Goal: Navigation & Orientation: Find specific page/section

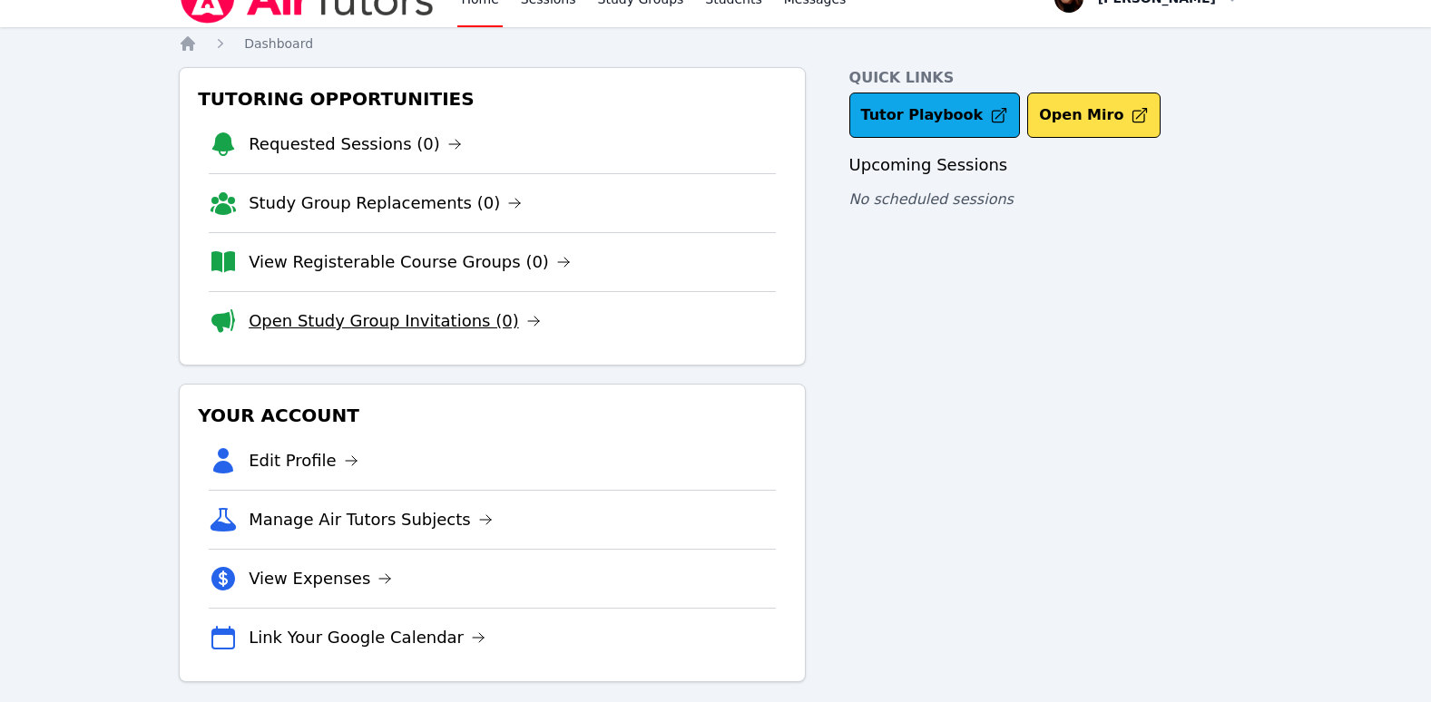
scroll to position [47, 0]
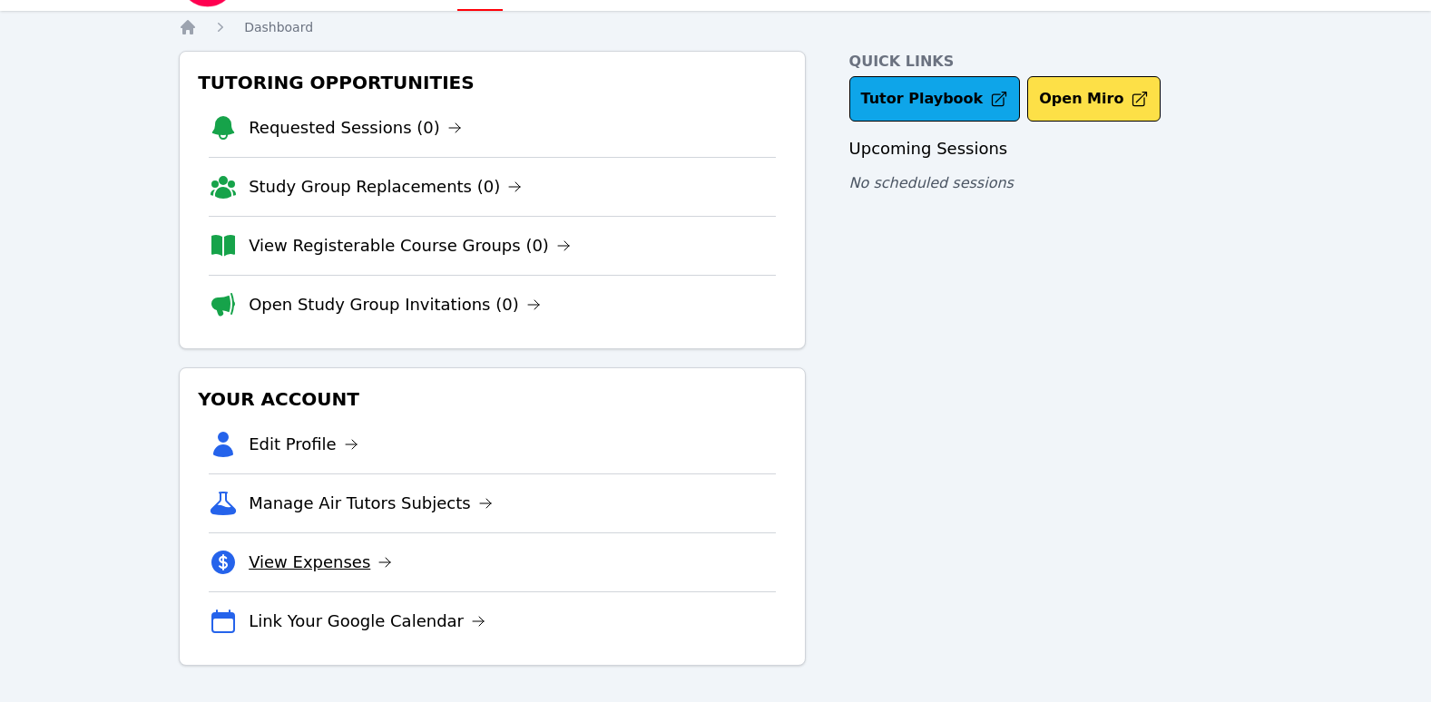
click at [378, 564] on icon at bounding box center [385, 562] width 15 height 15
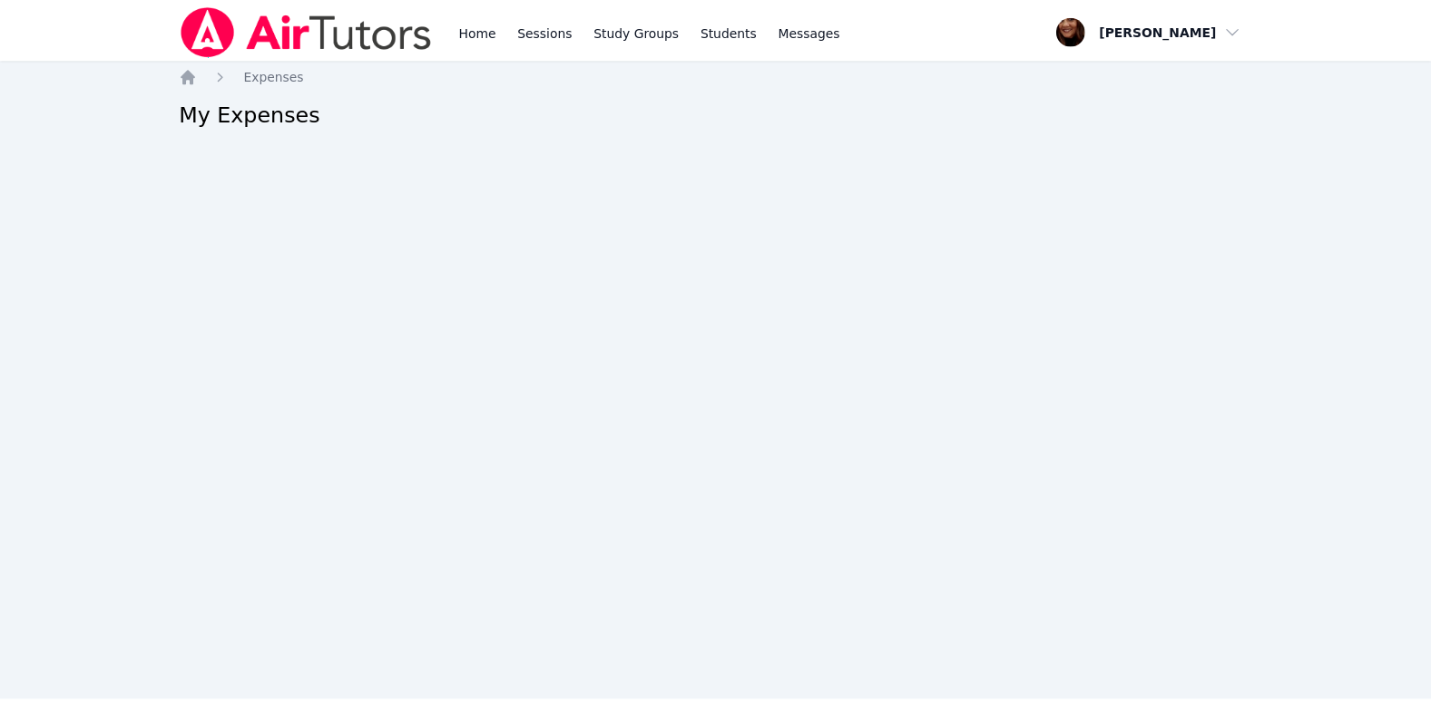
scroll to position [47, 0]
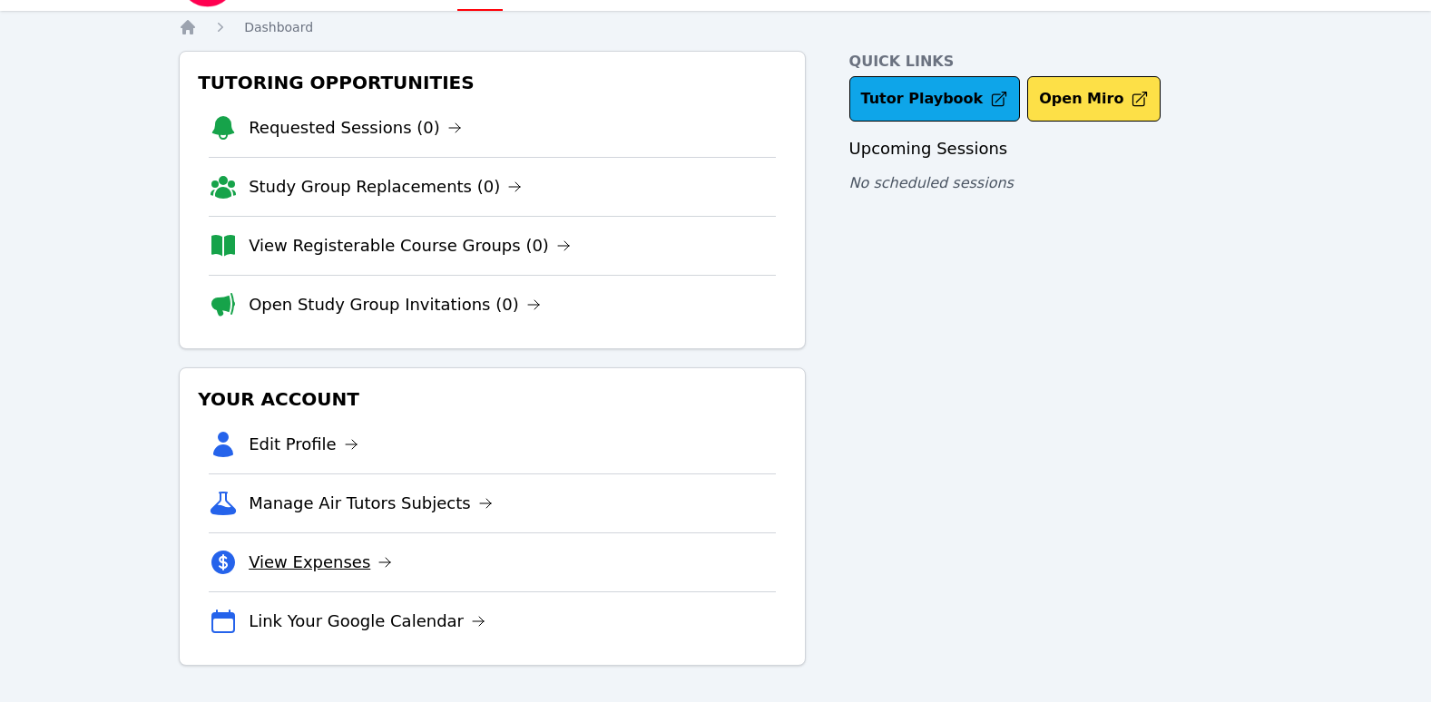
click at [288, 561] on link "View Expenses" at bounding box center [320, 562] width 143 height 25
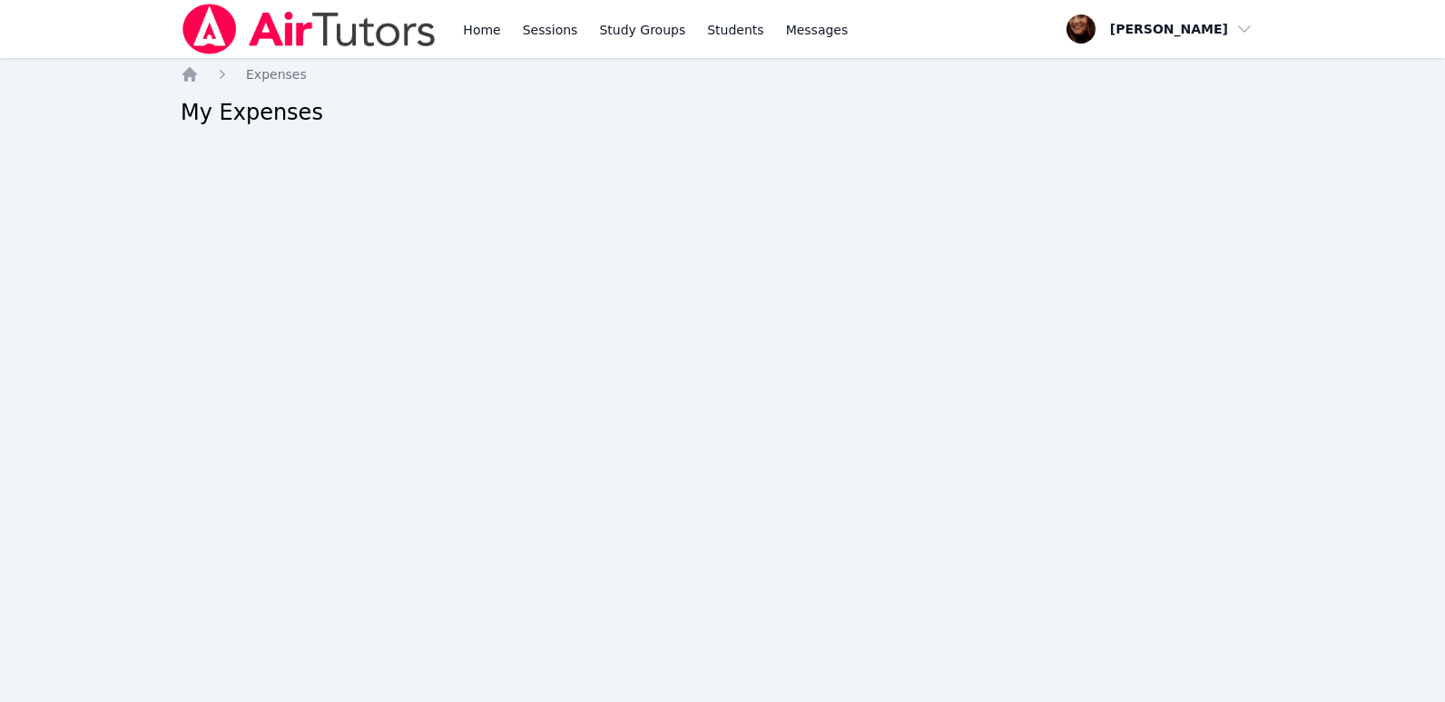
click at [242, 120] on h2 "My Expenses" at bounding box center [723, 112] width 1084 height 29
click at [479, 29] on link "Home" at bounding box center [481, 29] width 44 height 58
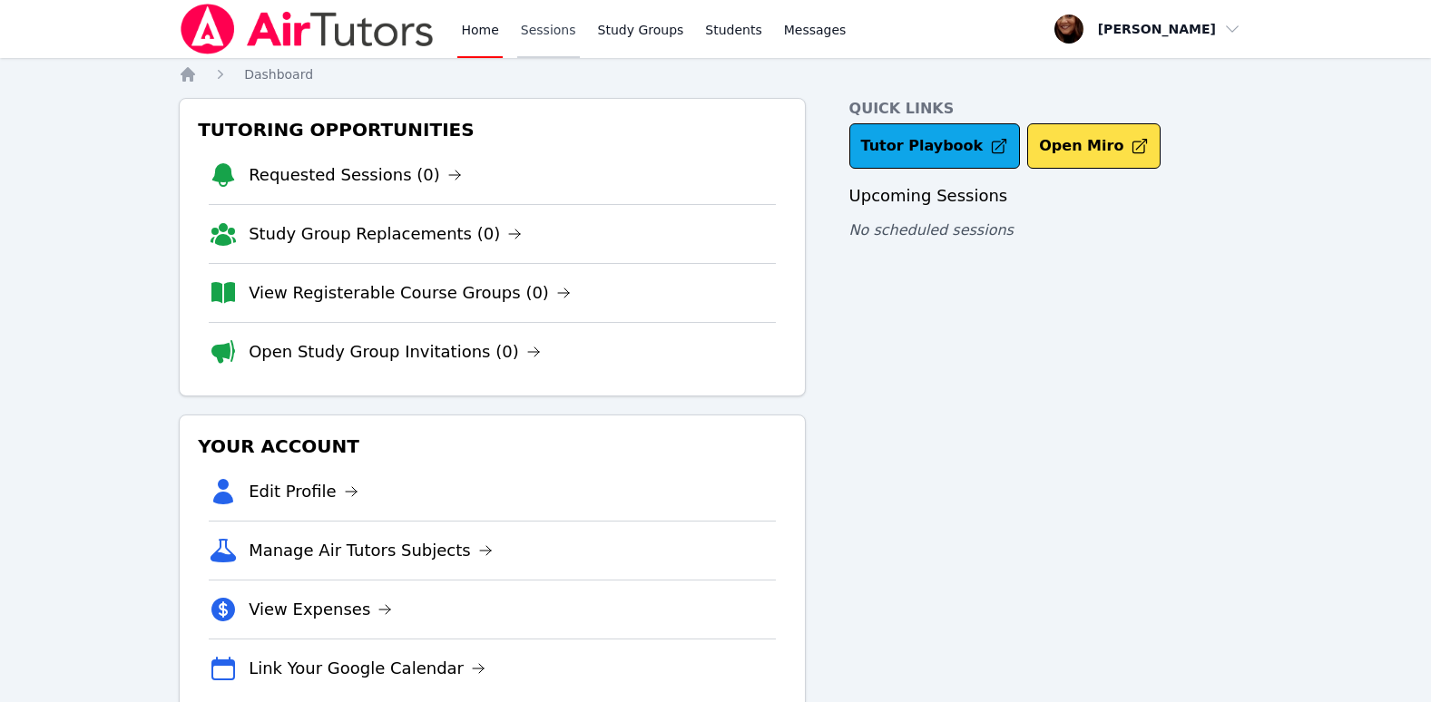
click at [527, 33] on link "Sessions" at bounding box center [548, 29] width 63 height 58
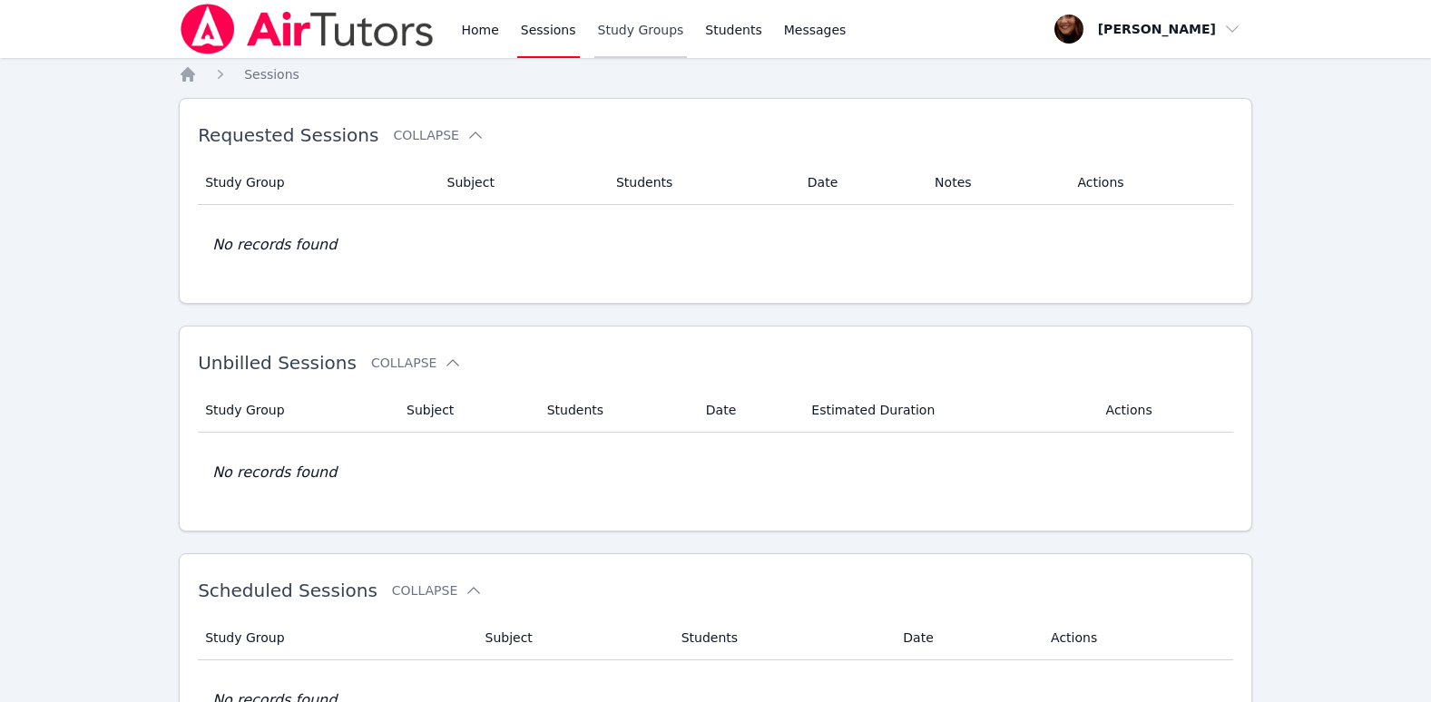
click at [611, 32] on link "Study Groups" at bounding box center [640, 29] width 93 height 58
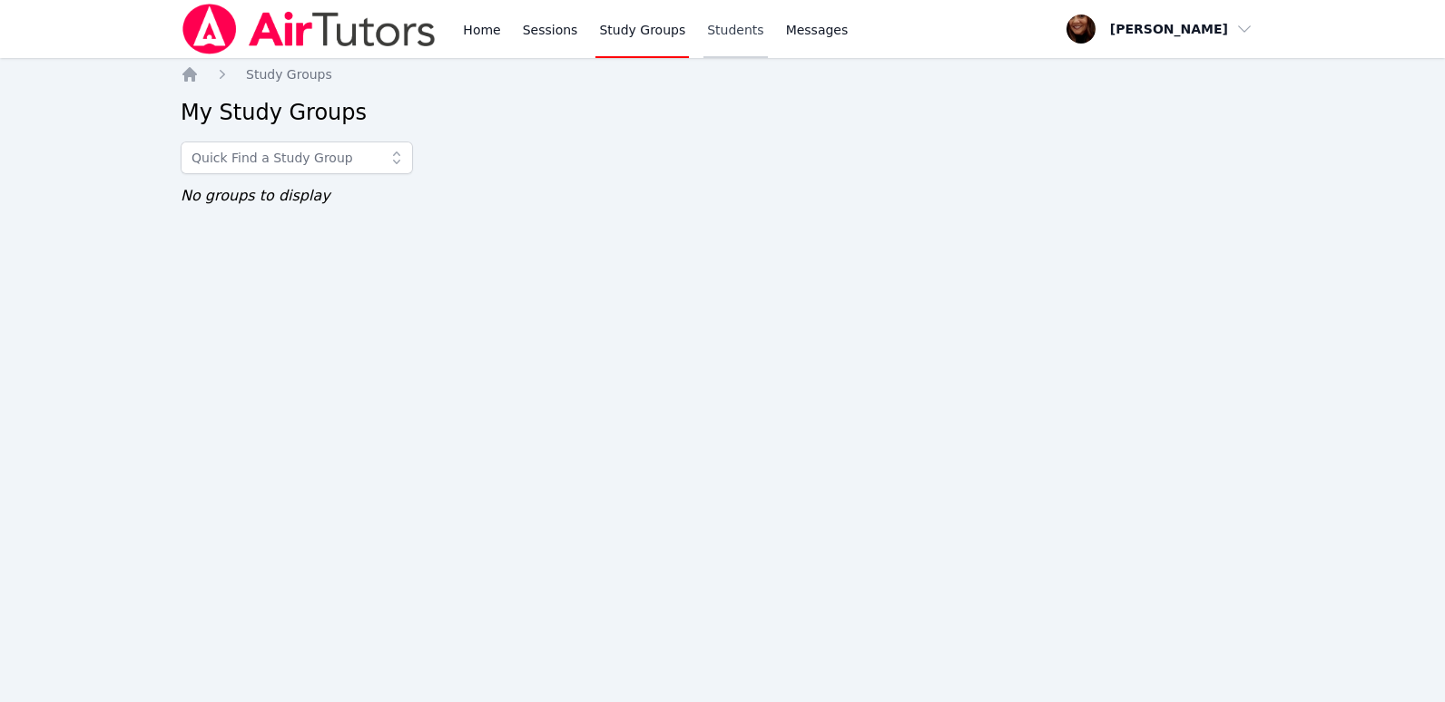
click at [710, 39] on link "Students" at bounding box center [735, 29] width 64 height 58
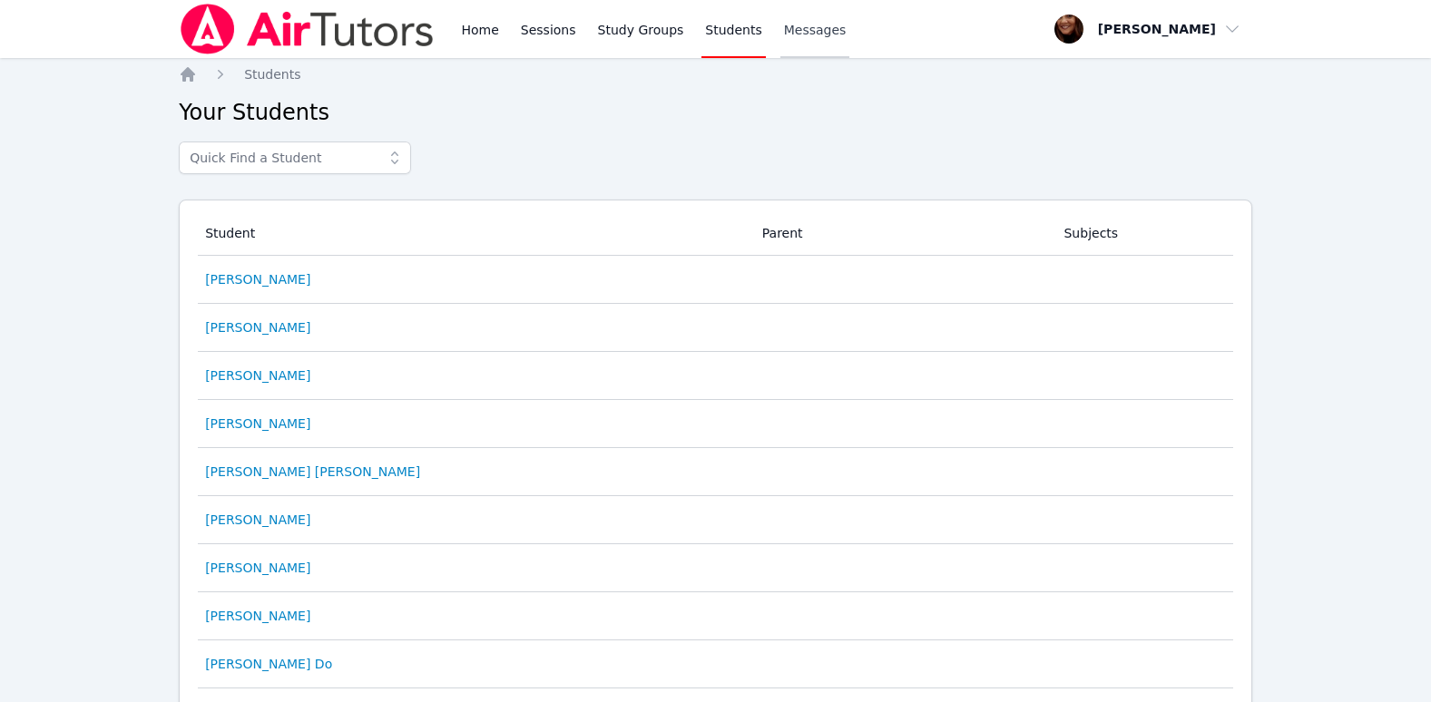
click at [784, 33] on span "Messages" at bounding box center [815, 30] width 63 height 18
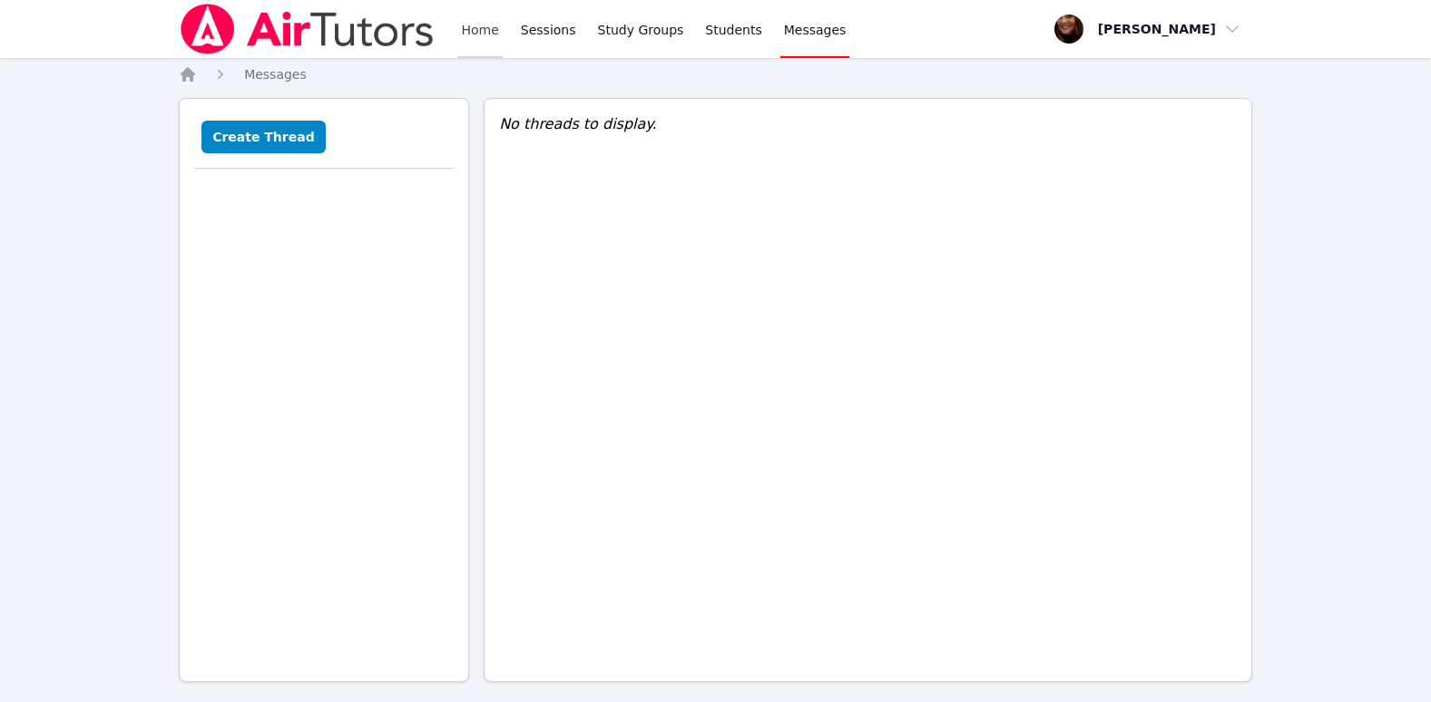
click at [482, 32] on link "Home" at bounding box center [479, 29] width 44 height 58
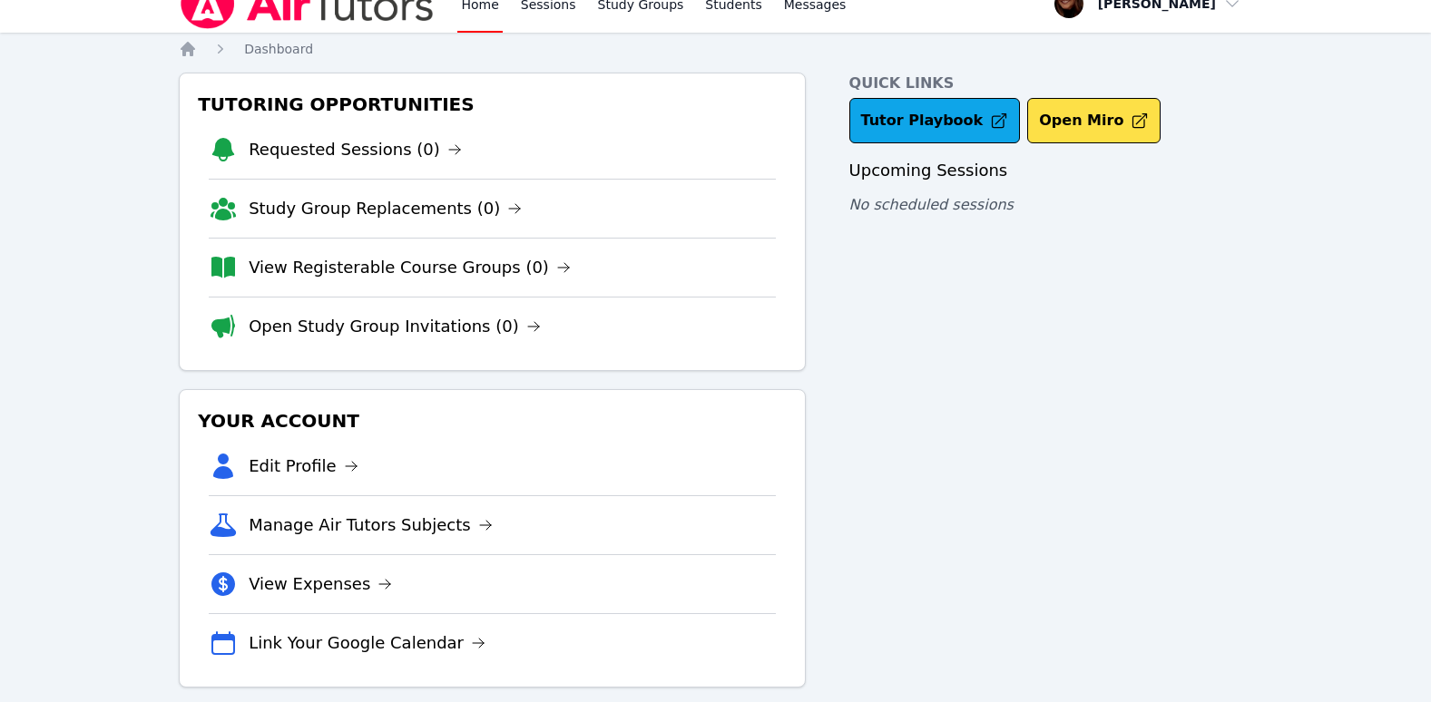
scroll to position [47, 0]
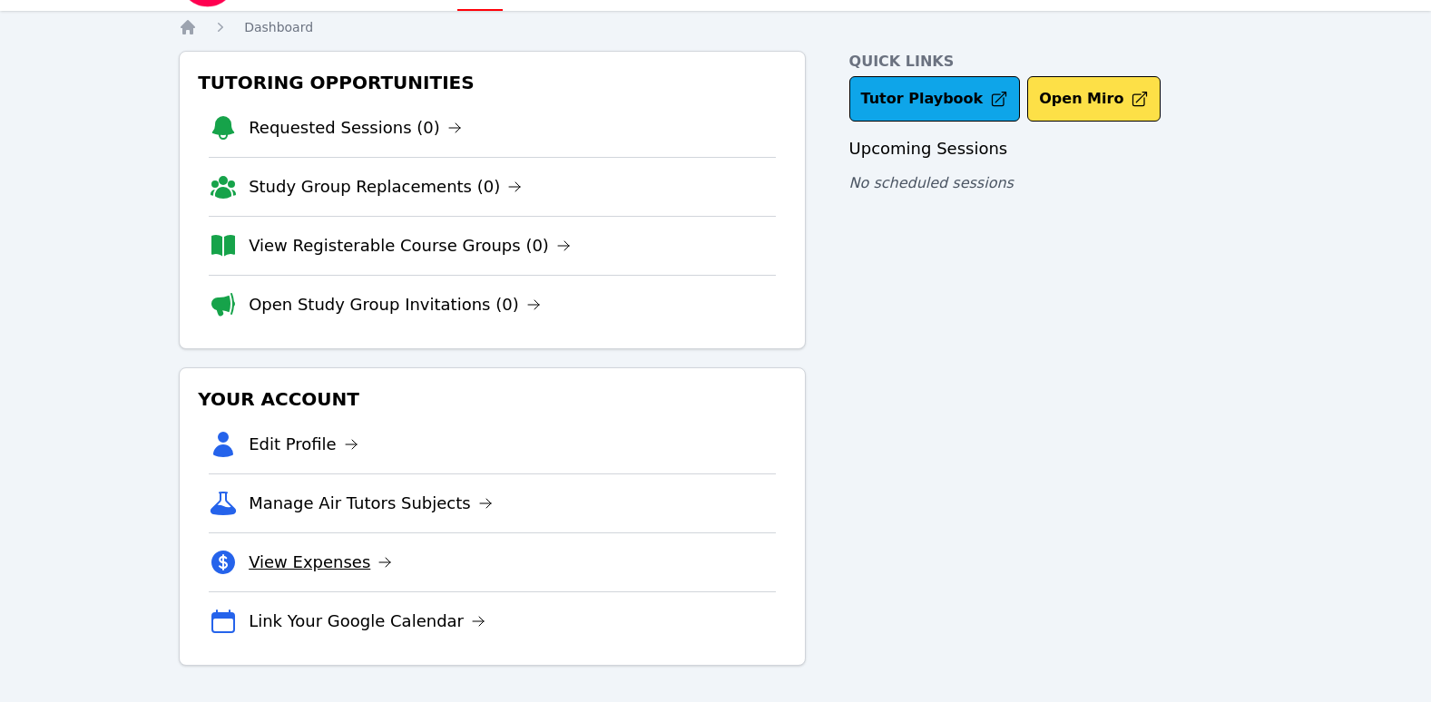
click at [297, 563] on link "View Expenses" at bounding box center [320, 562] width 143 height 25
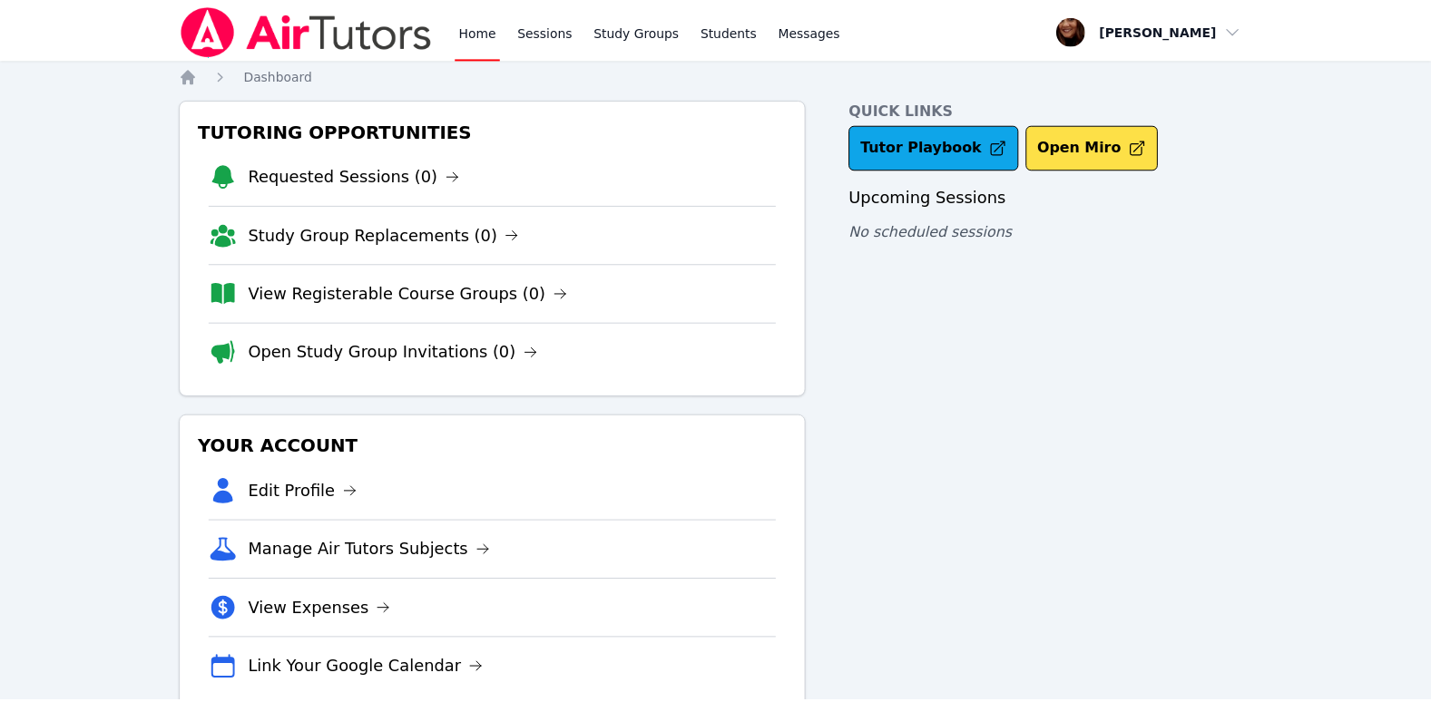
scroll to position [47, 0]
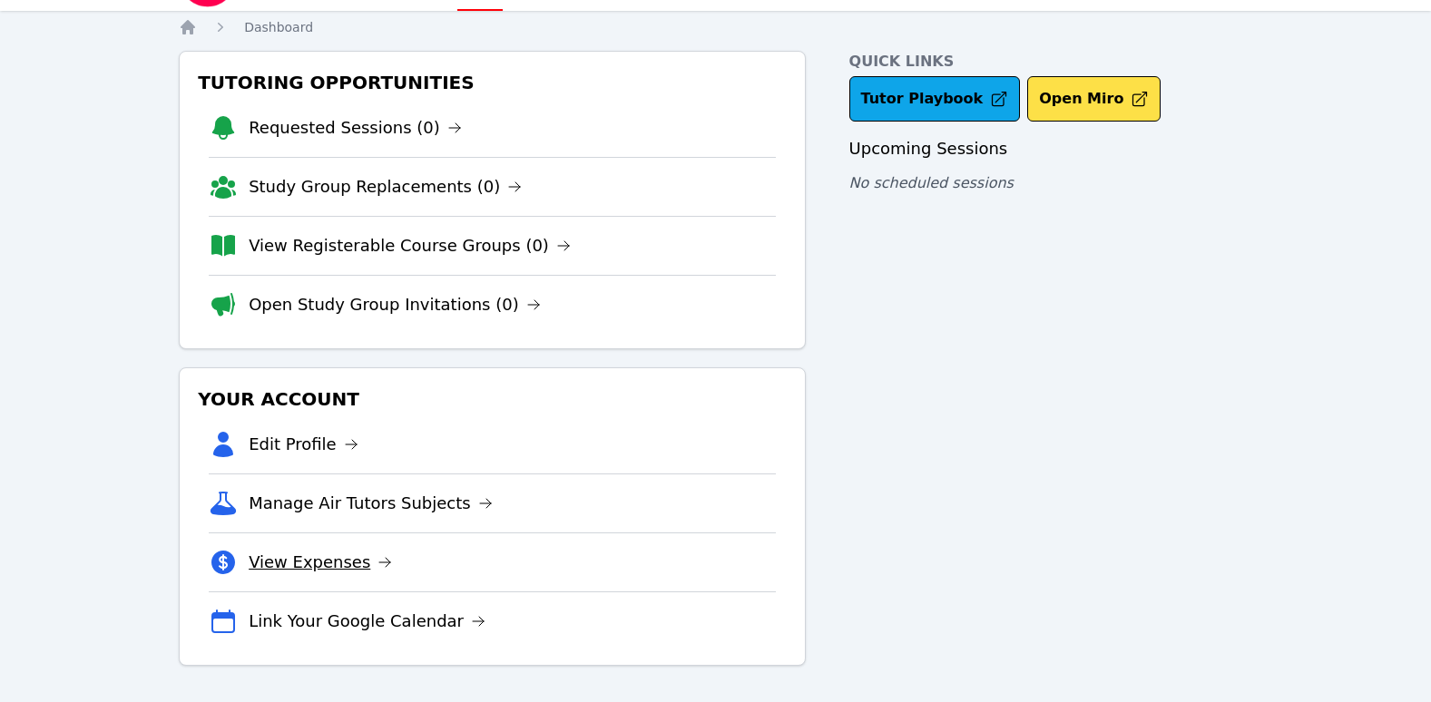
click at [378, 566] on icon at bounding box center [385, 562] width 15 height 15
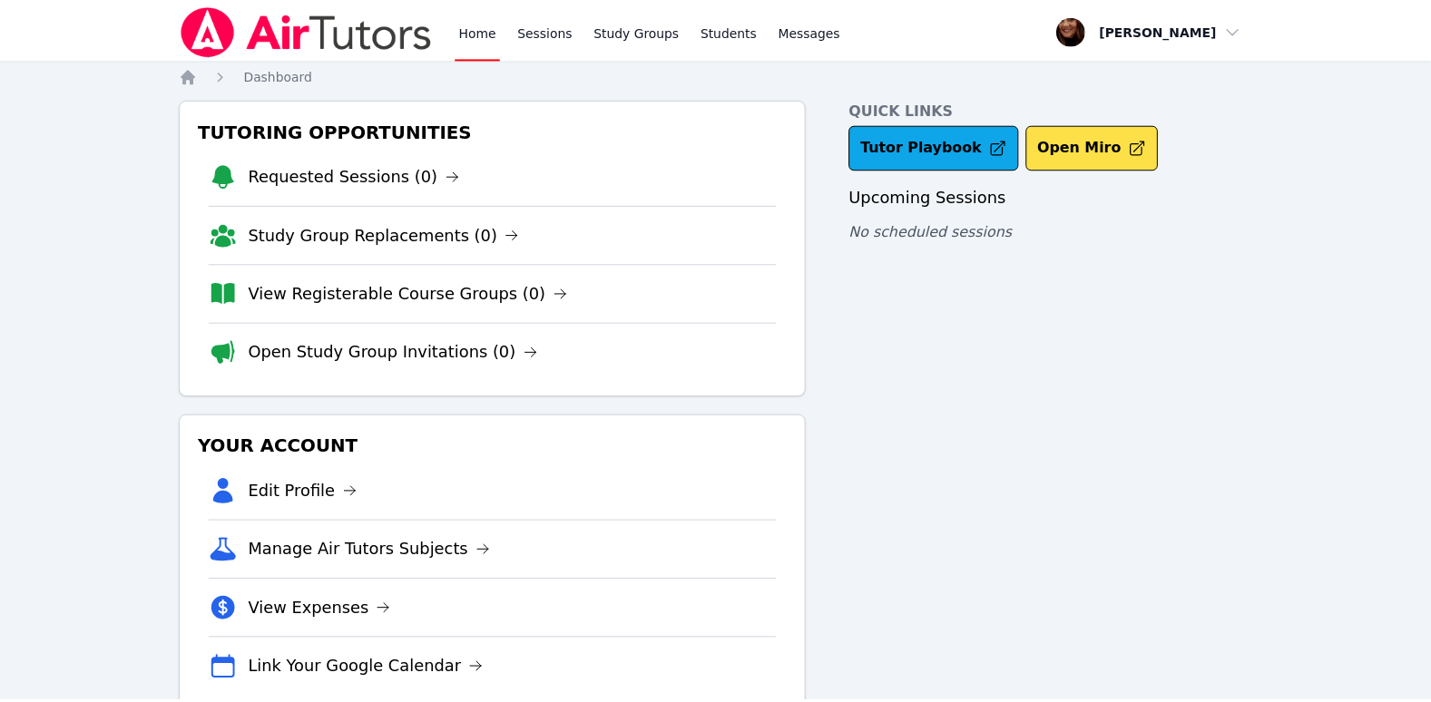
scroll to position [47, 0]
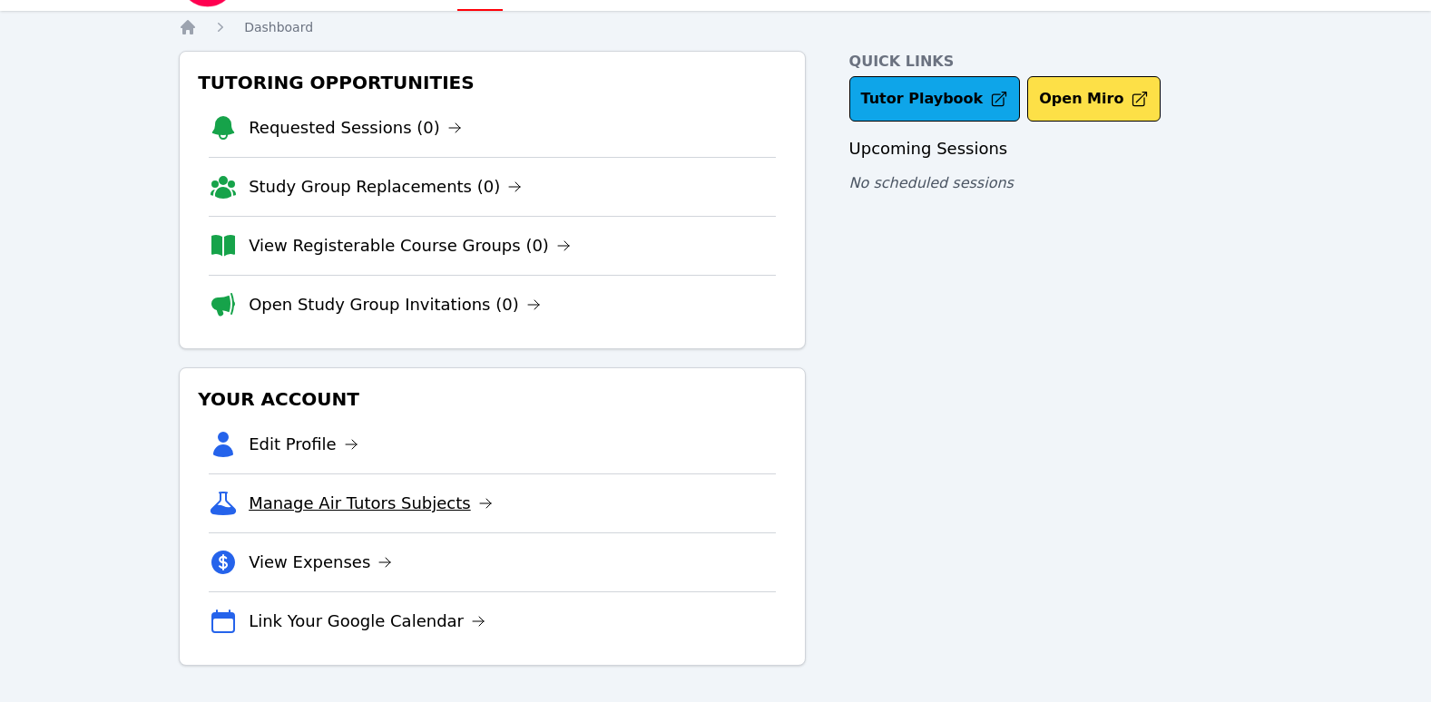
click at [420, 504] on link "Manage Air Tutors Subjects" at bounding box center [371, 503] width 244 height 25
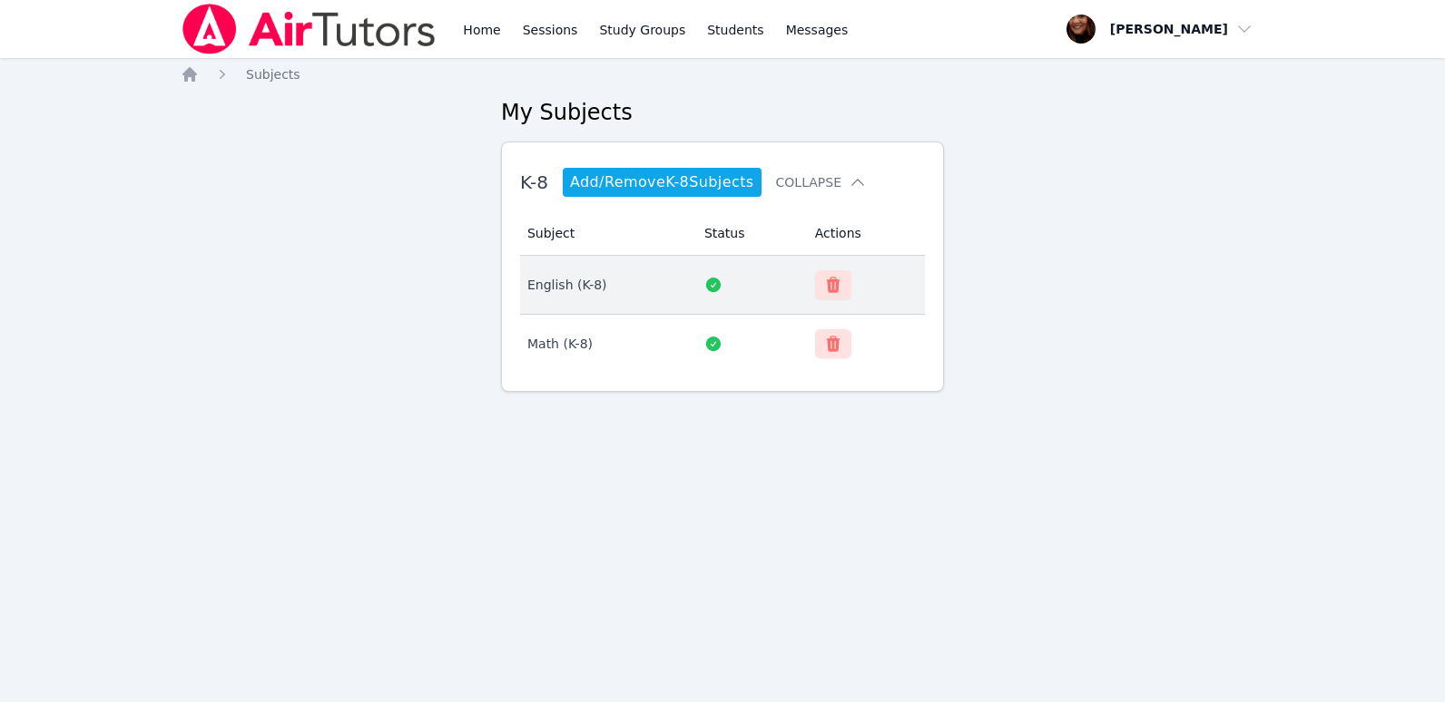
click at [597, 287] on span "English (K-8)" at bounding box center [567, 285] width 80 height 15
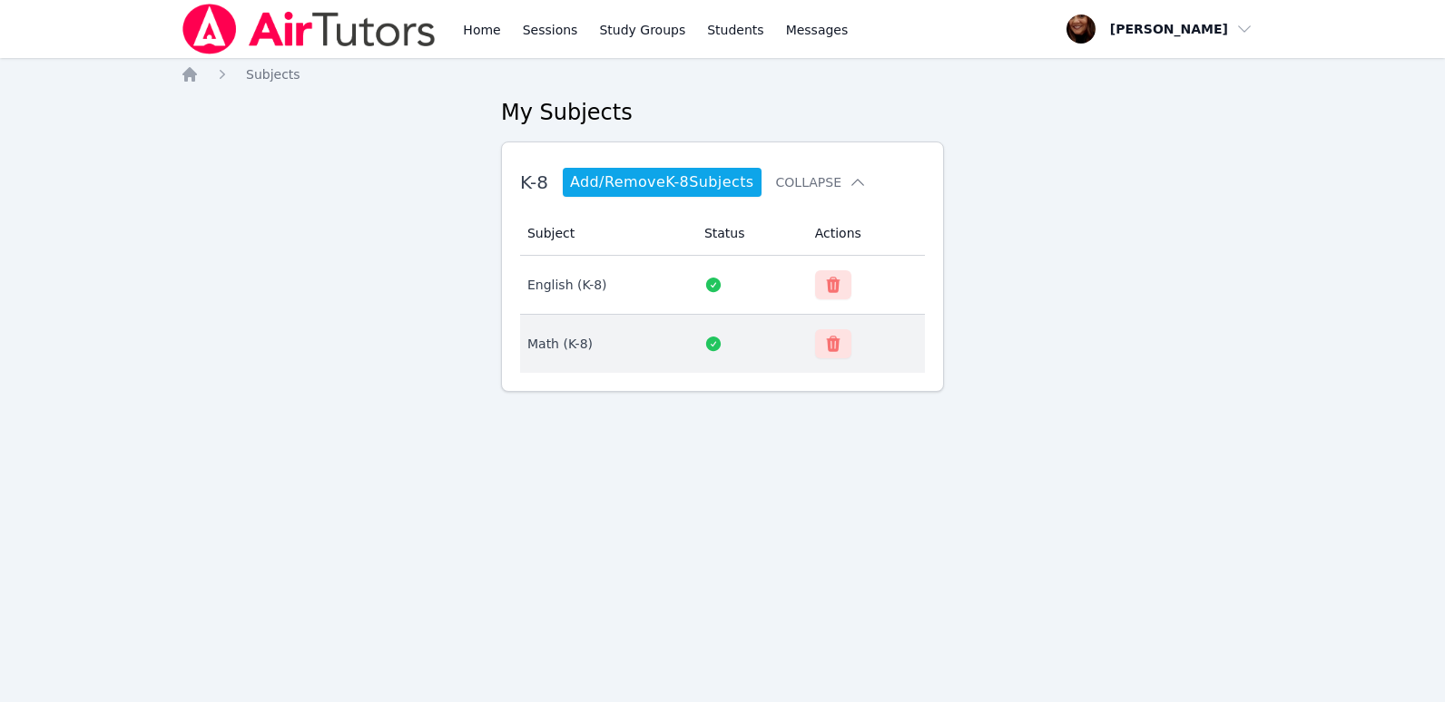
click at [592, 349] on span "Math (K-8)" at bounding box center [559, 344] width 65 height 15
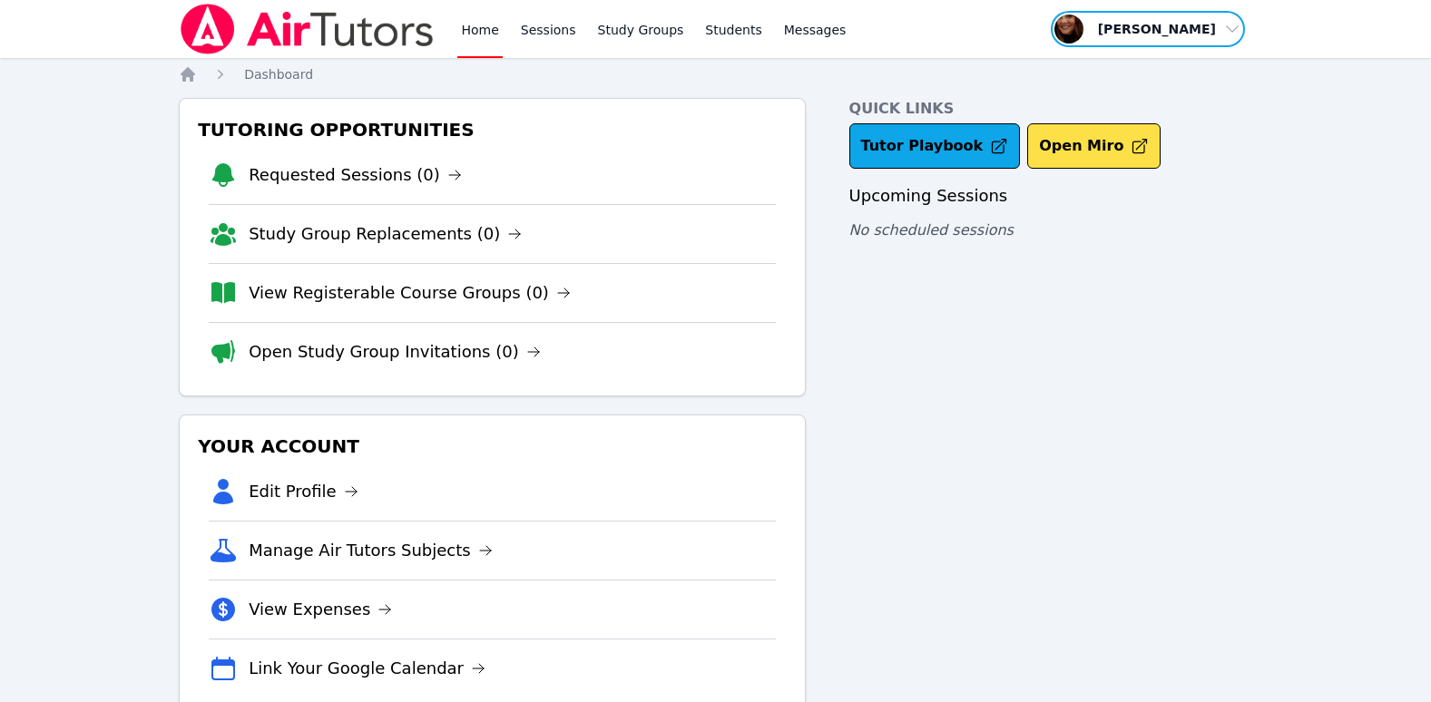
click at [1238, 29] on span "button" at bounding box center [1148, 29] width 198 height 40
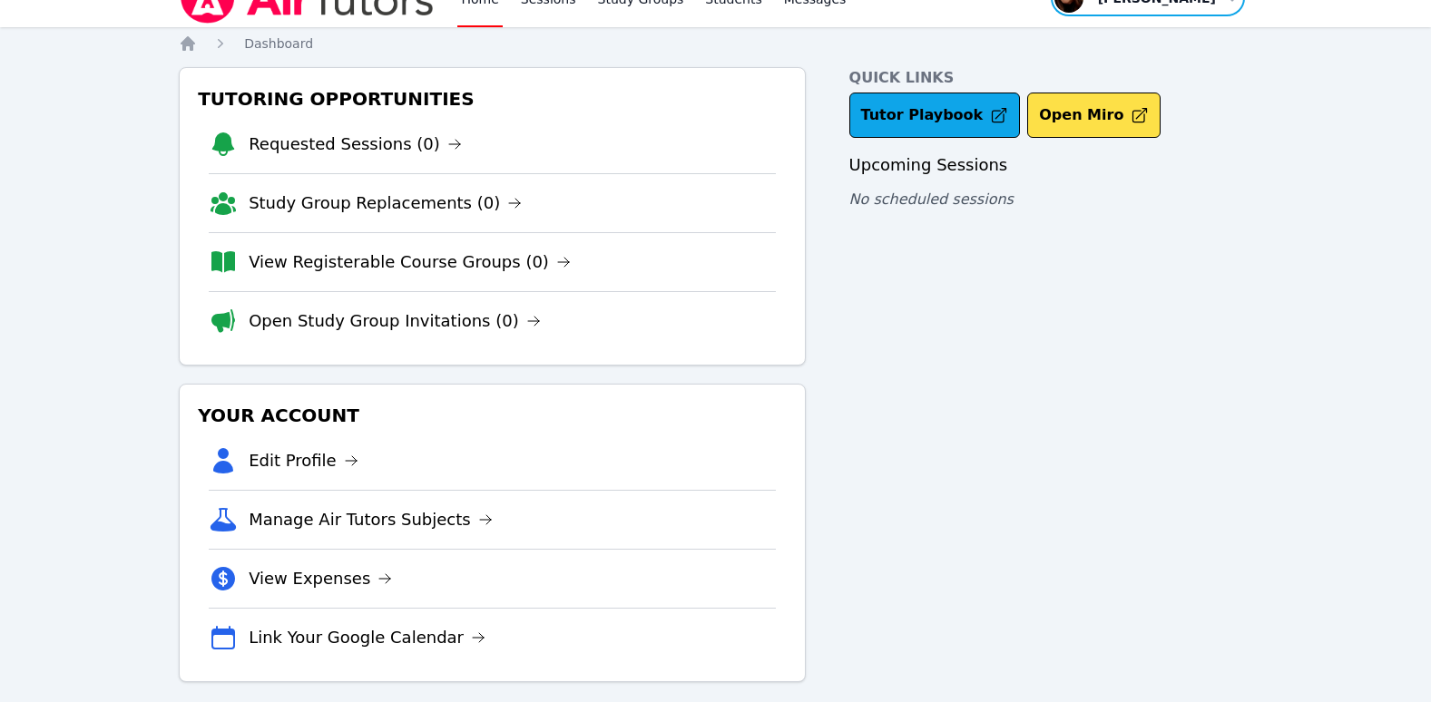
scroll to position [47, 0]
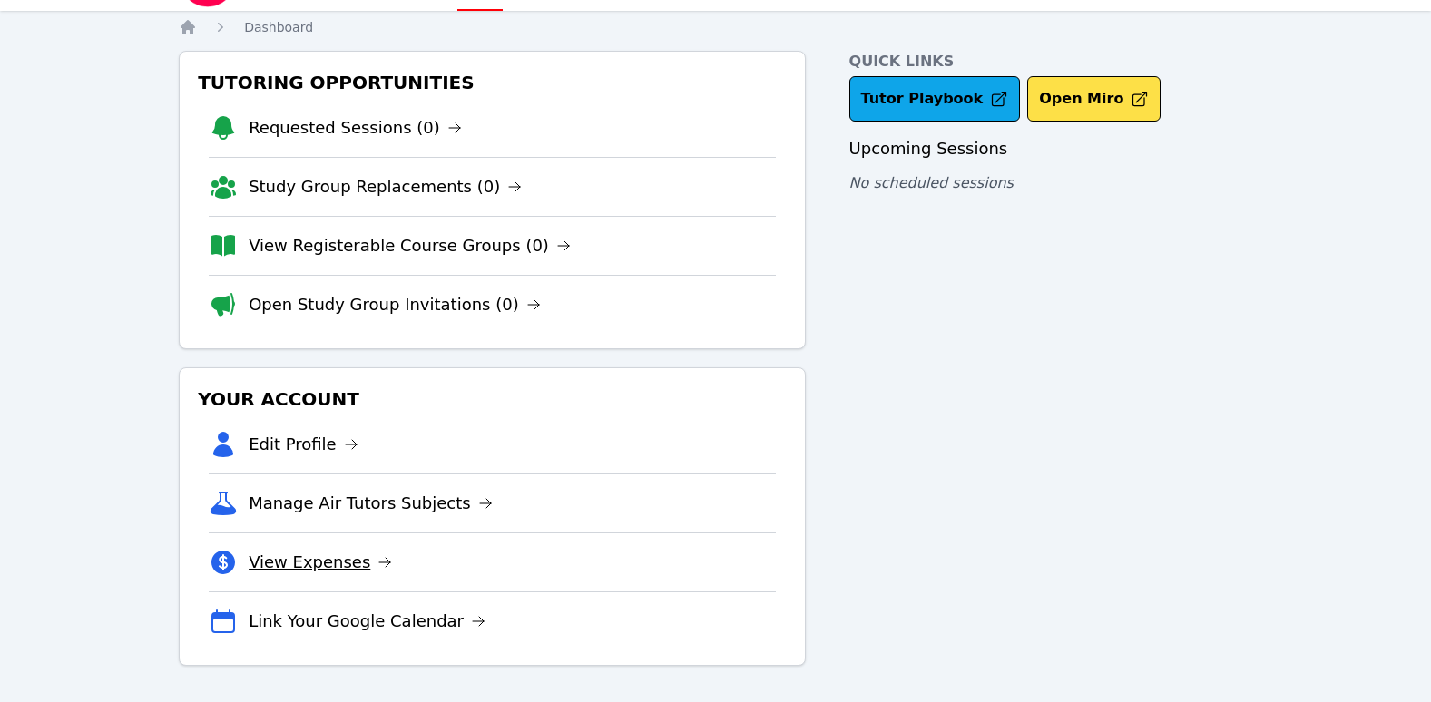
click at [333, 564] on link "View Expenses" at bounding box center [320, 562] width 143 height 25
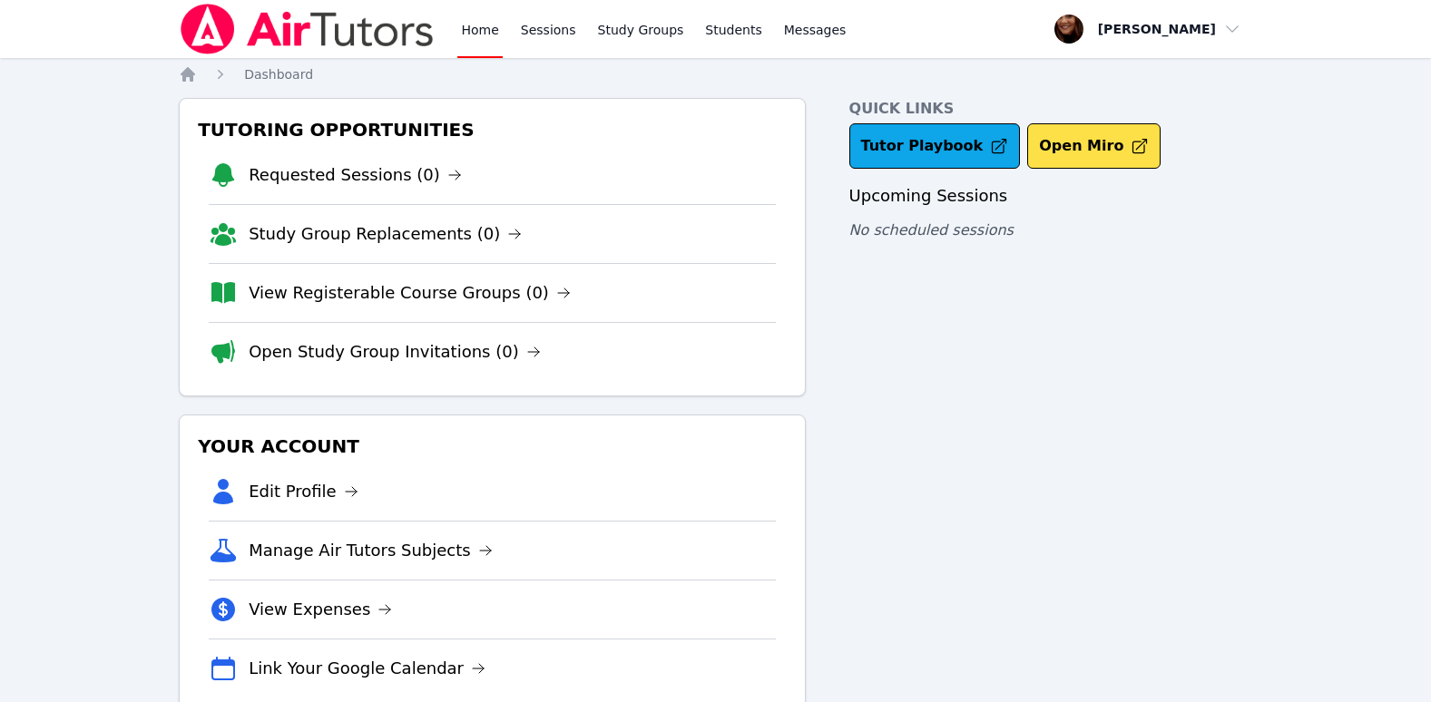
scroll to position [47, 0]
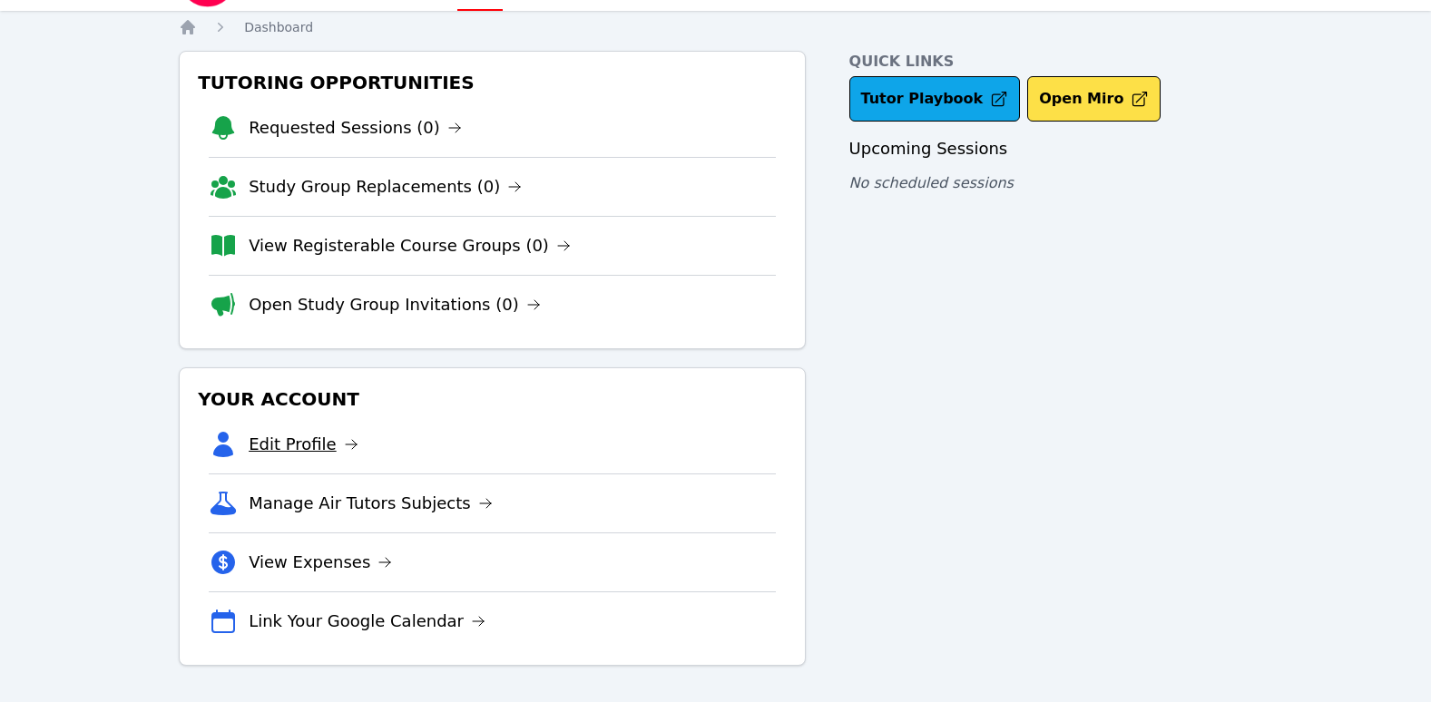
click at [301, 441] on link "Edit Profile" at bounding box center [304, 444] width 110 height 25
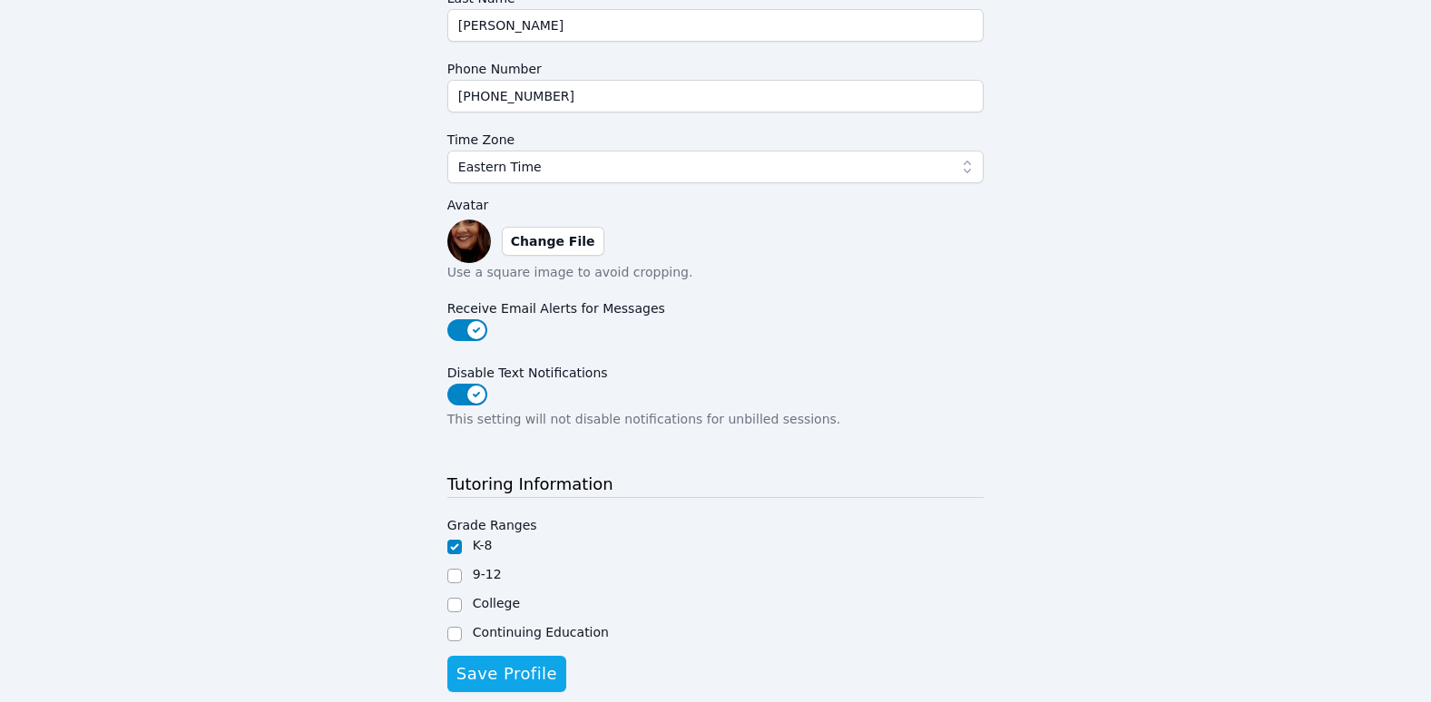
scroll to position [363, 0]
click at [465, 394] on button "Disable Text Notifications" at bounding box center [467, 394] width 40 height 22
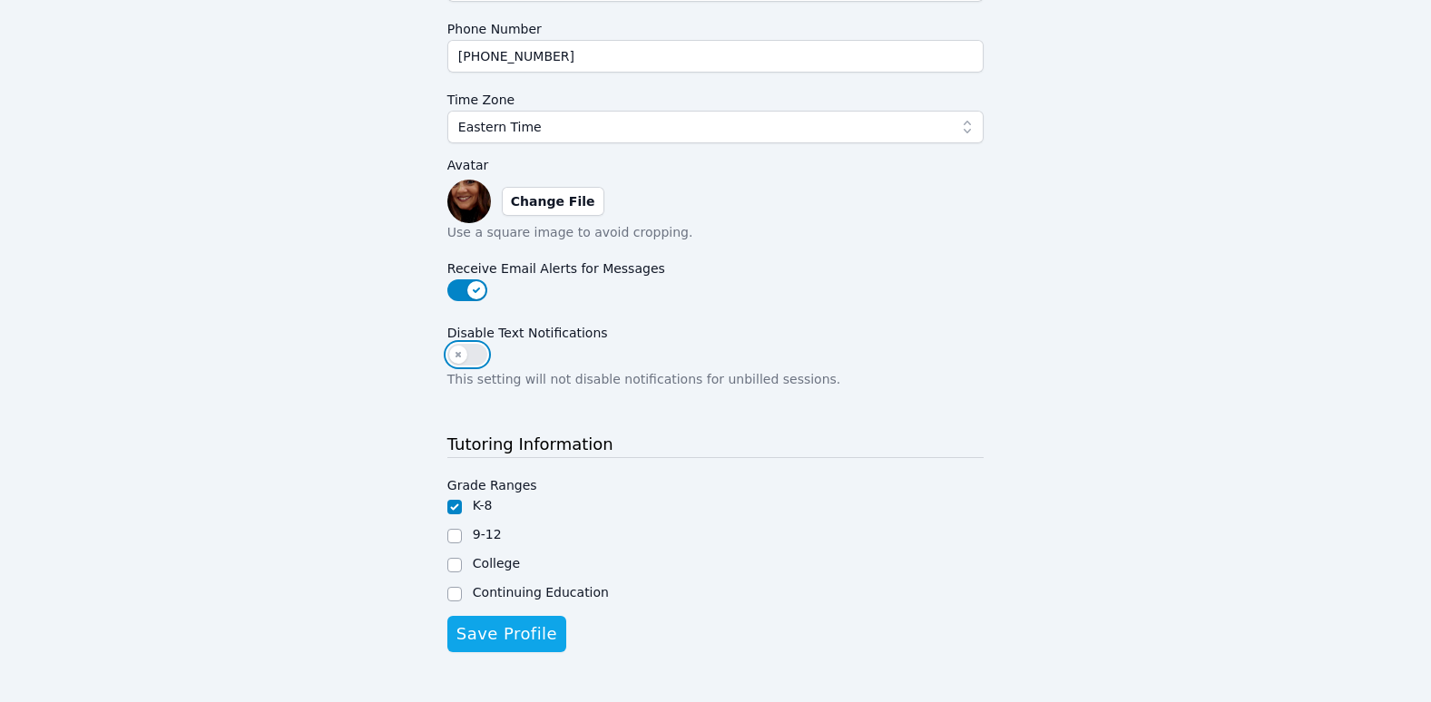
scroll to position [423, 0]
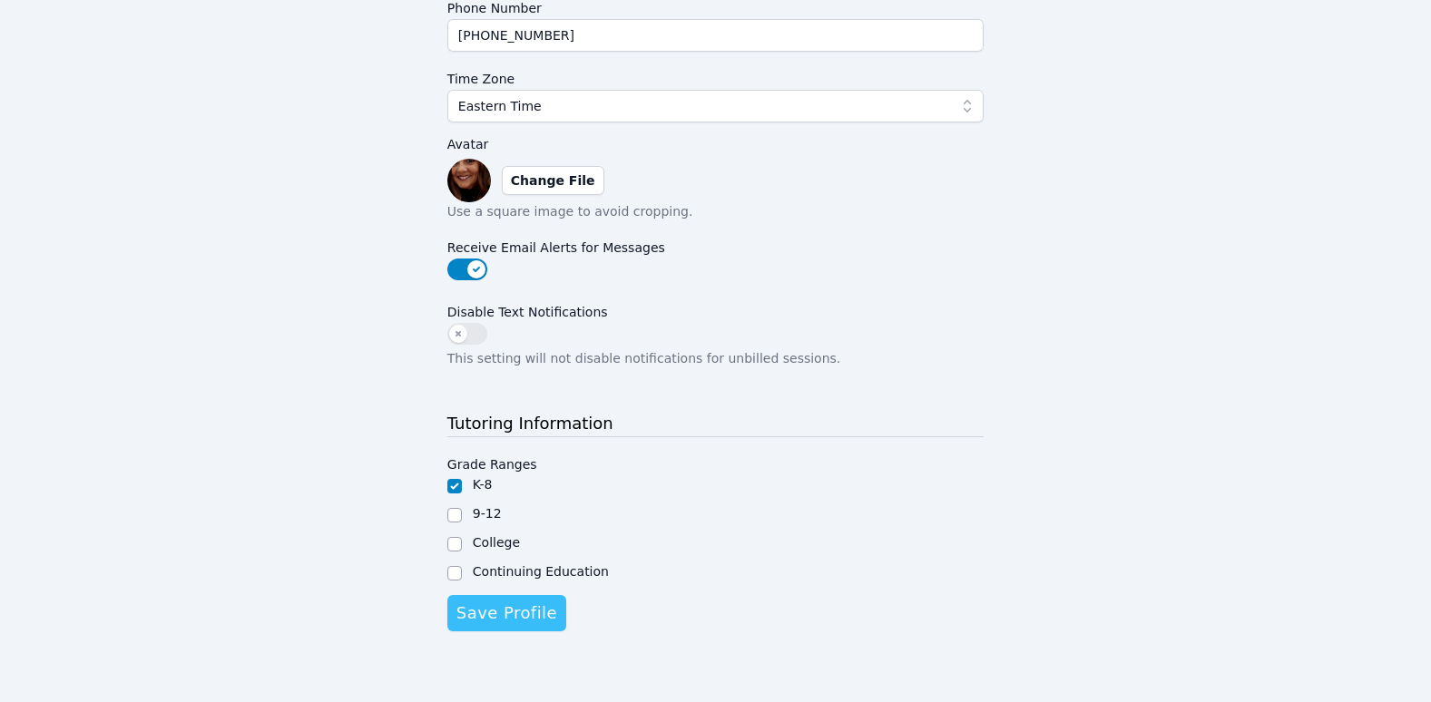
click at [531, 618] on span "Save Profile" at bounding box center [506, 613] width 101 height 25
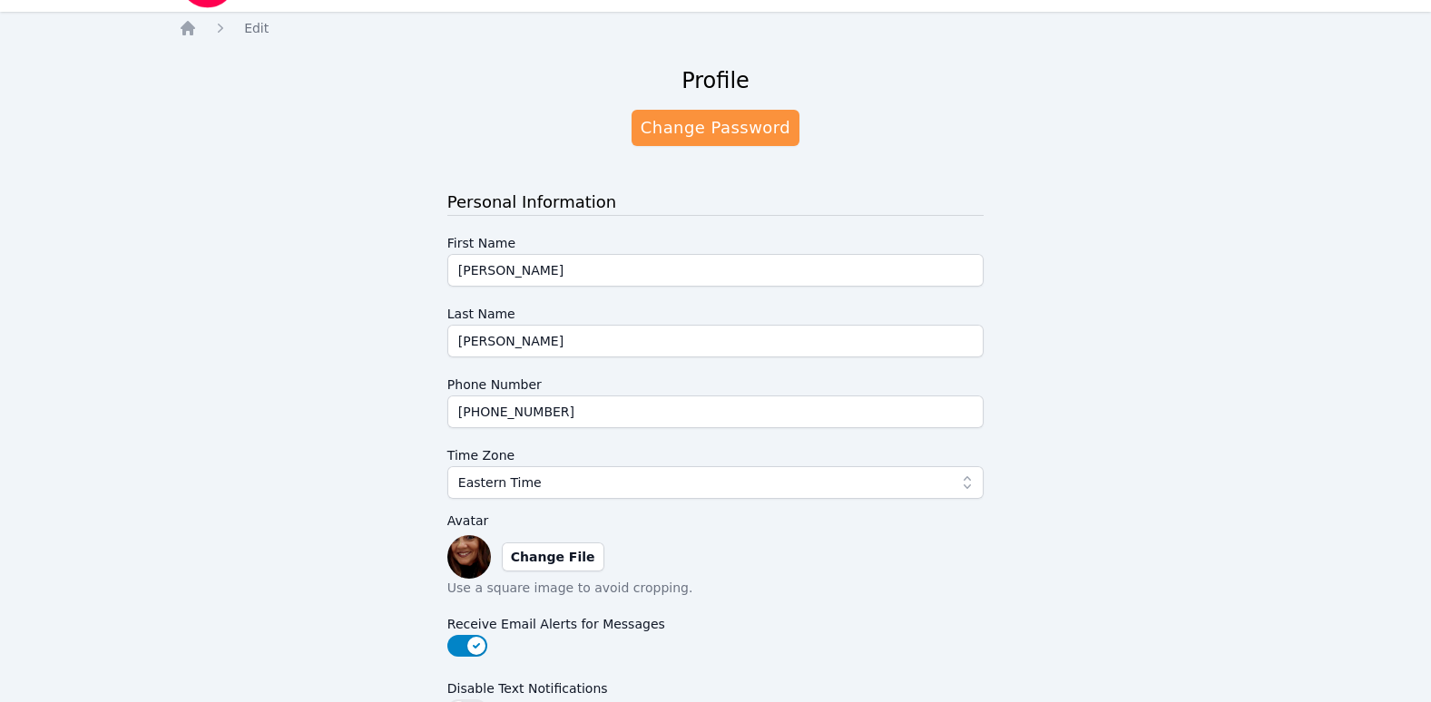
scroll to position [0, 0]
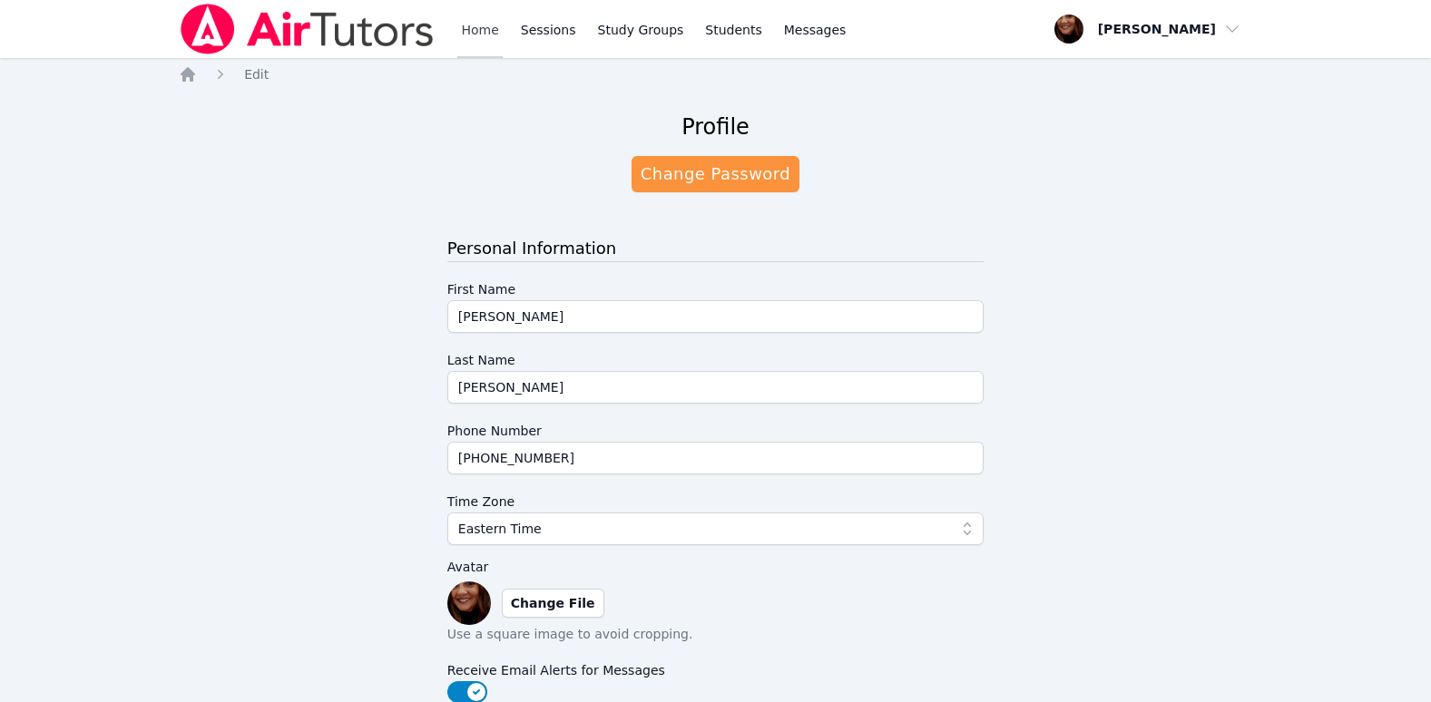
click at [476, 27] on link "Home" at bounding box center [479, 29] width 44 height 58
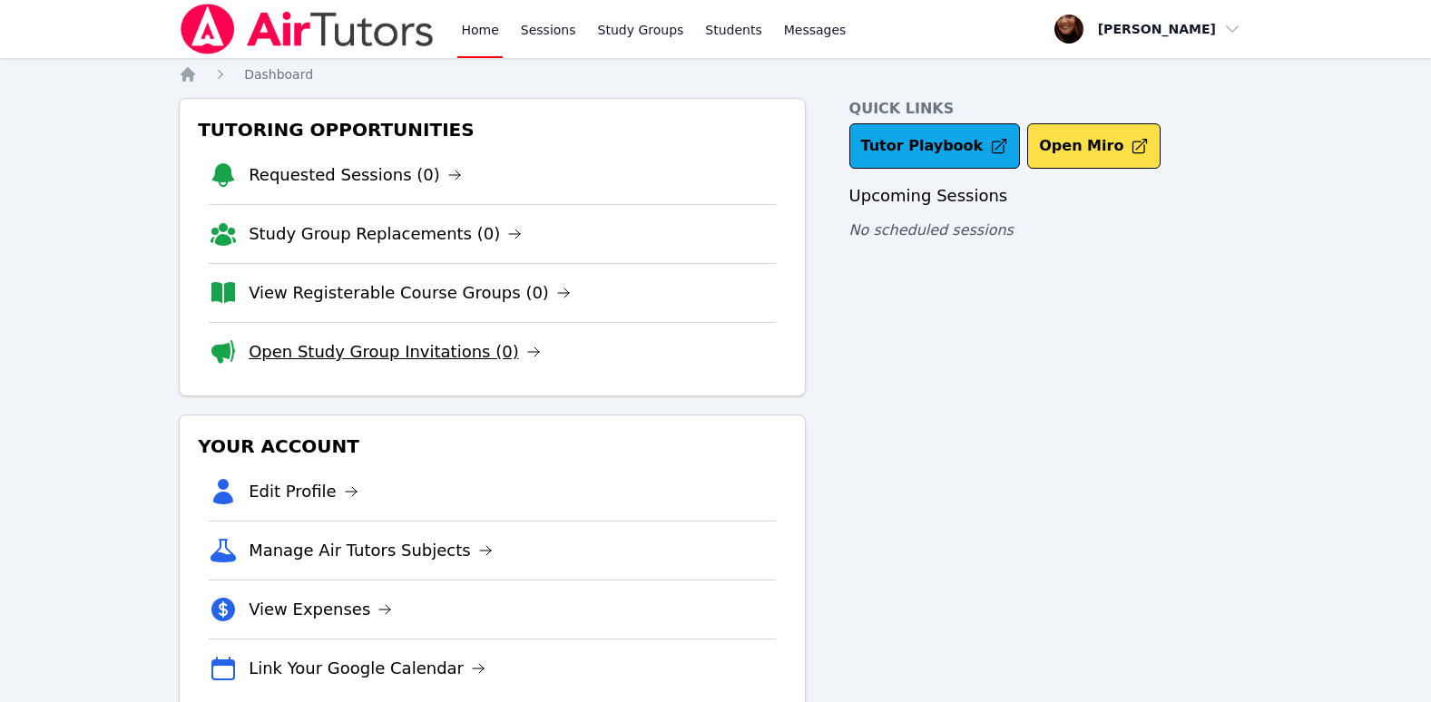
click at [526, 351] on icon at bounding box center [533, 352] width 15 height 15
click at [309, 357] on link "Open Study Group Invitations (0)" at bounding box center [395, 351] width 292 height 25
click at [382, 358] on link "Open Study Group Invitations (0)" at bounding box center [395, 351] width 292 height 25
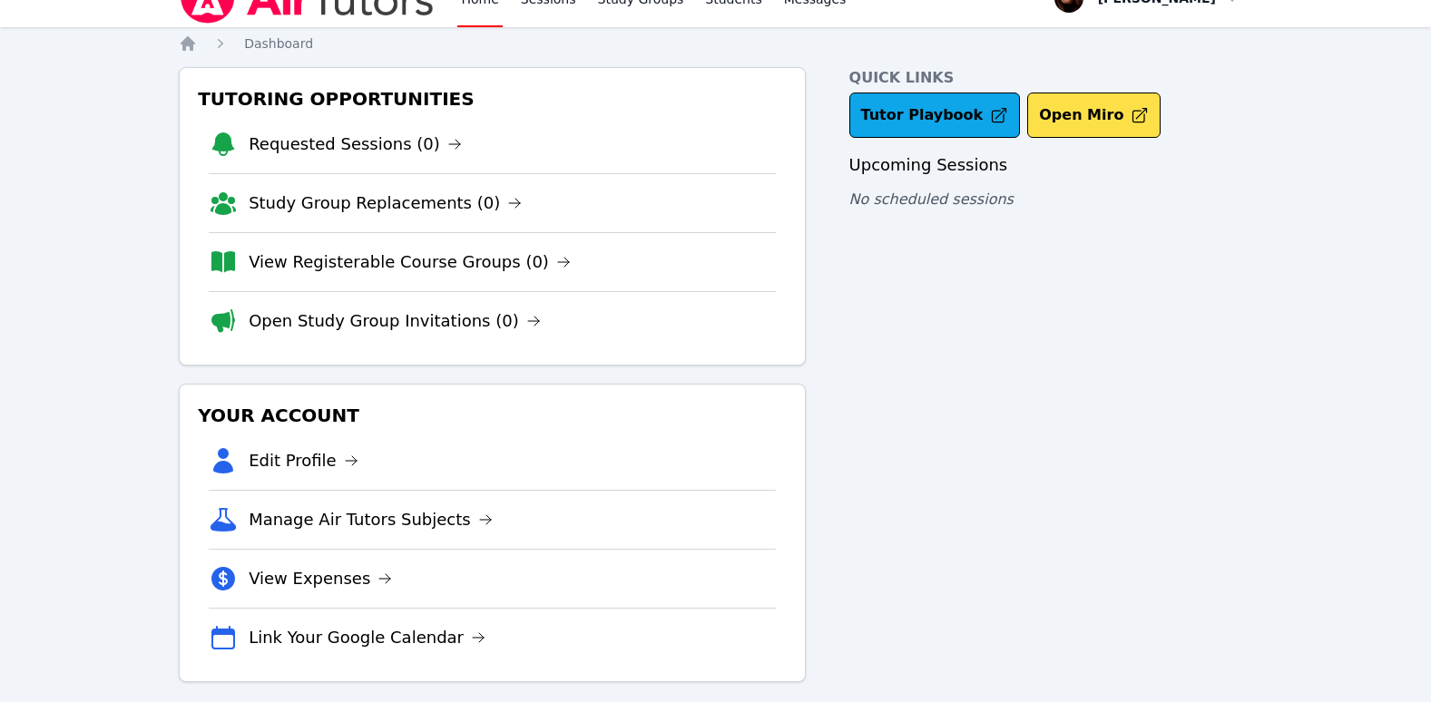
scroll to position [47, 0]
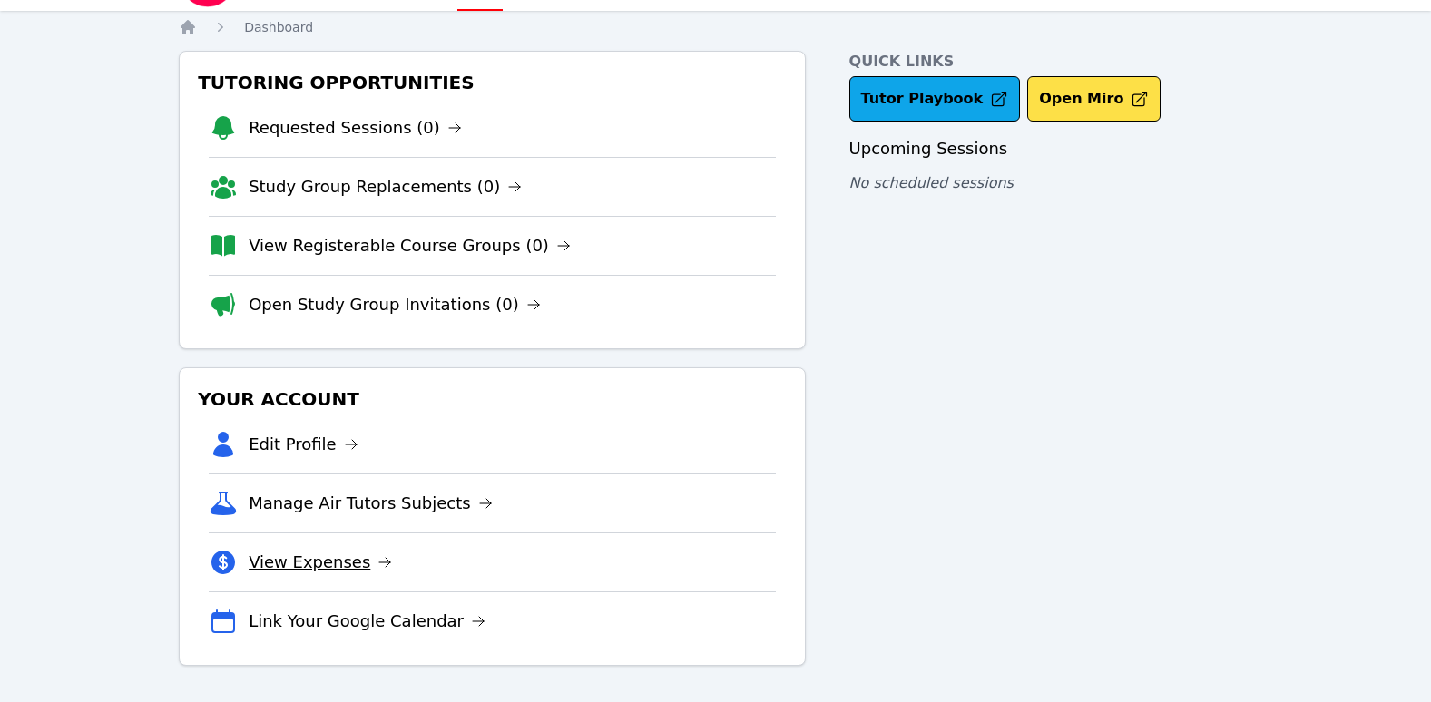
click at [319, 564] on link "View Expenses" at bounding box center [320, 562] width 143 height 25
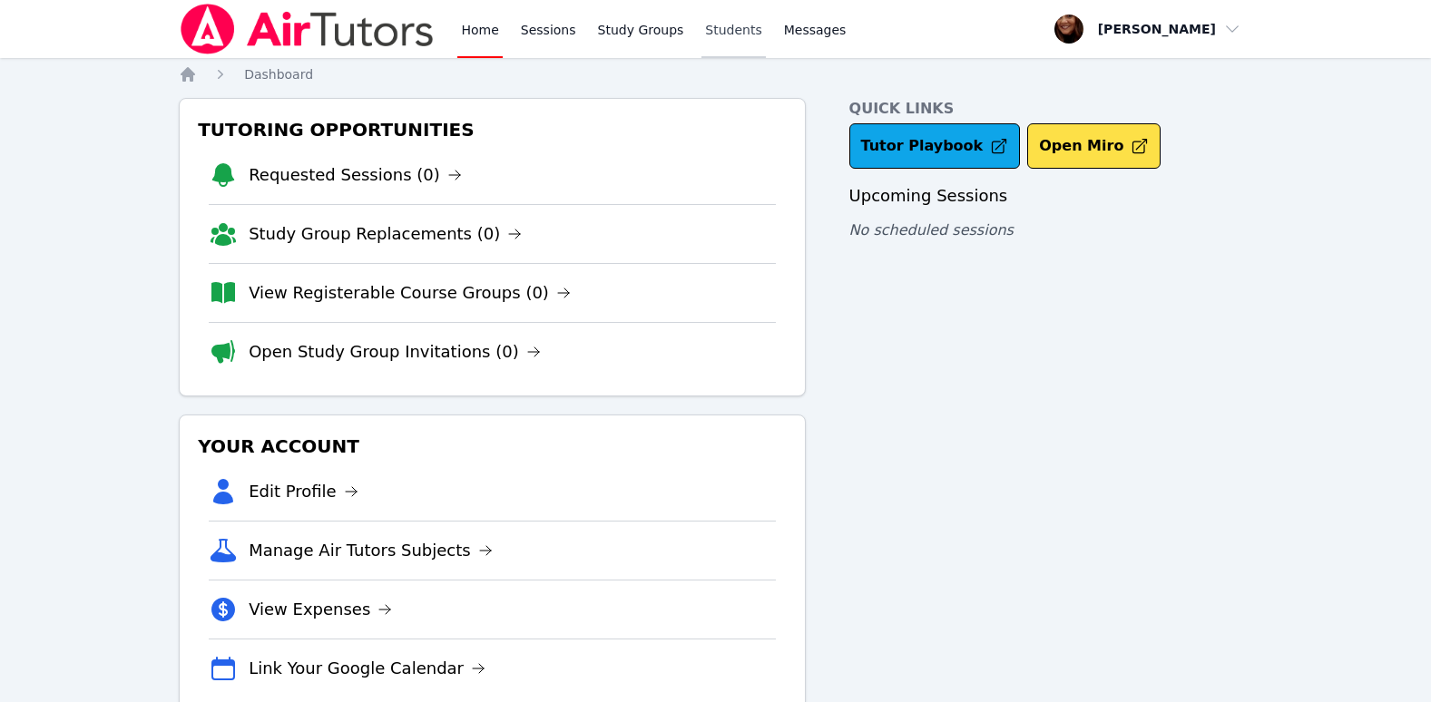
click at [708, 32] on link "Students" at bounding box center [734, 29] width 64 height 58
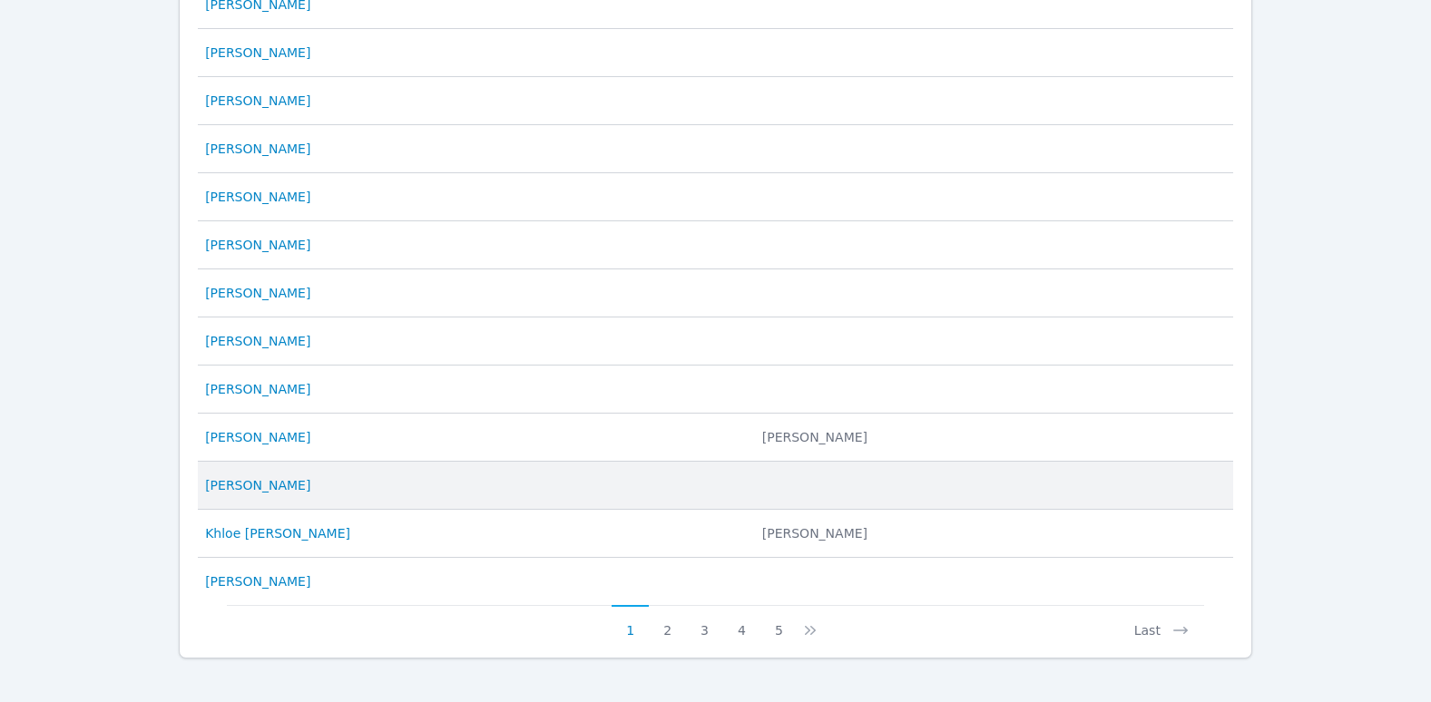
scroll to position [867, 0]
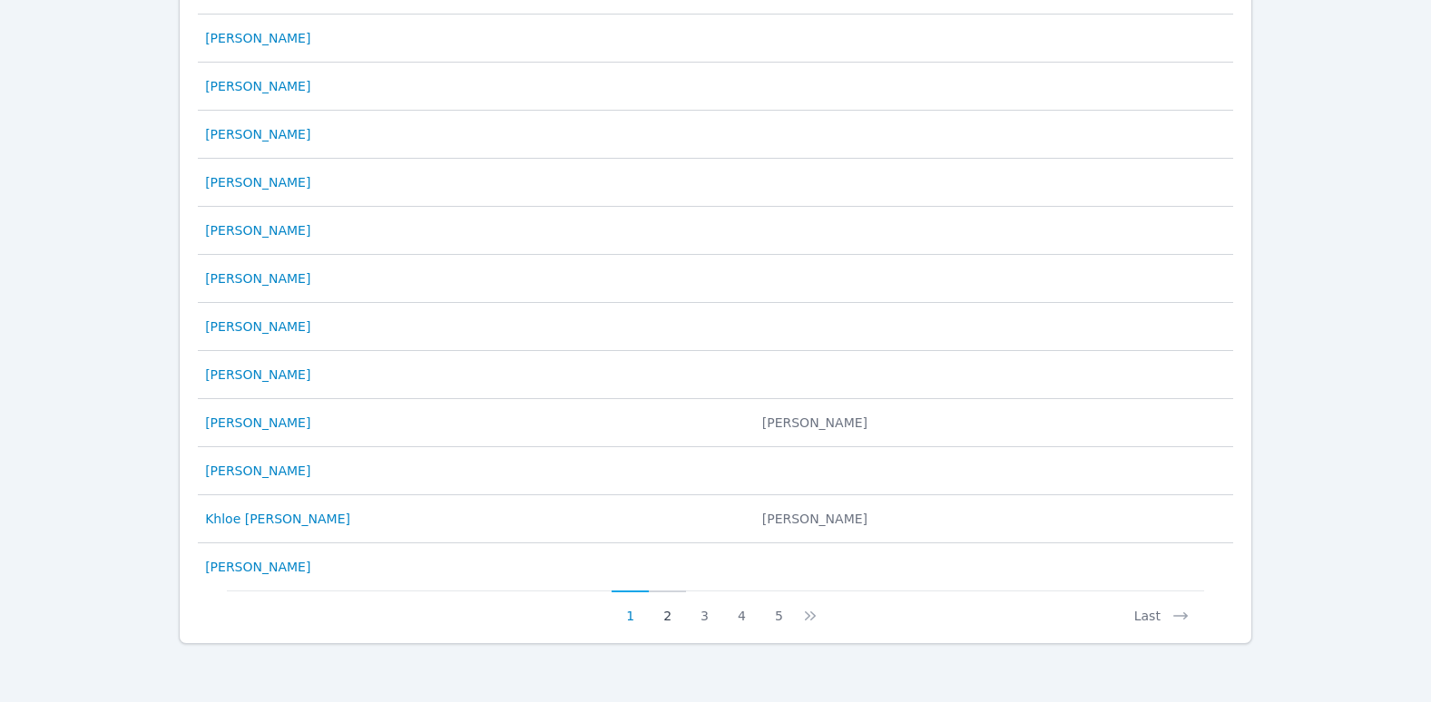
click at [665, 623] on button "2" at bounding box center [667, 608] width 37 height 34
click at [792, 623] on button "5" at bounding box center [789, 608] width 37 height 34
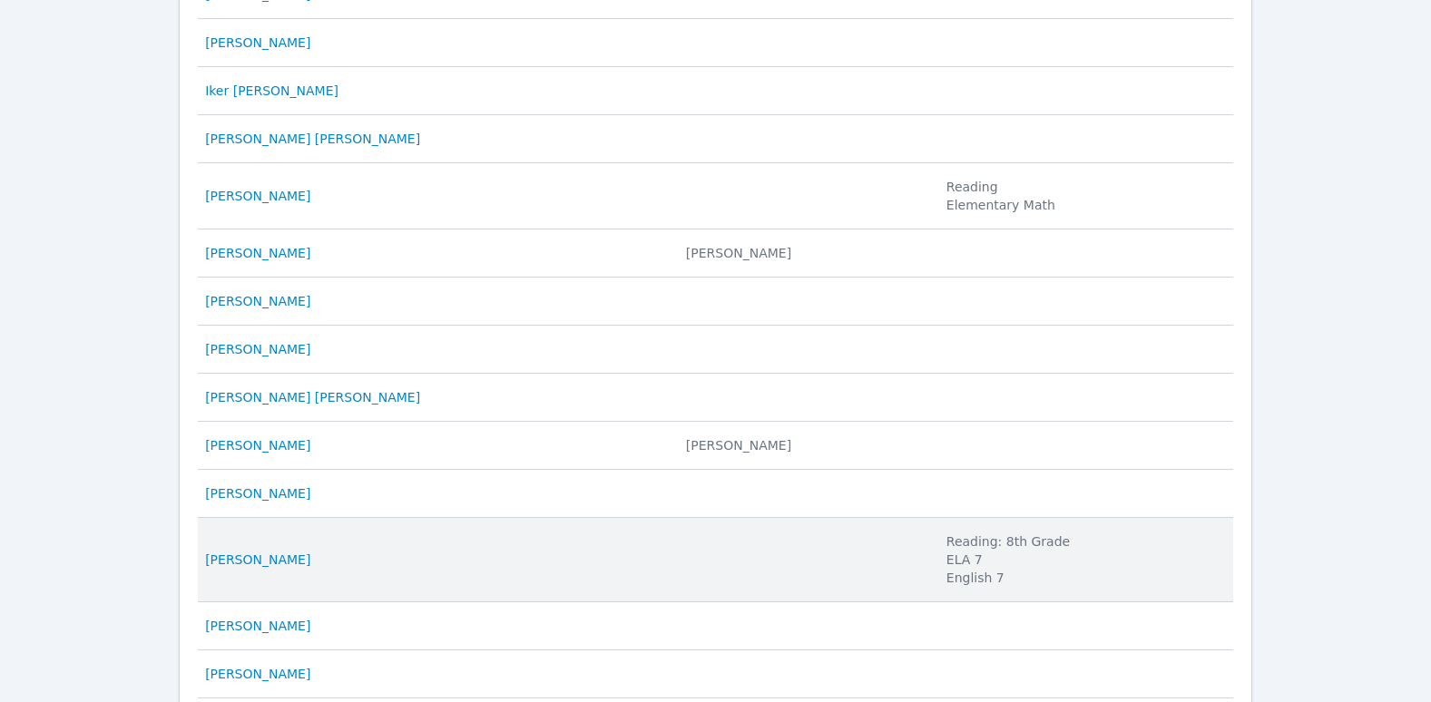
scroll to position [921, 0]
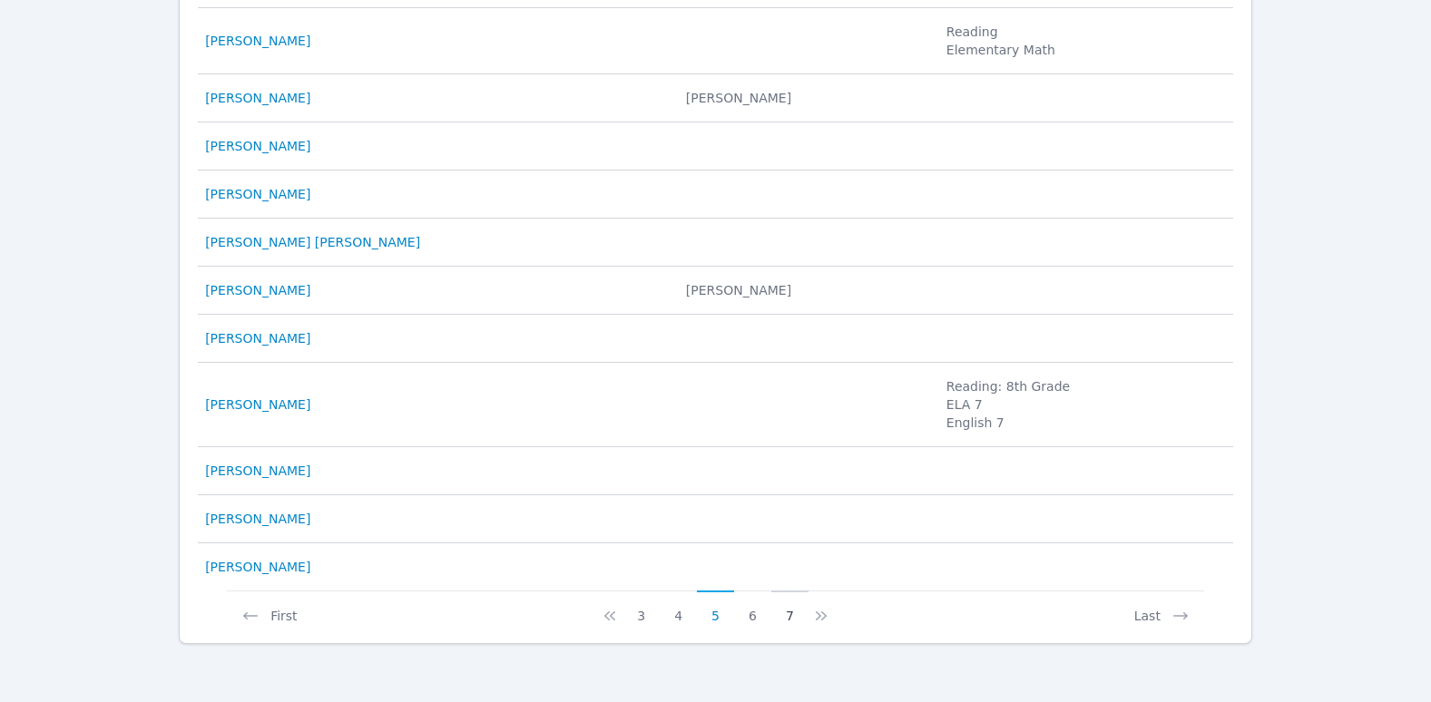
click at [787, 623] on button "7" at bounding box center [789, 608] width 37 height 34
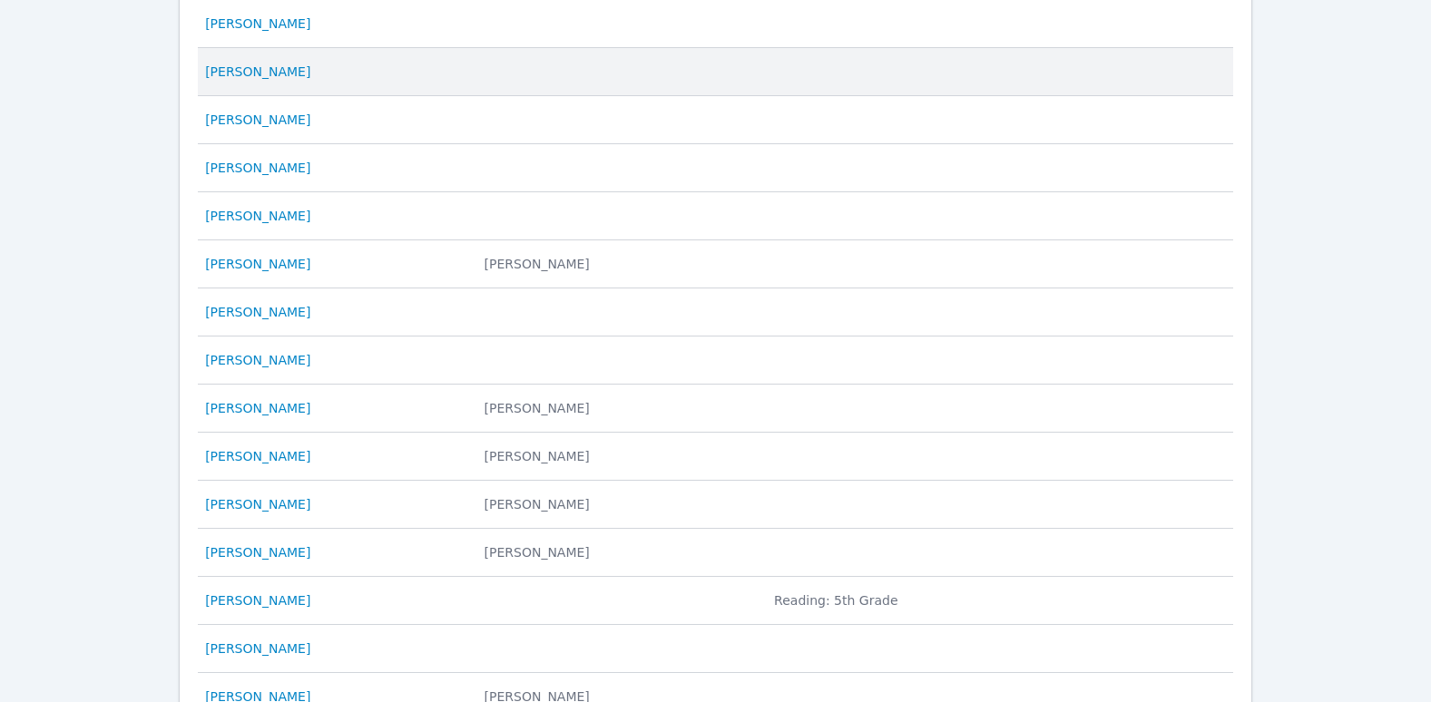
scroll to position [867, 0]
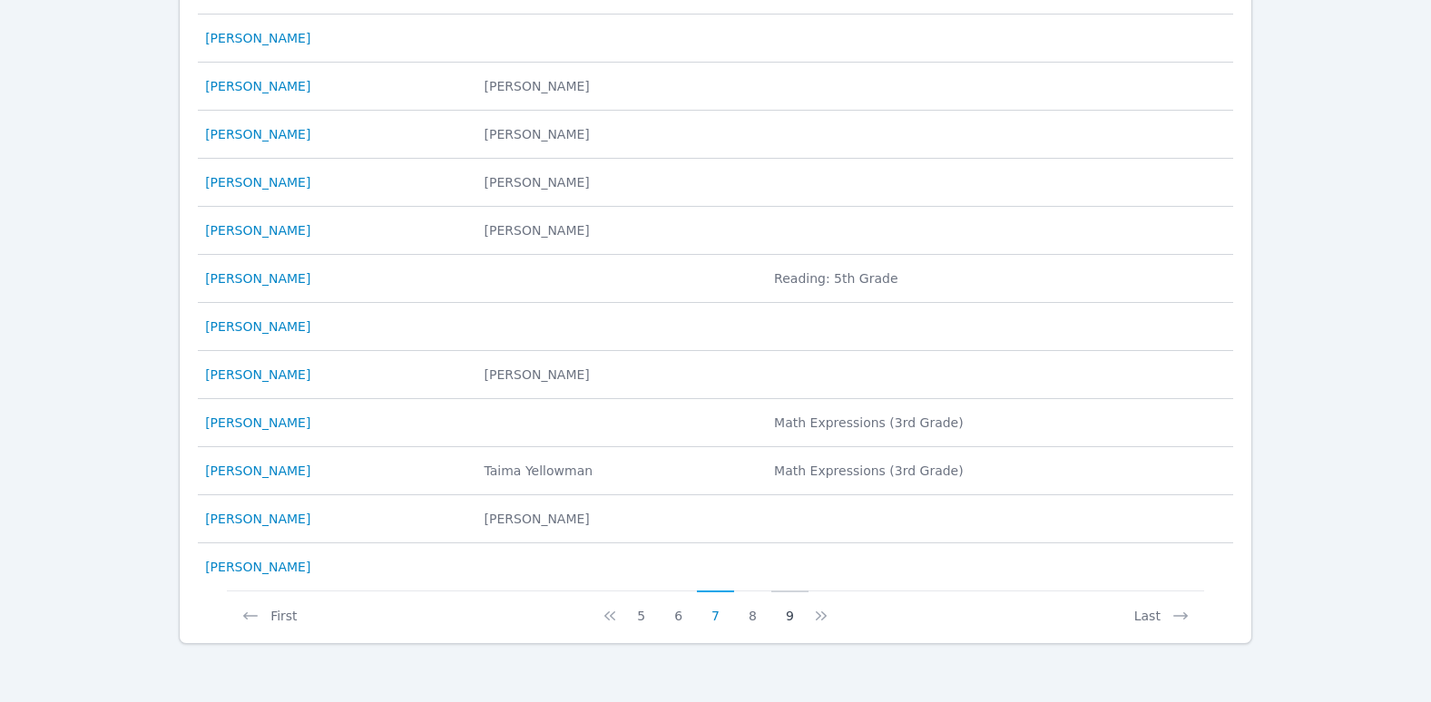
click at [791, 618] on button "9" at bounding box center [789, 608] width 37 height 34
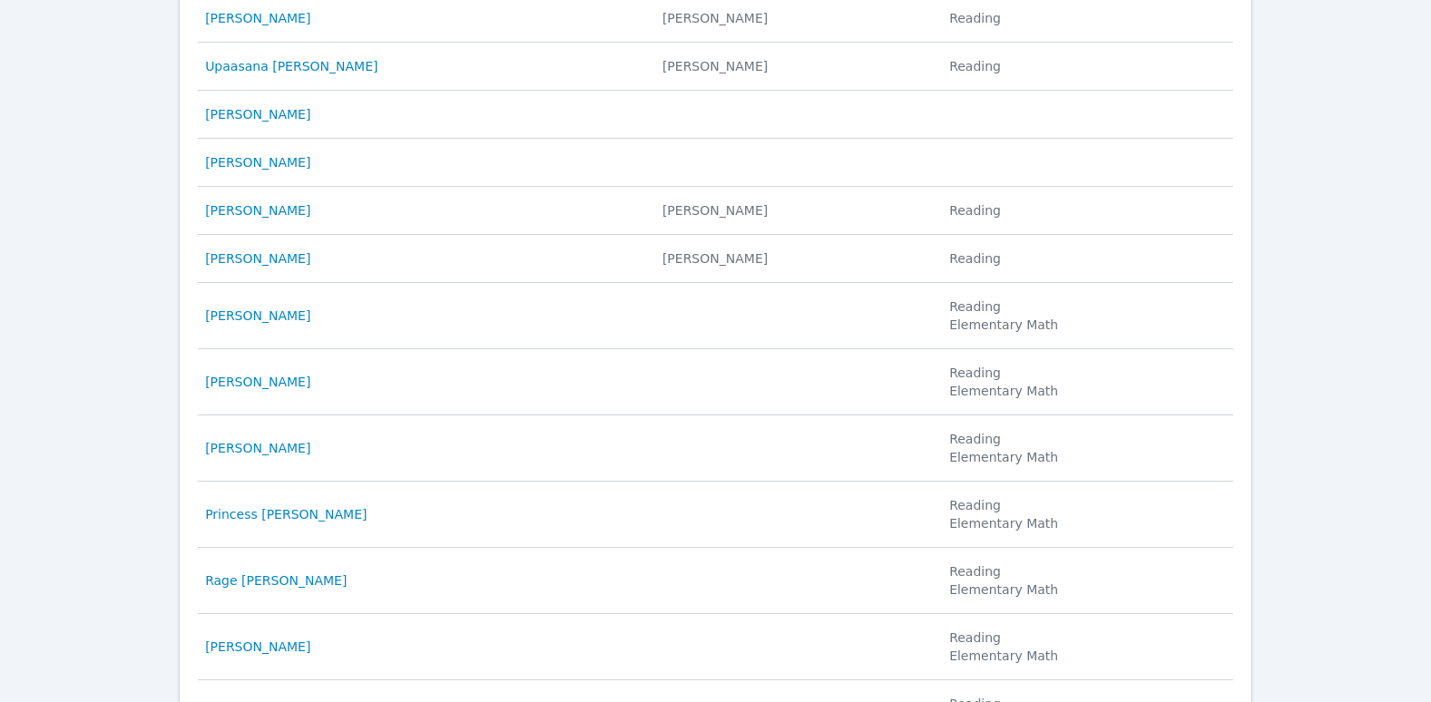
scroll to position [994, 0]
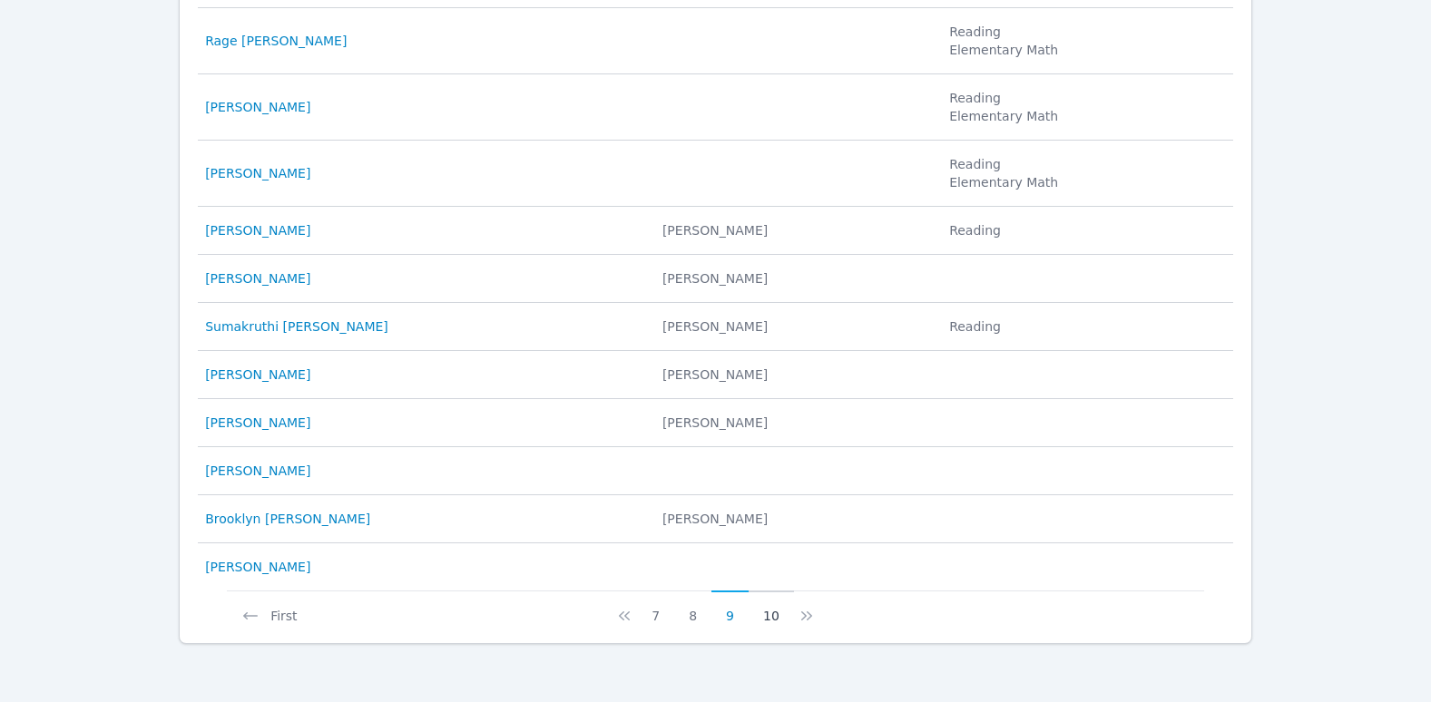
click at [767, 620] on button "10" at bounding box center [771, 608] width 45 height 34
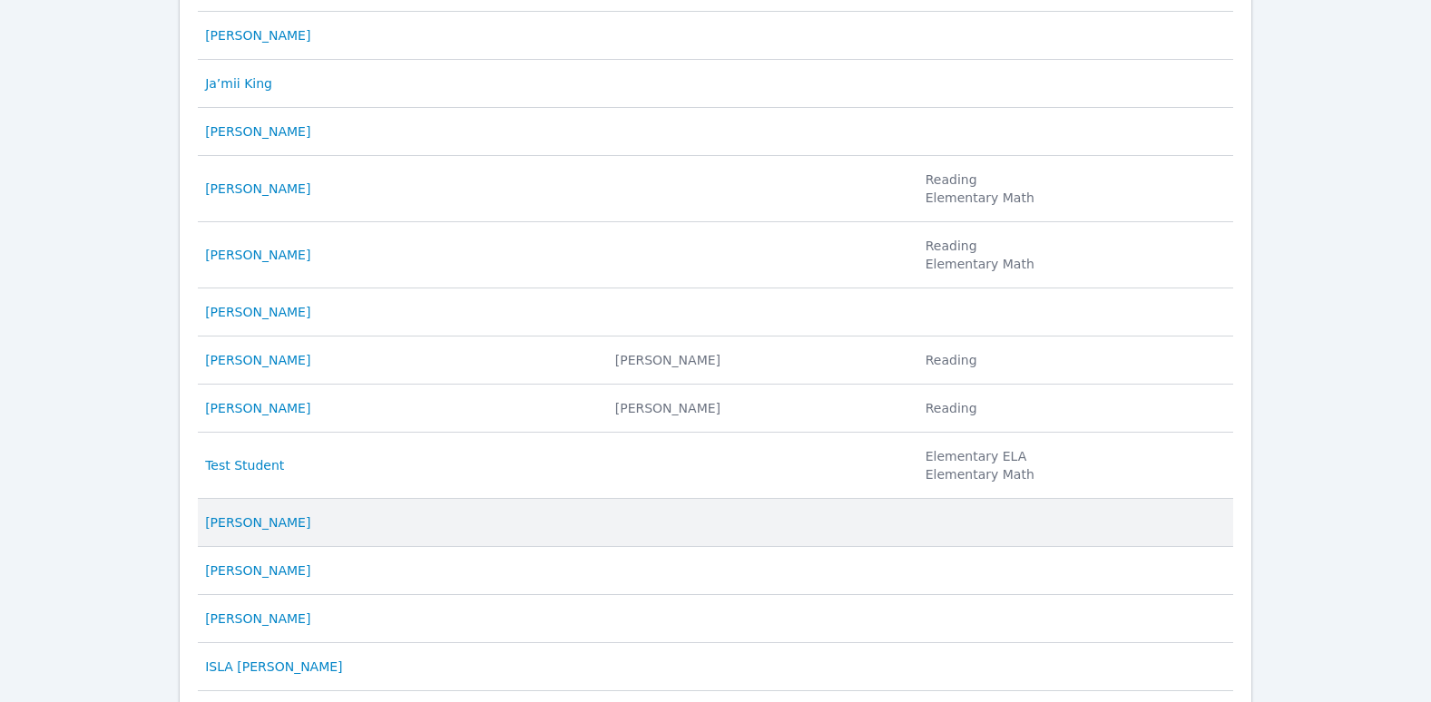
scroll to position [939, 0]
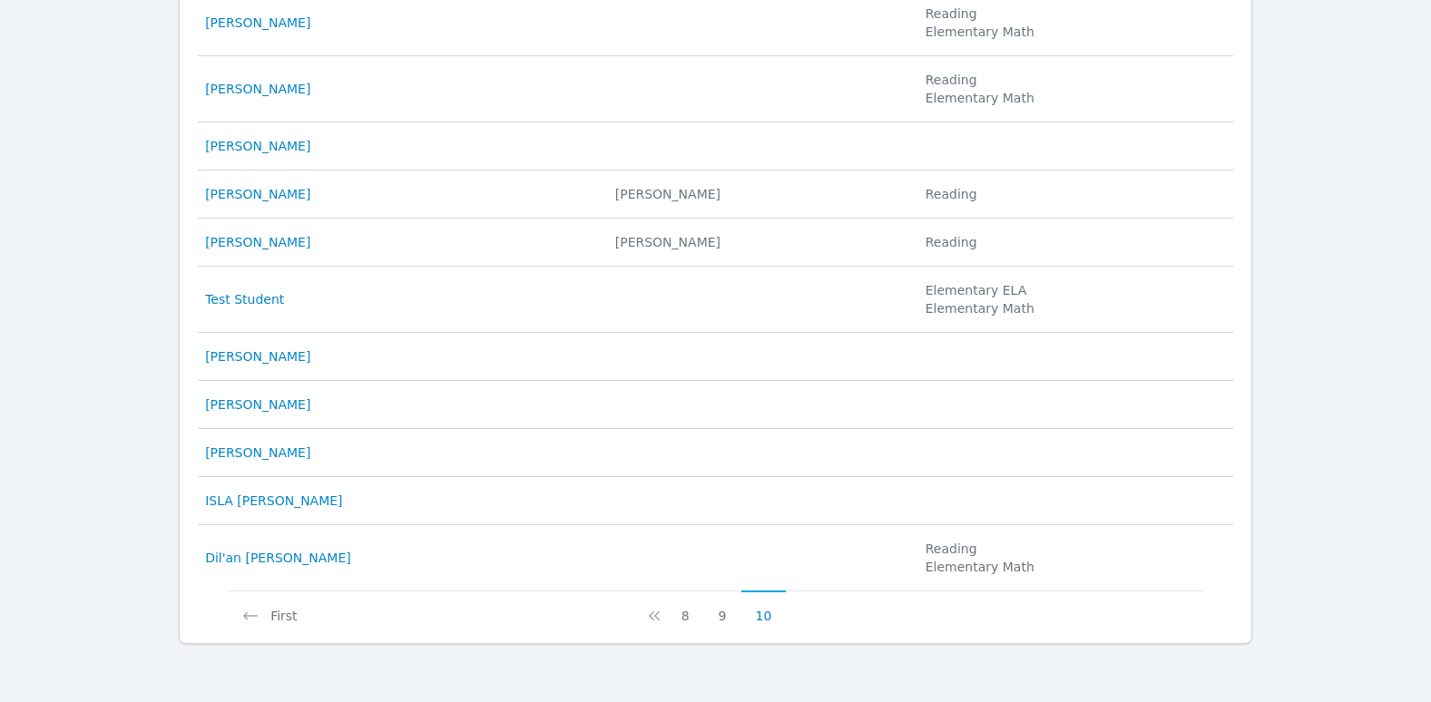
click at [758, 622] on button "10" at bounding box center [763, 608] width 45 height 34
click at [730, 621] on button "9" at bounding box center [722, 608] width 37 height 34
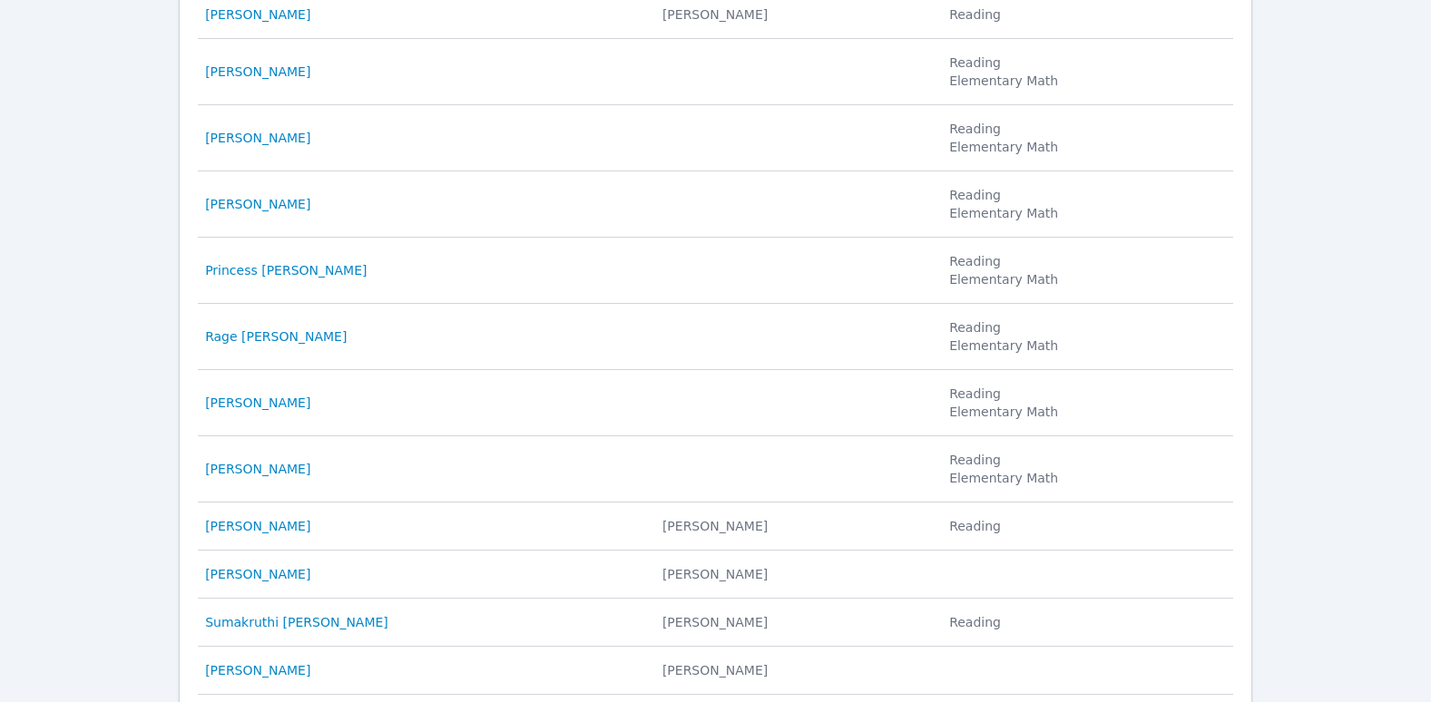
scroll to position [994, 0]
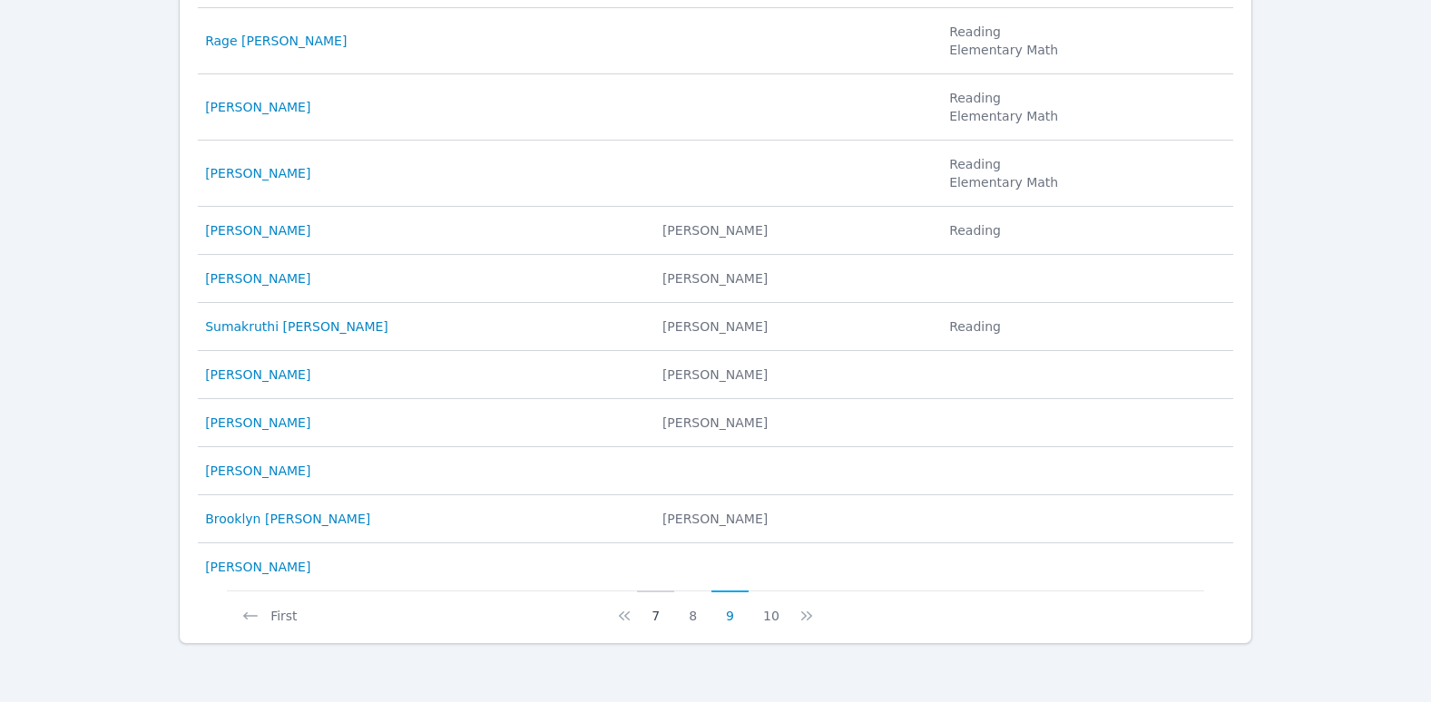
click at [665, 619] on button "7" at bounding box center [655, 608] width 37 height 34
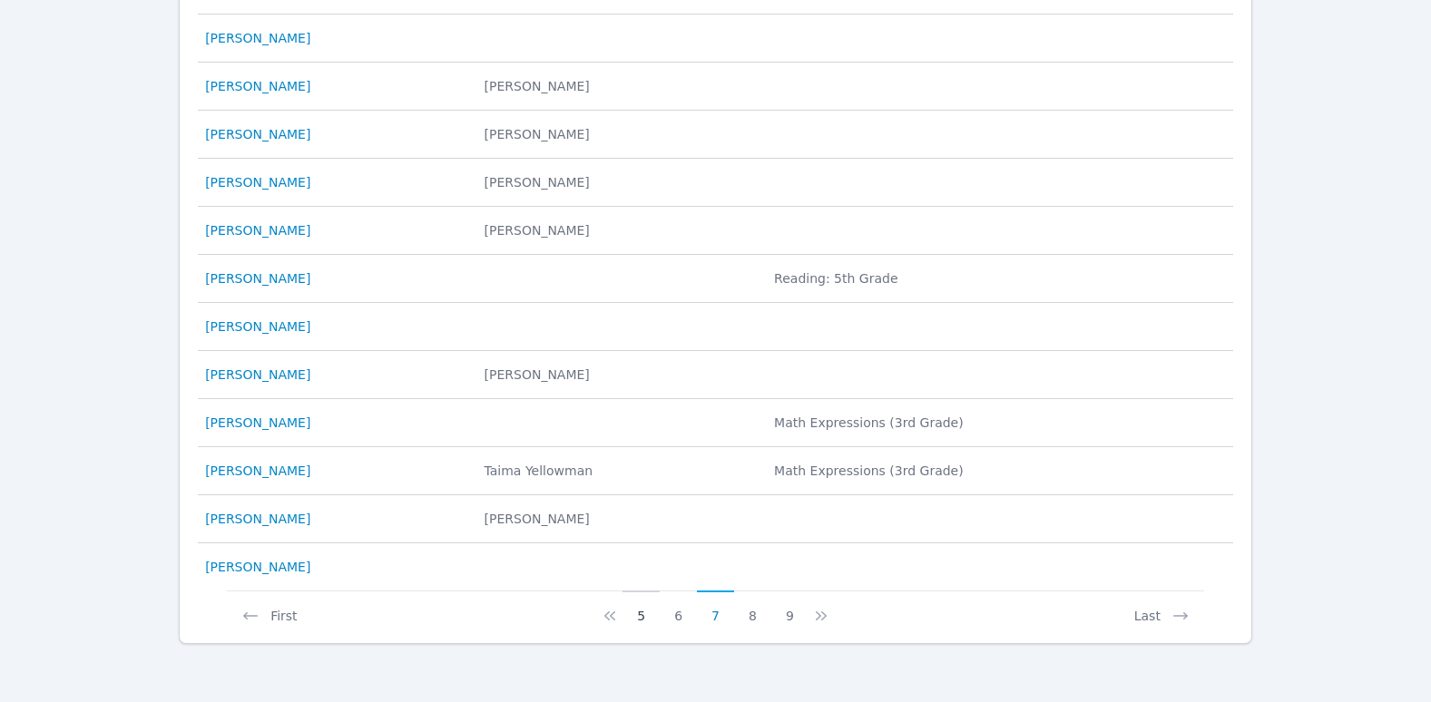
click at [640, 609] on button "5" at bounding box center [641, 608] width 37 height 34
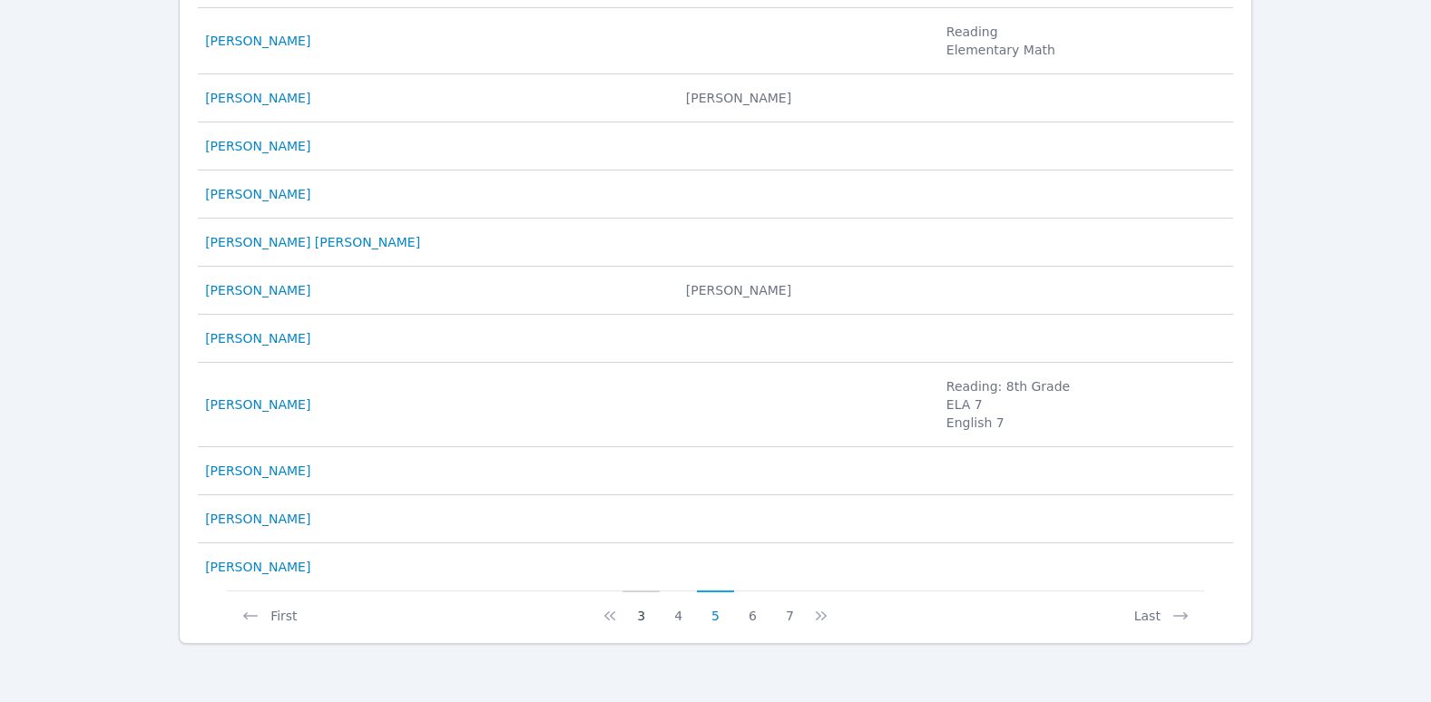
click at [640, 618] on button "3" at bounding box center [641, 608] width 37 height 34
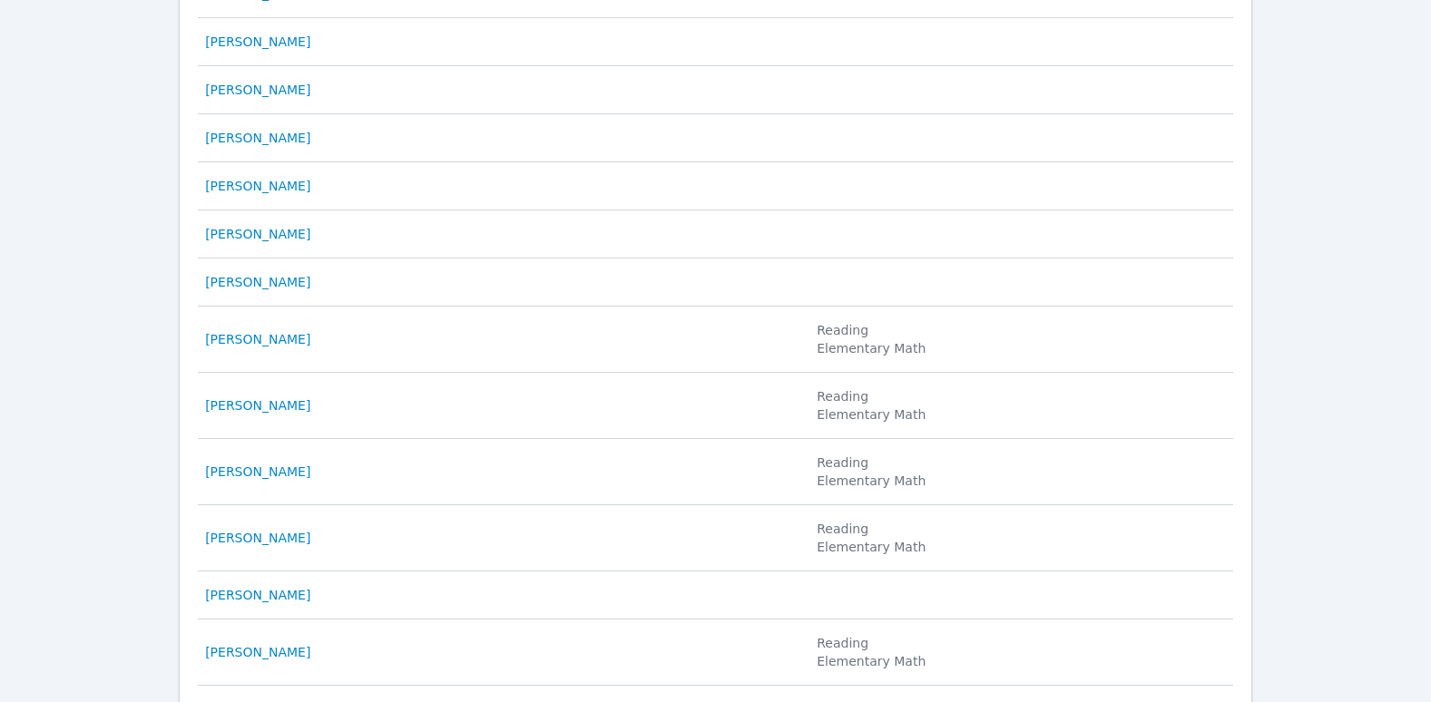
scroll to position [994, 0]
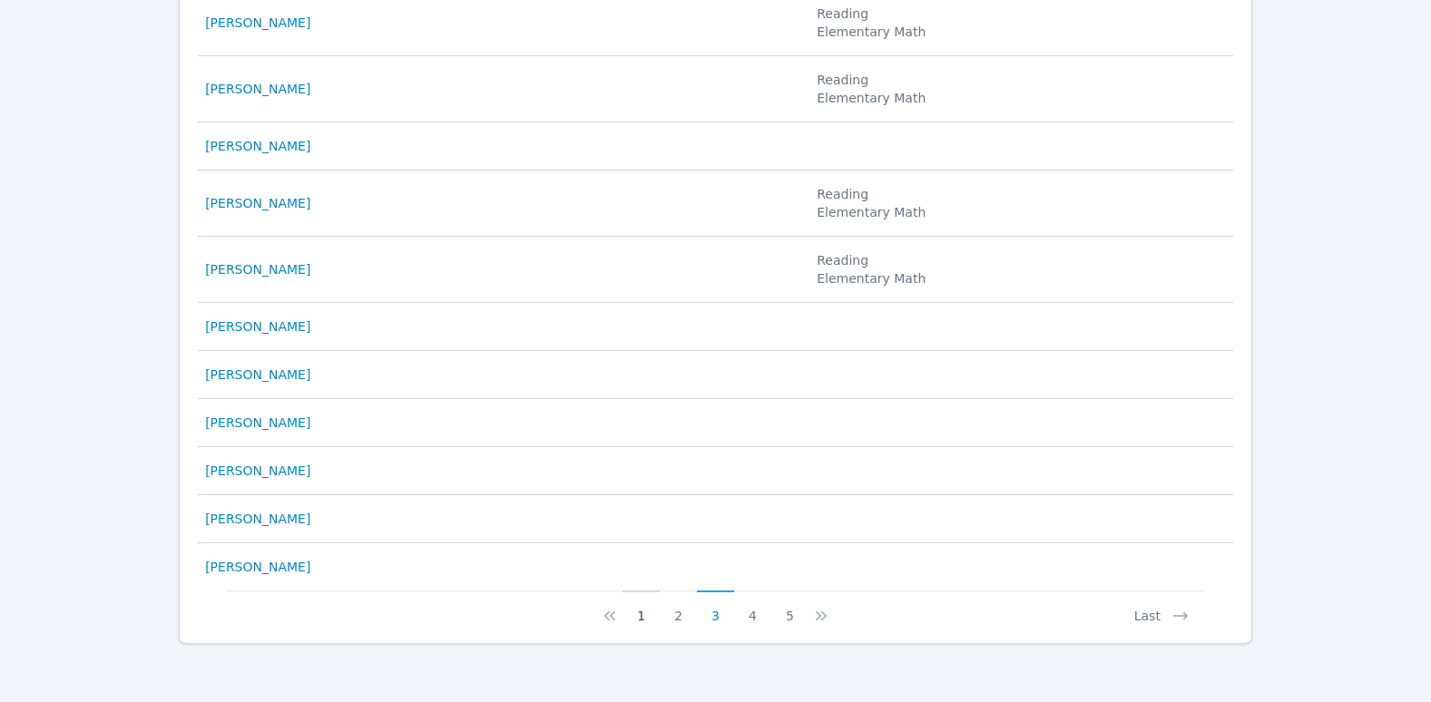
click at [640, 619] on button "1" at bounding box center [641, 608] width 37 height 34
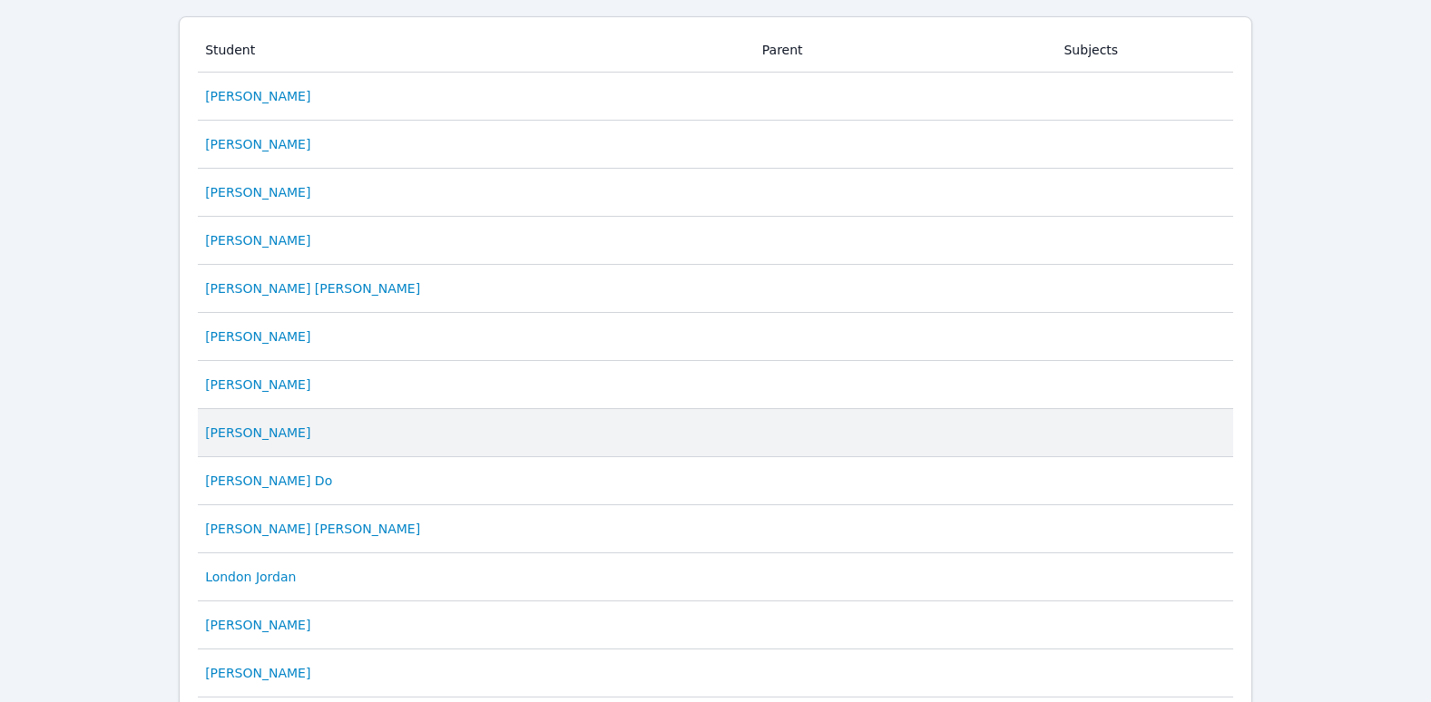
scroll to position [0, 0]
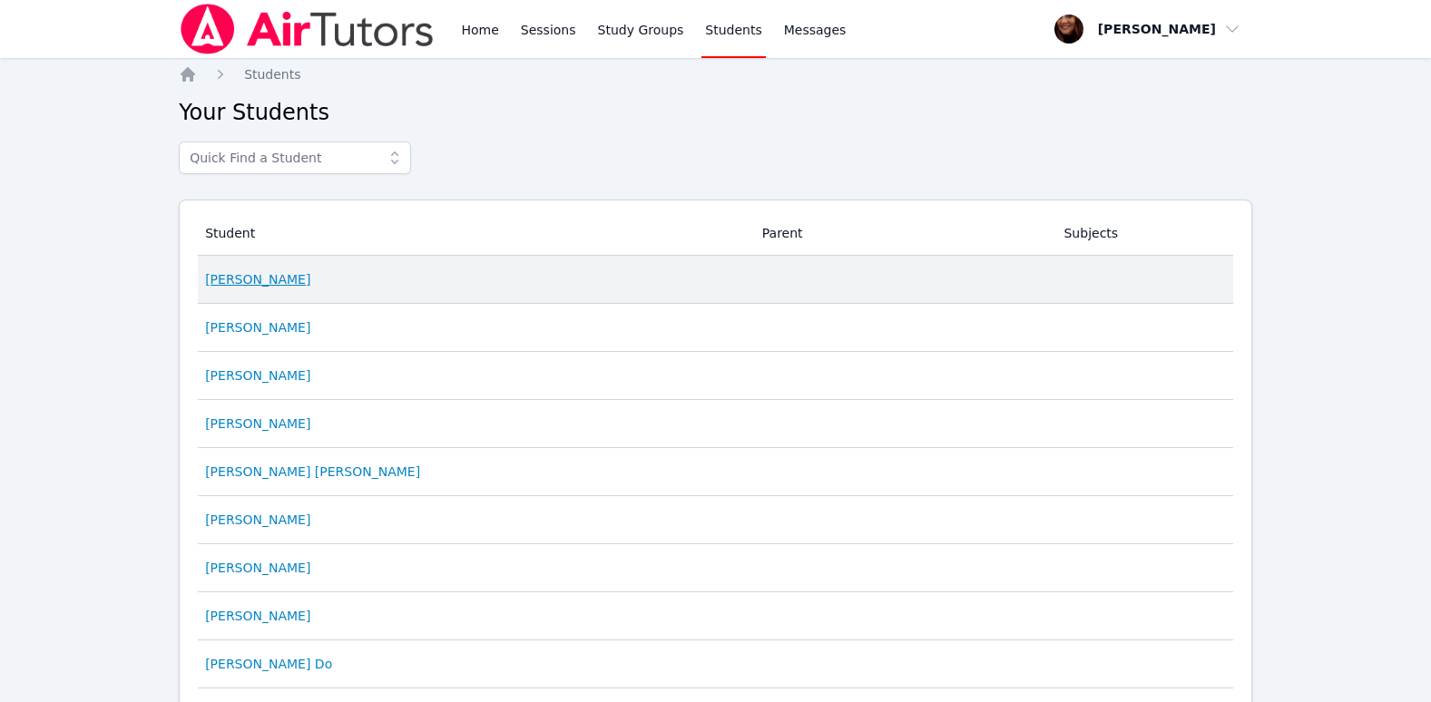
click at [236, 277] on link "[PERSON_NAME]" at bounding box center [257, 279] width 105 height 18
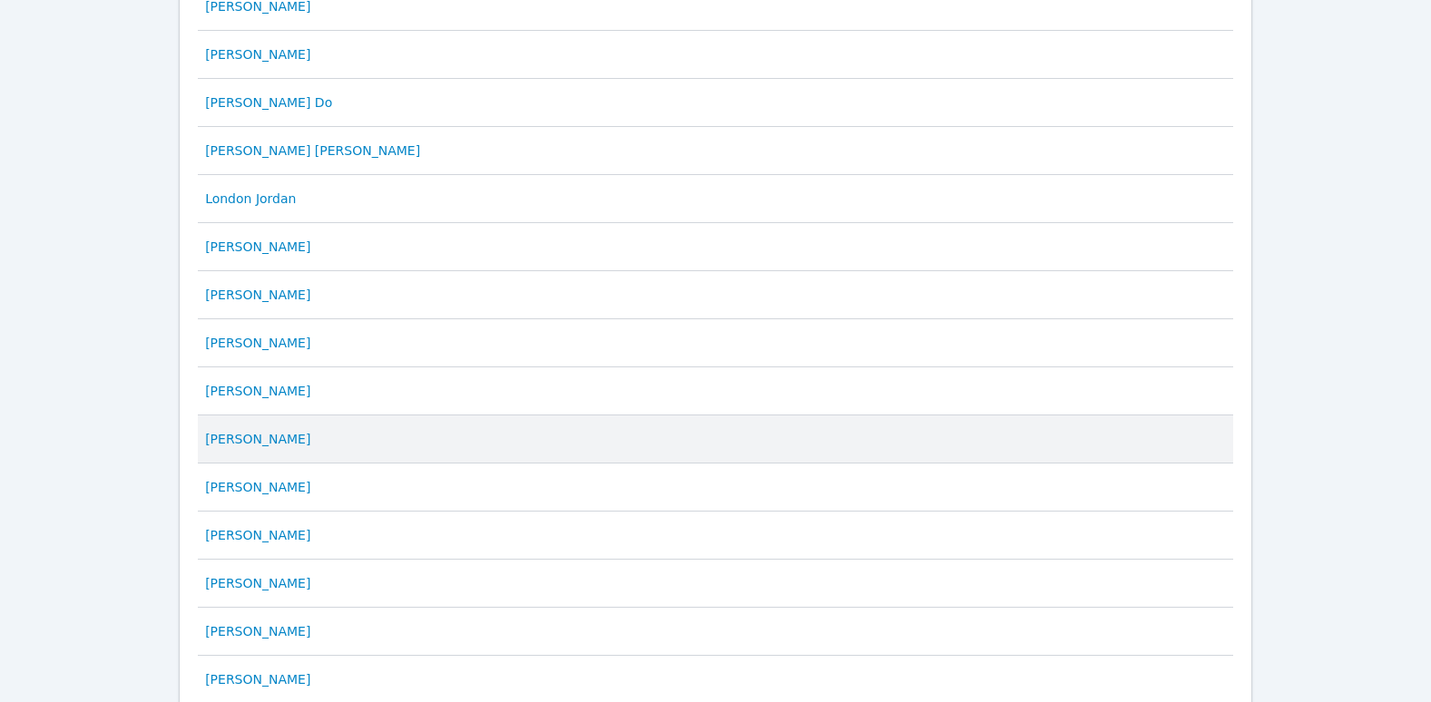
scroll to position [867, 0]
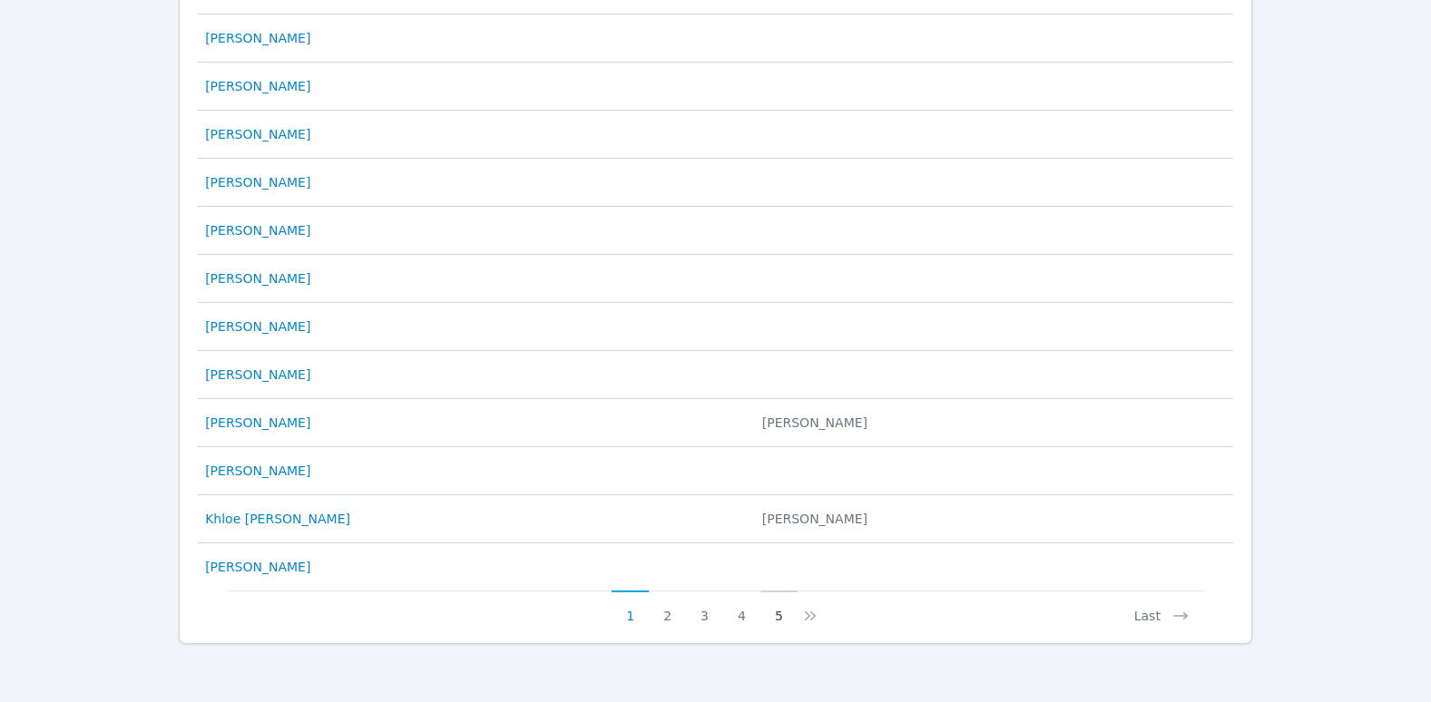
click at [776, 620] on button "5" at bounding box center [778, 608] width 37 height 34
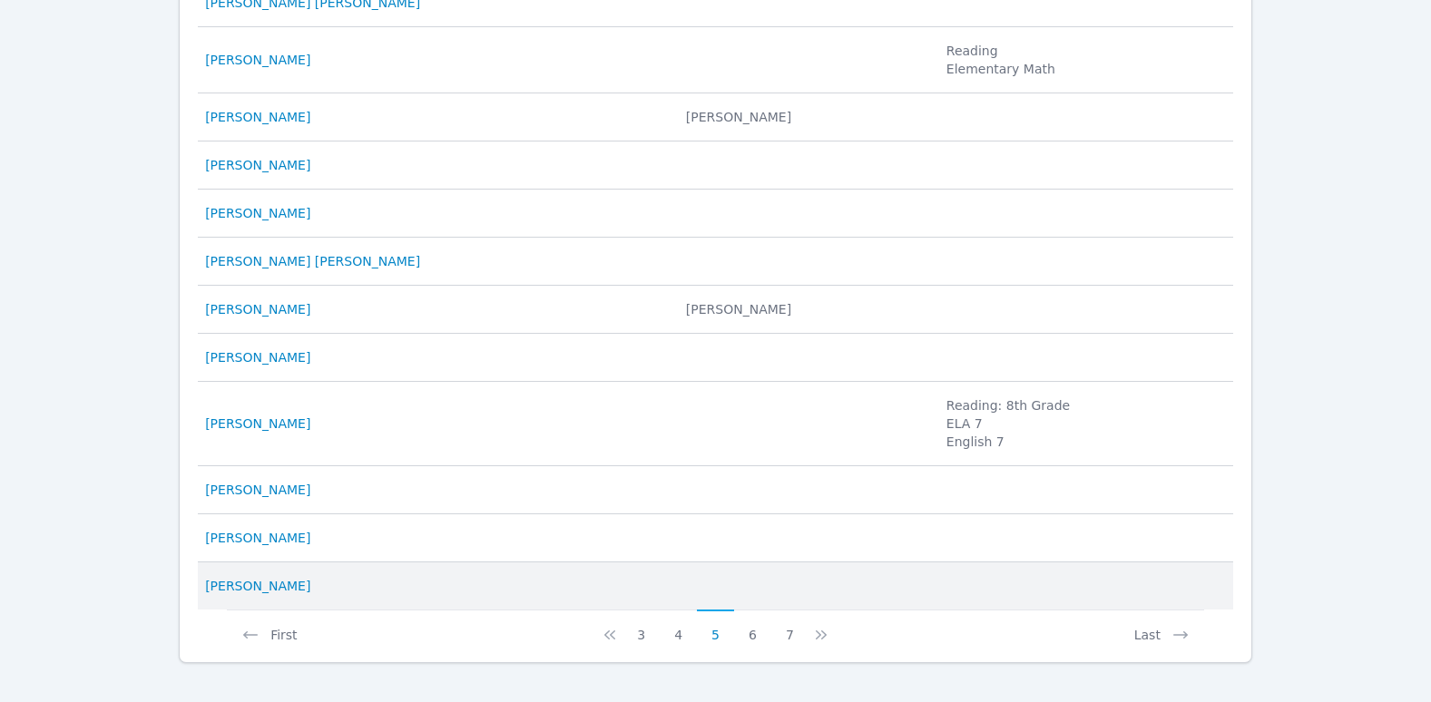
scroll to position [921, 0]
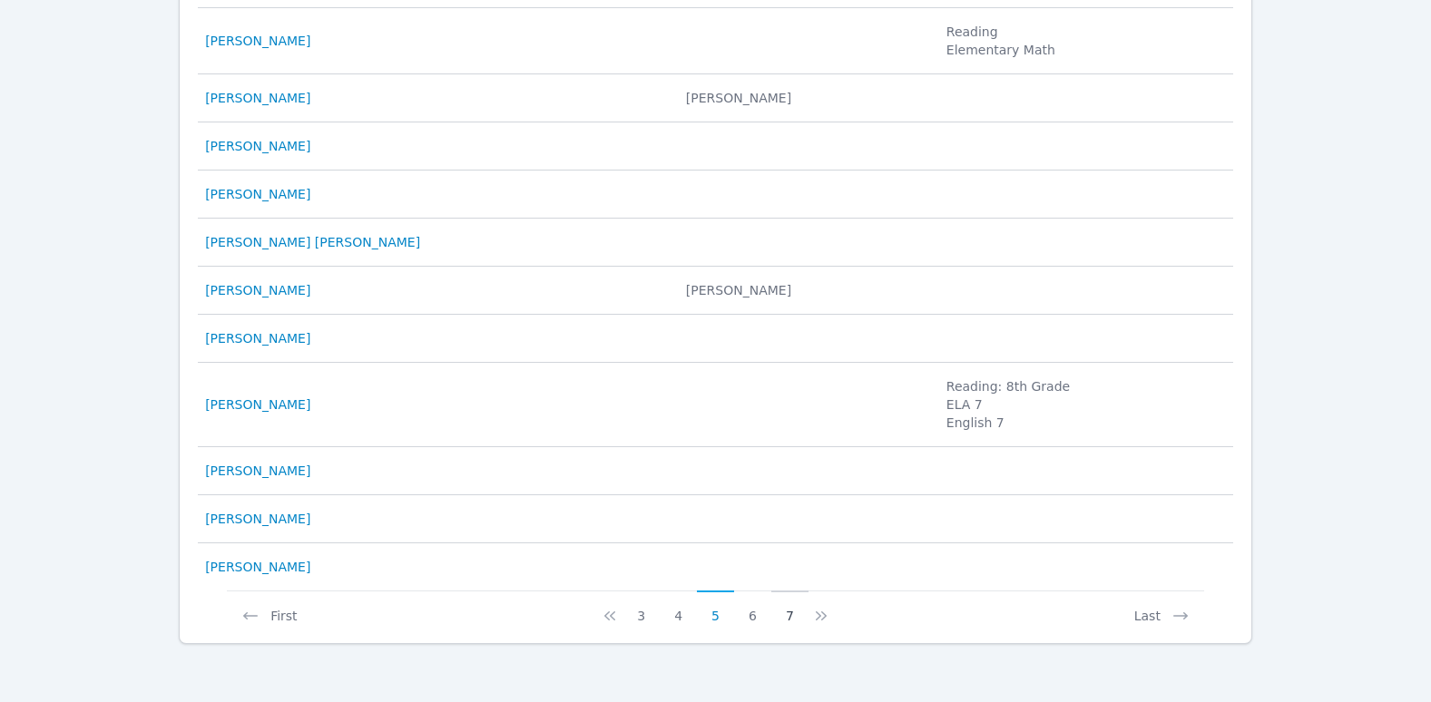
click at [783, 616] on button "7" at bounding box center [789, 608] width 37 height 34
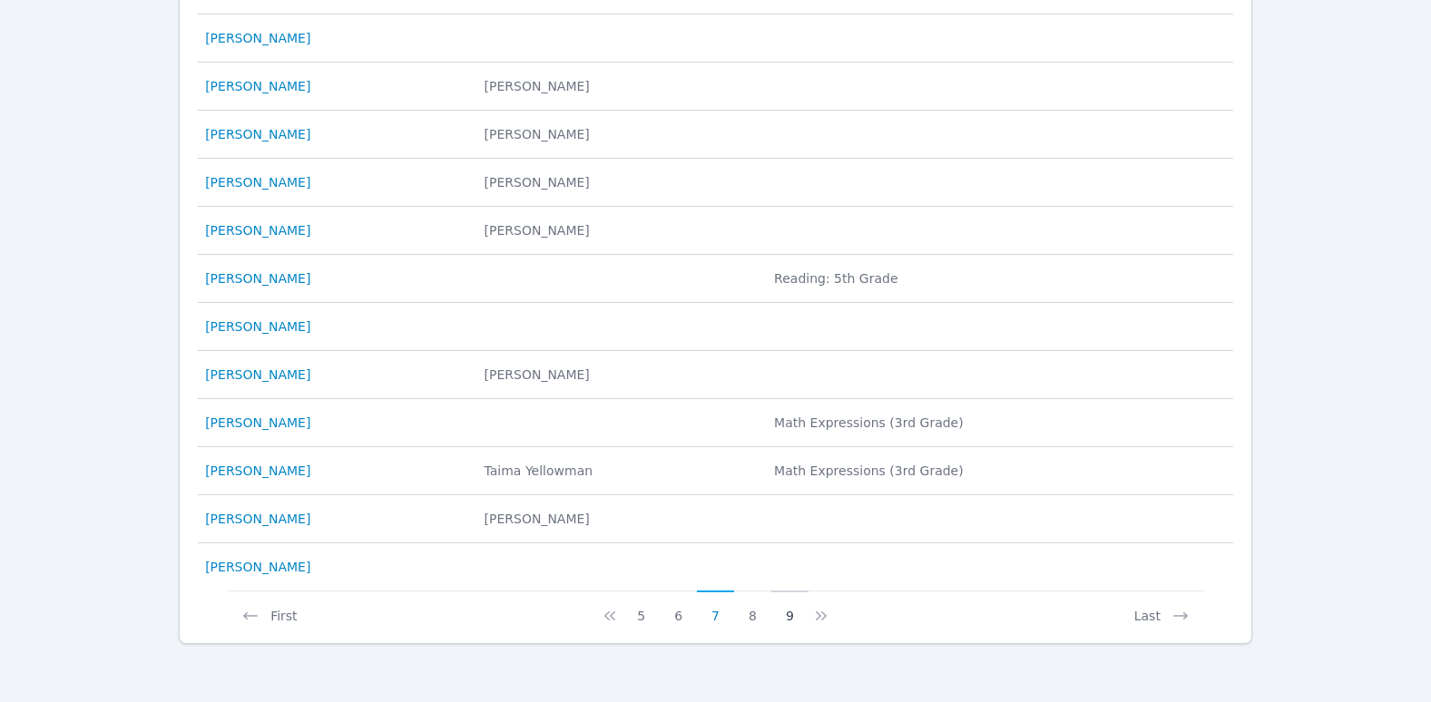
click at [791, 618] on button "9" at bounding box center [789, 608] width 37 height 34
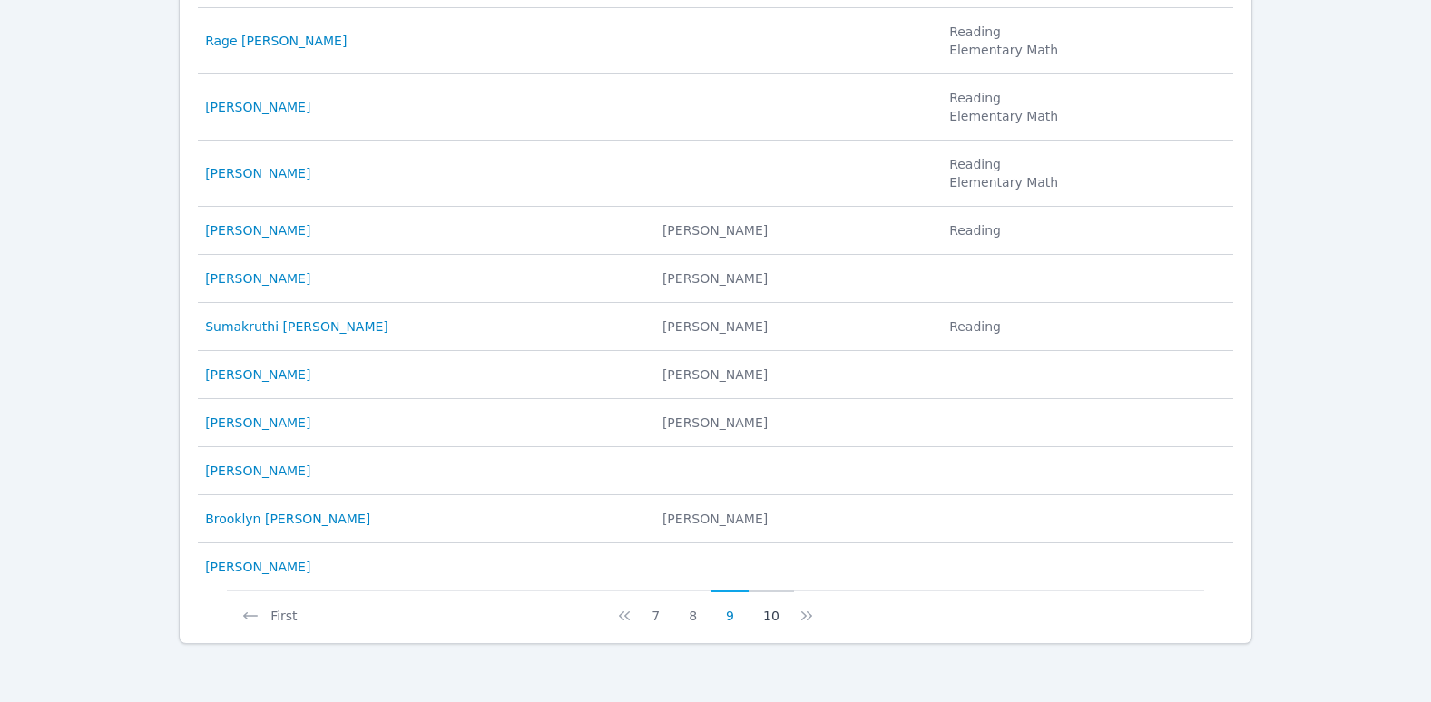
click at [770, 623] on button "10" at bounding box center [771, 608] width 45 height 34
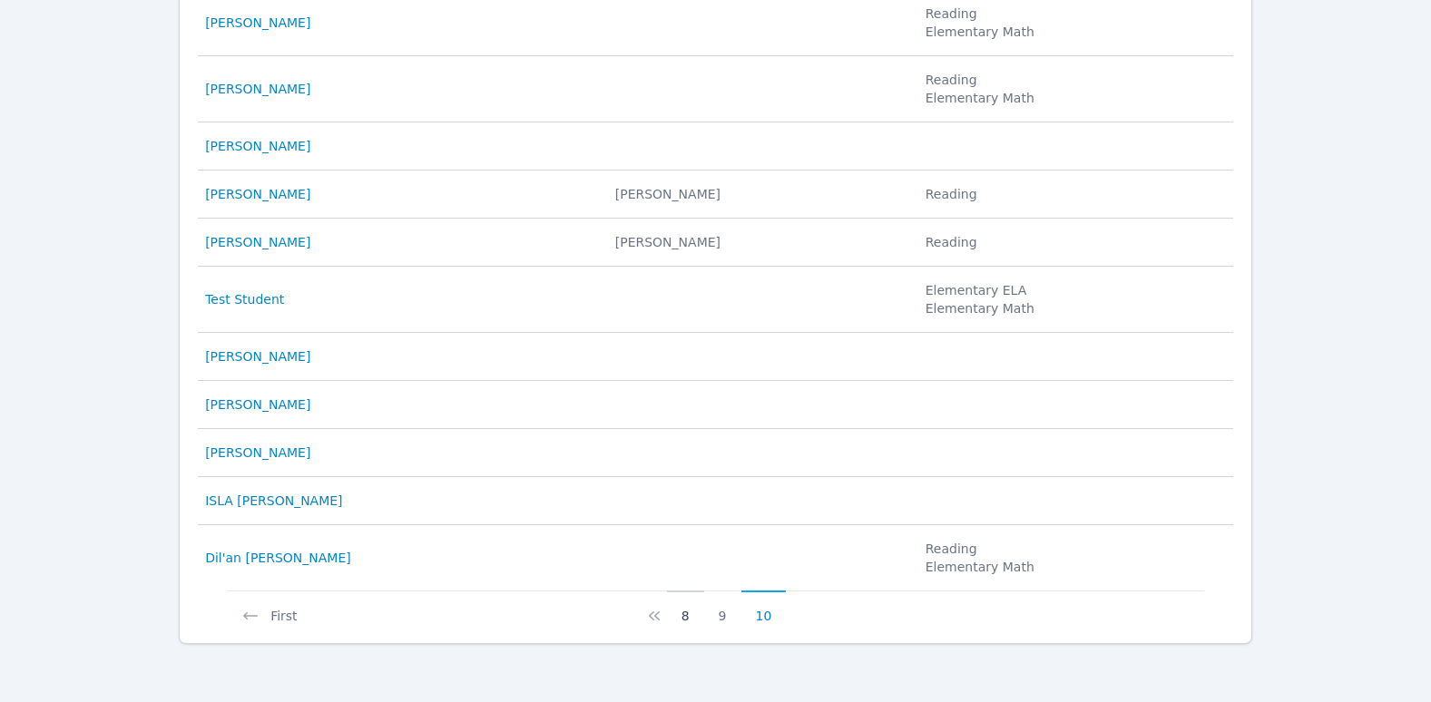
click at [685, 619] on button "8" at bounding box center [685, 608] width 37 height 34
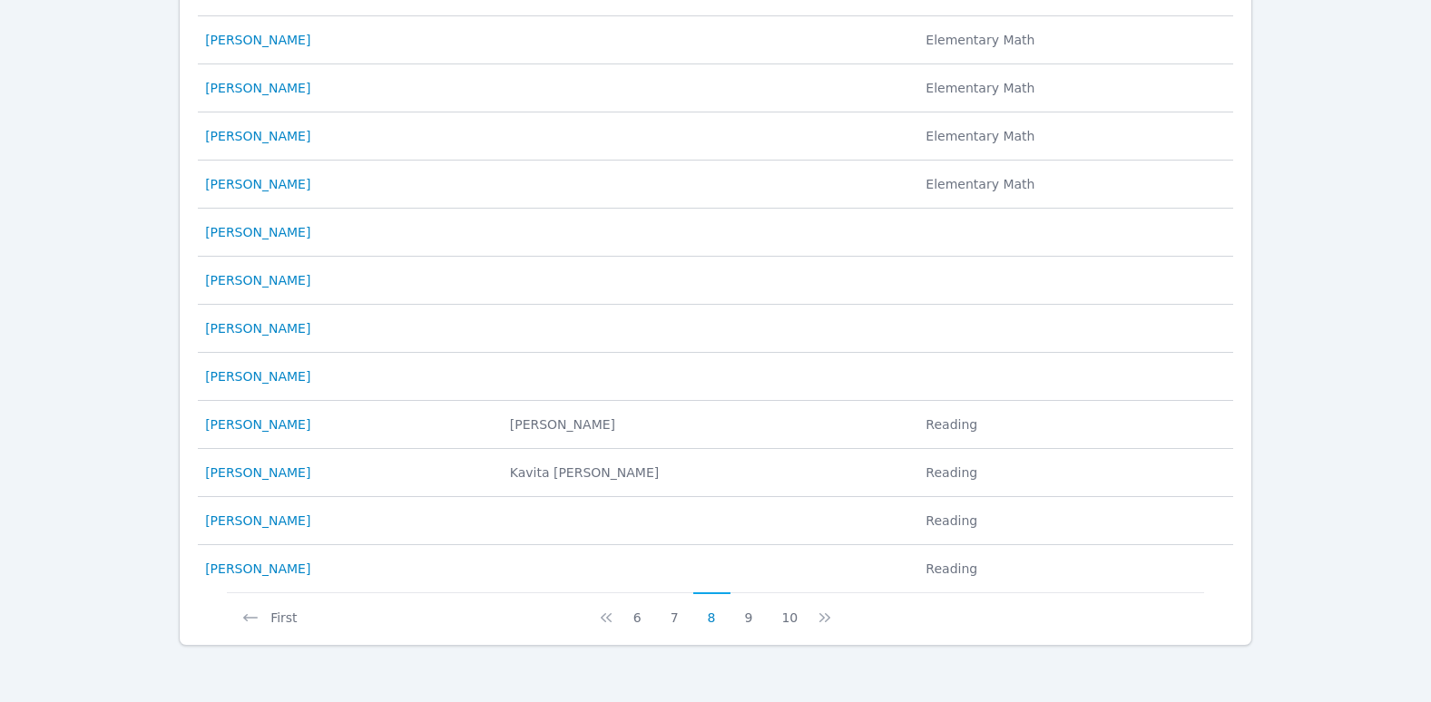
scroll to position [867, 0]
click at [677, 618] on button "7" at bounding box center [674, 608] width 37 height 34
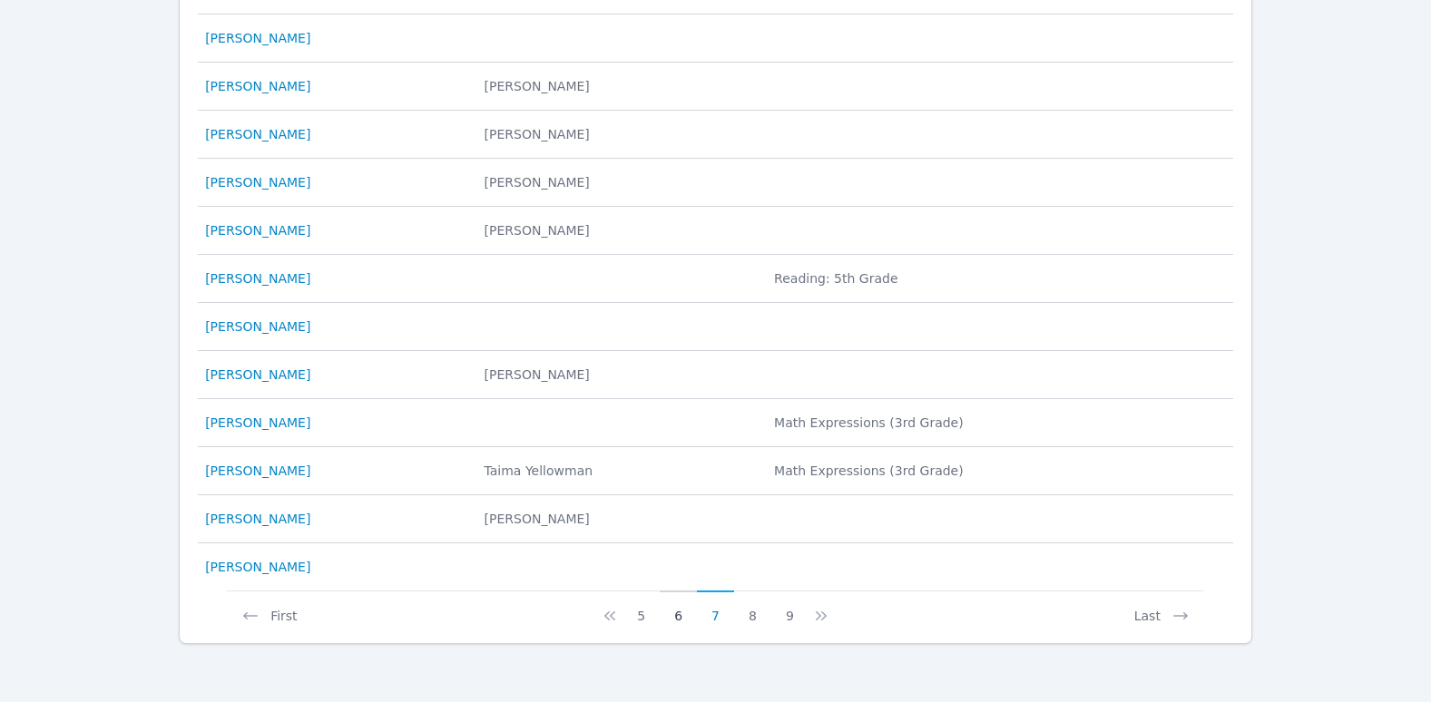
click at [673, 623] on button "6" at bounding box center [678, 608] width 37 height 34
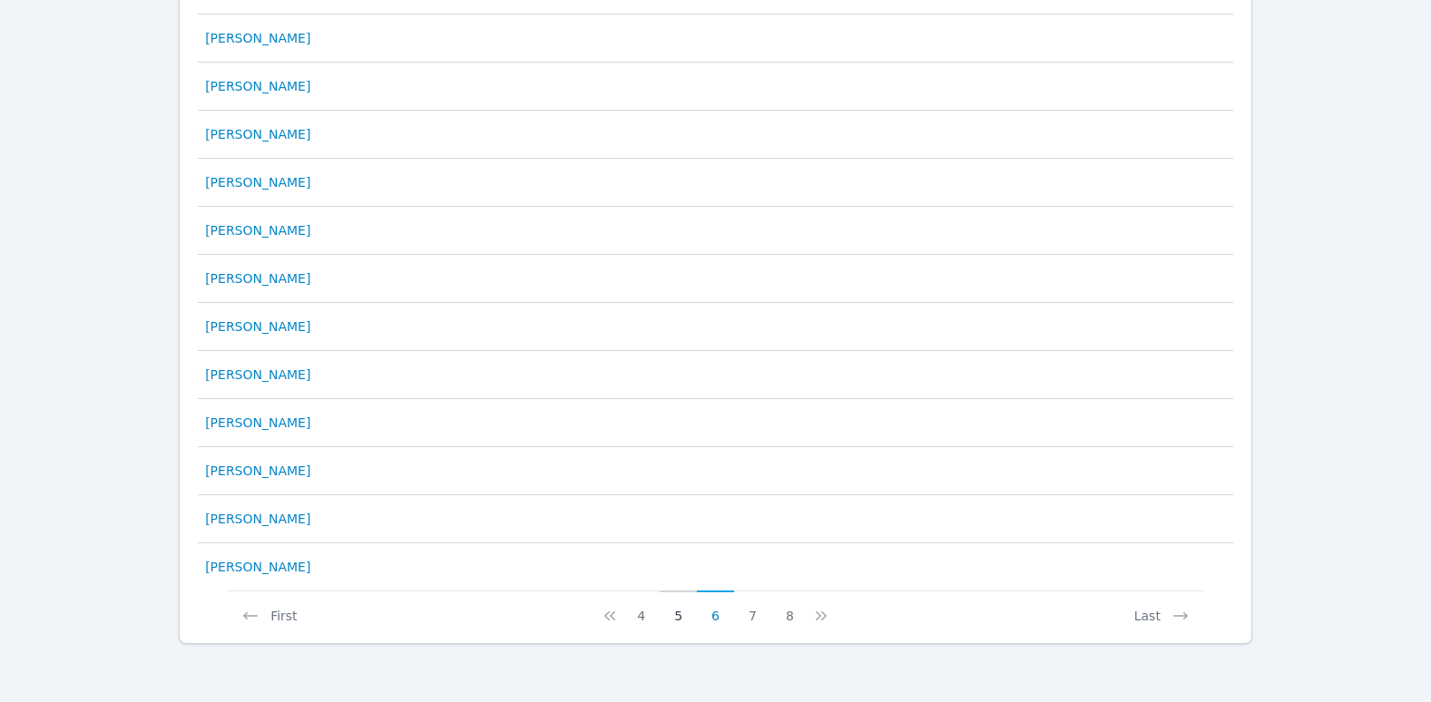
click at [685, 623] on button "5" at bounding box center [678, 608] width 37 height 34
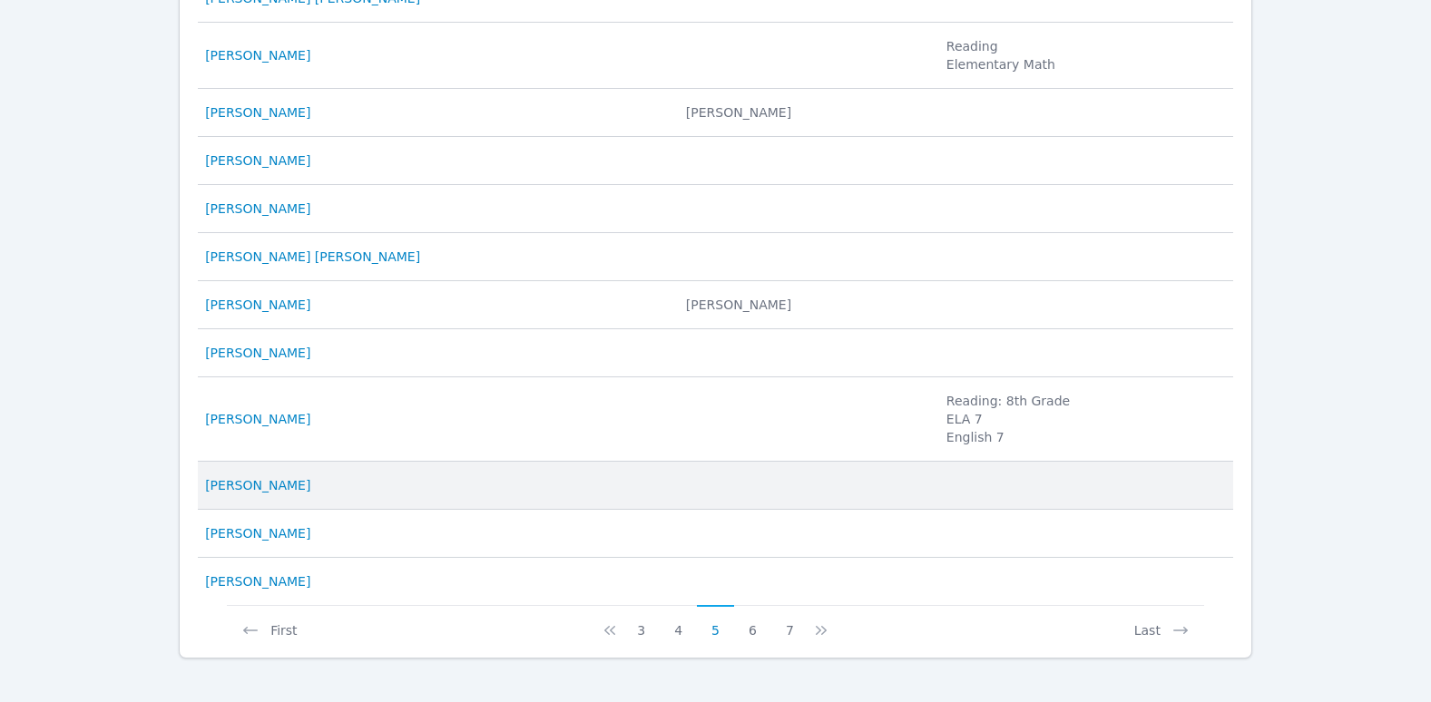
scroll to position [921, 0]
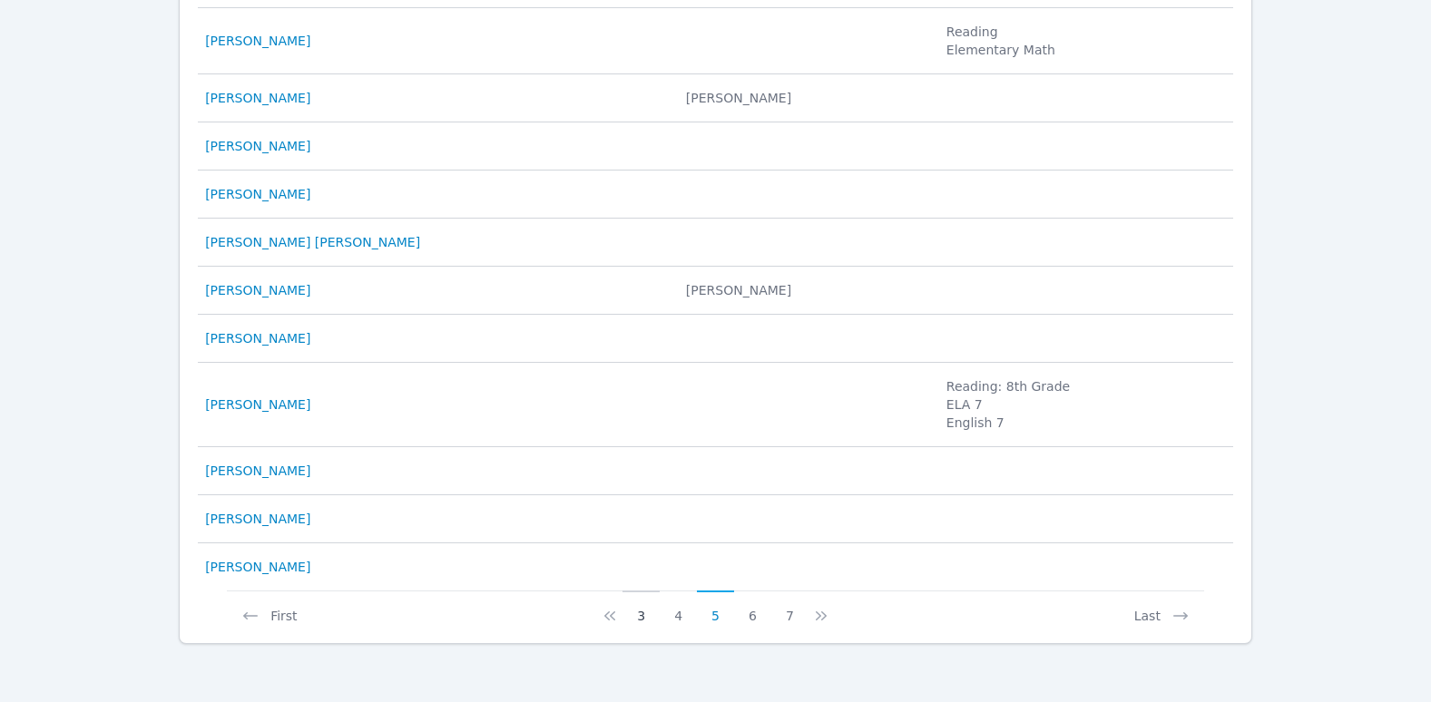
click at [643, 618] on button "3" at bounding box center [641, 608] width 37 height 34
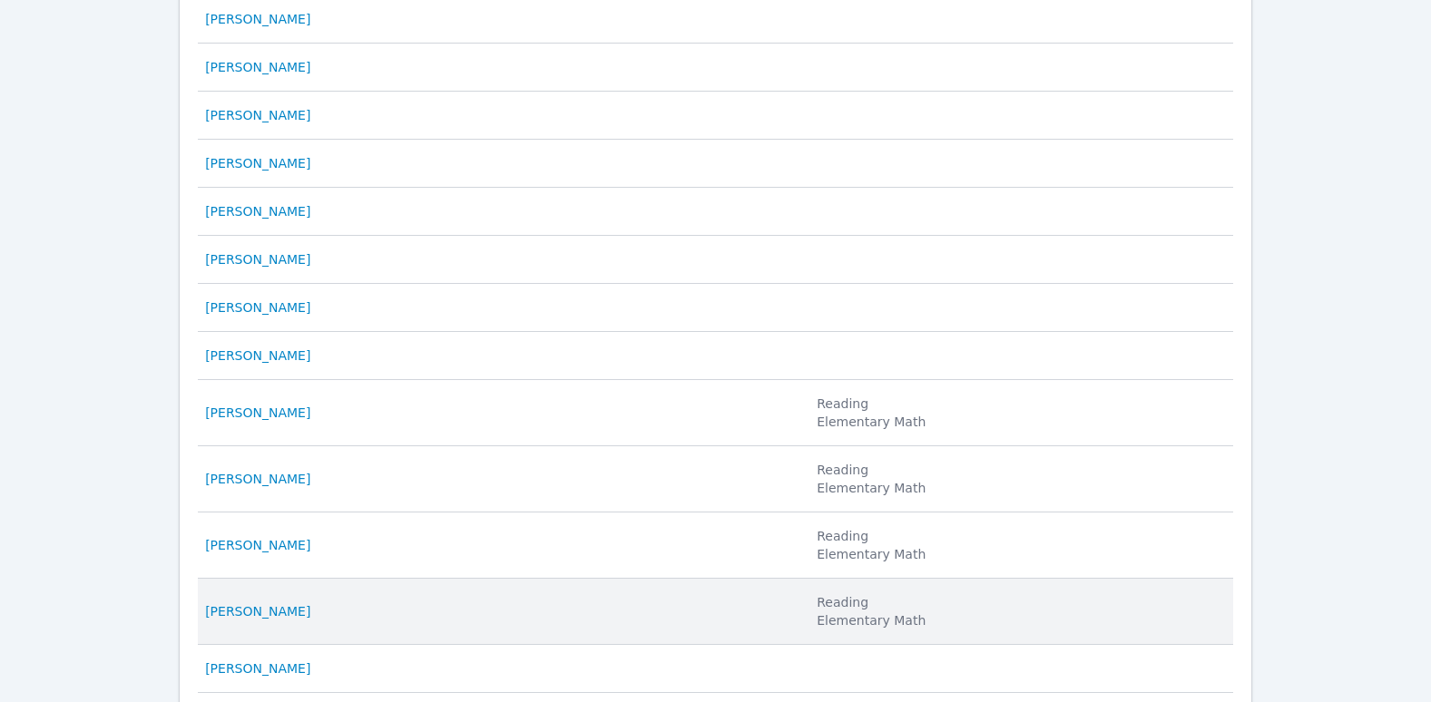
scroll to position [467, 0]
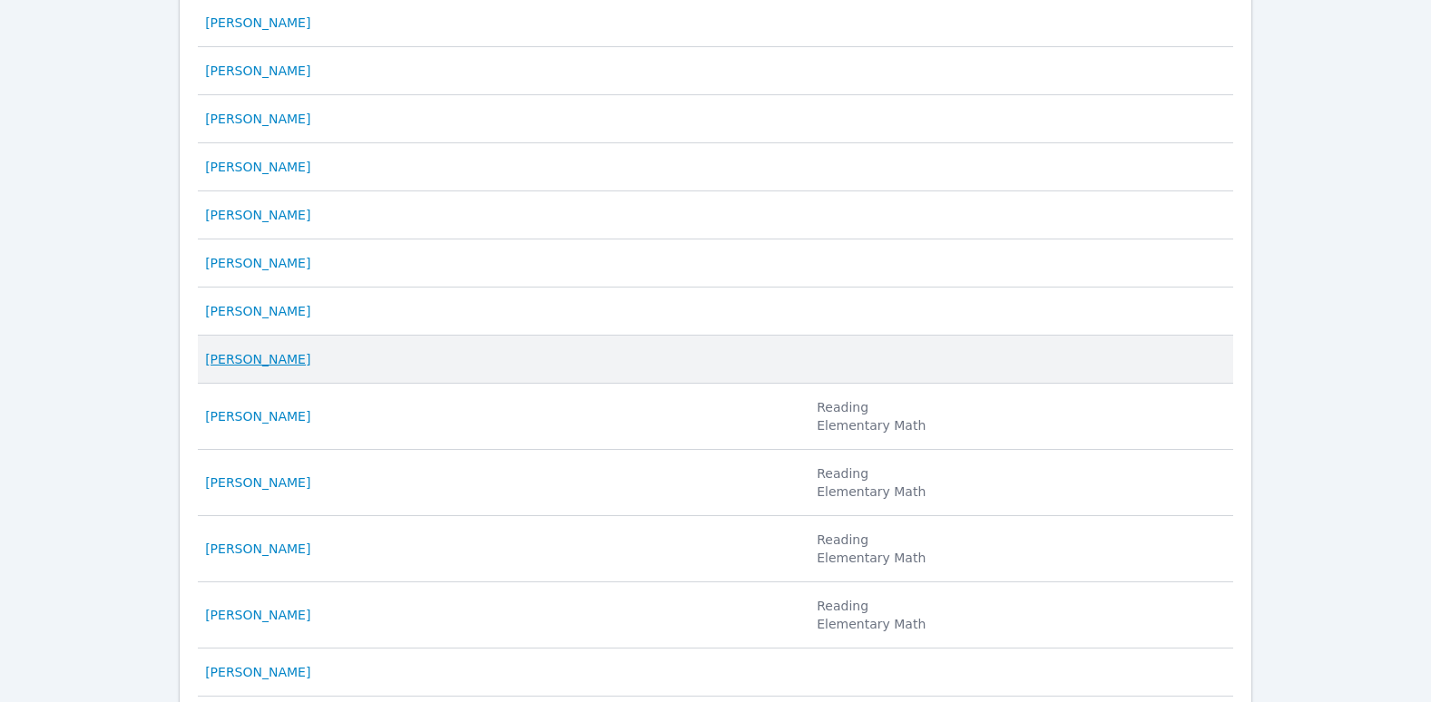
click at [239, 359] on link "[PERSON_NAME]" at bounding box center [257, 359] width 105 height 18
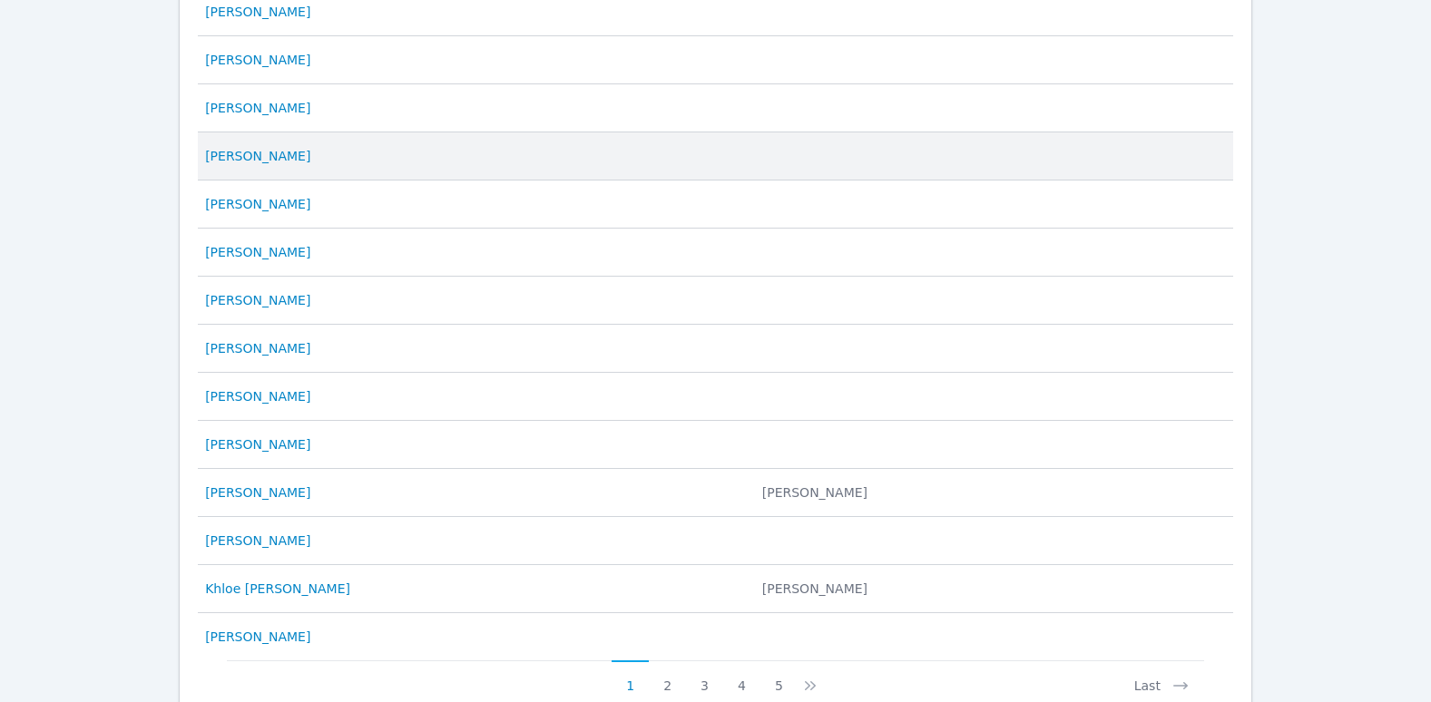
scroll to position [867, 0]
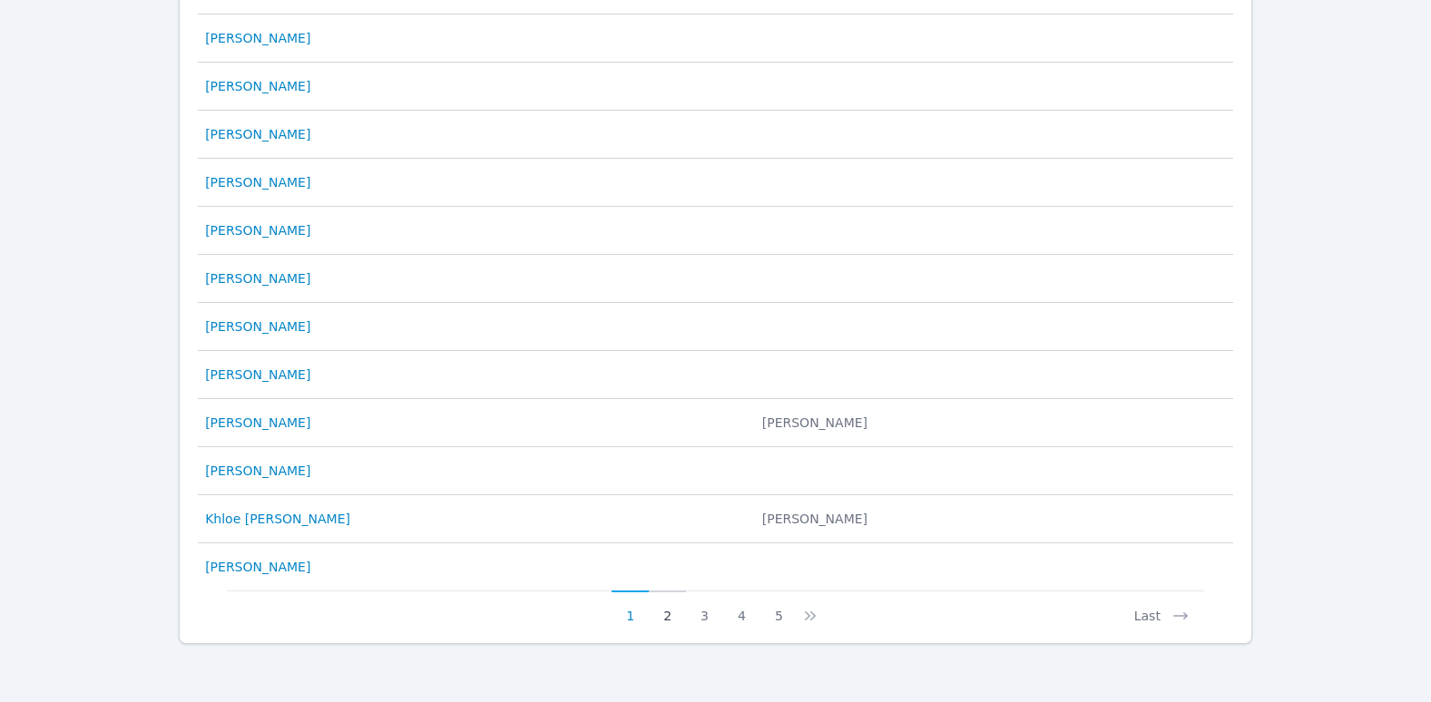
click at [672, 623] on button "2" at bounding box center [667, 608] width 37 height 34
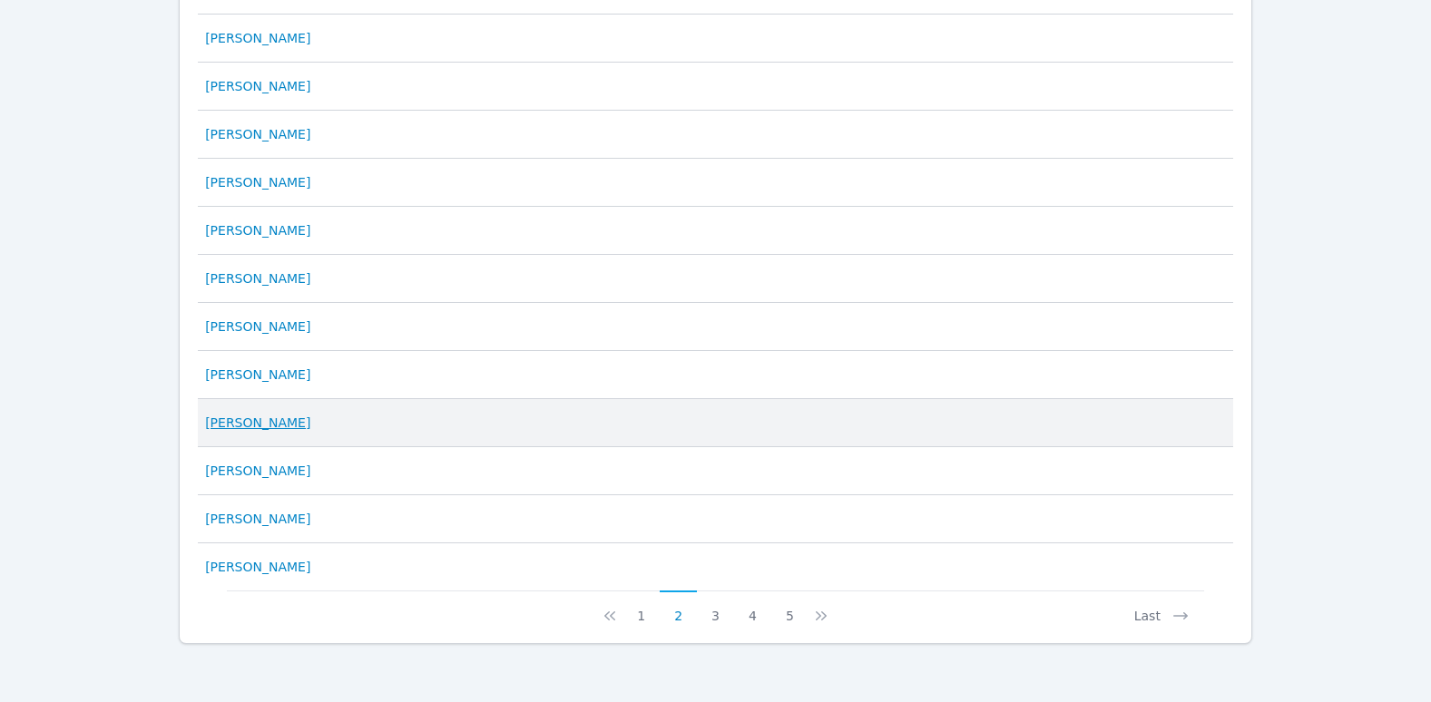
click at [261, 424] on link "[PERSON_NAME]" at bounding box center [257, 423] width 105 height 18
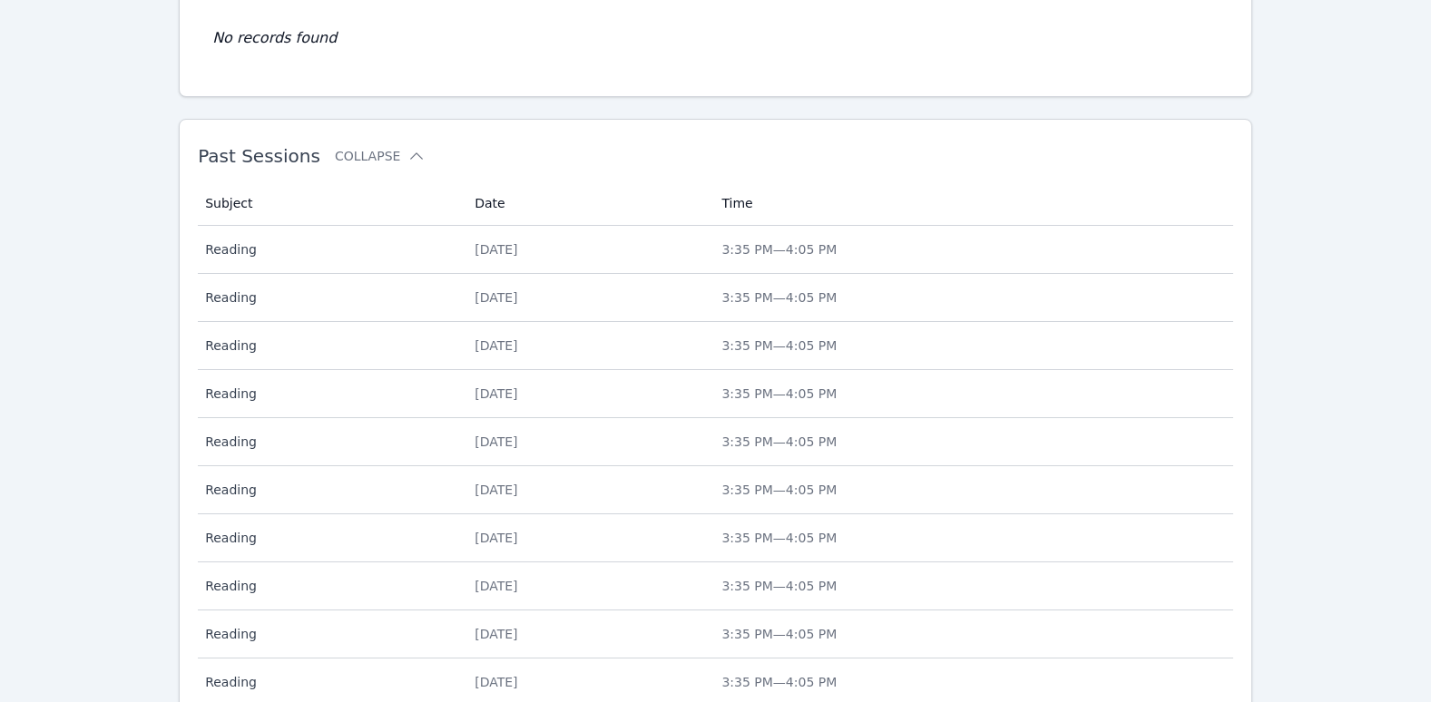
scroll to position [718, 0]
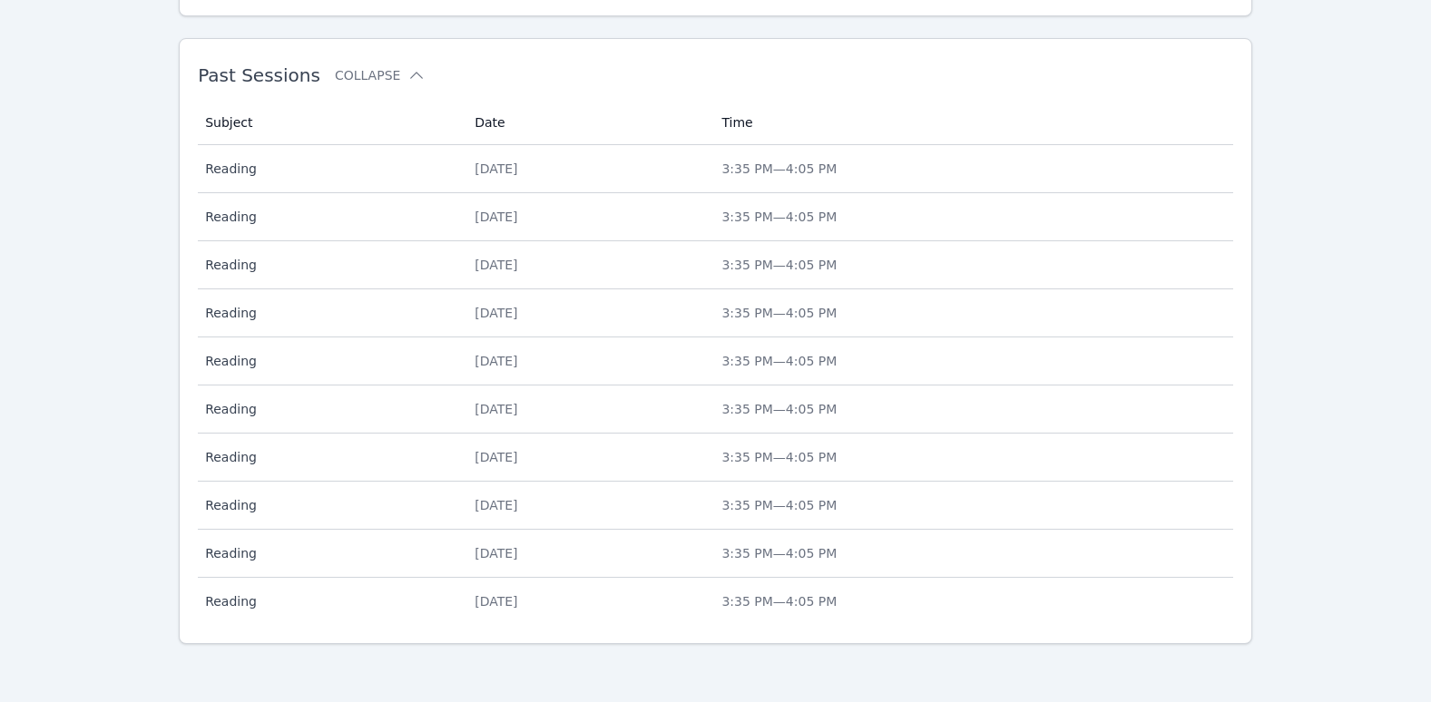
scroll to position [867, 0]
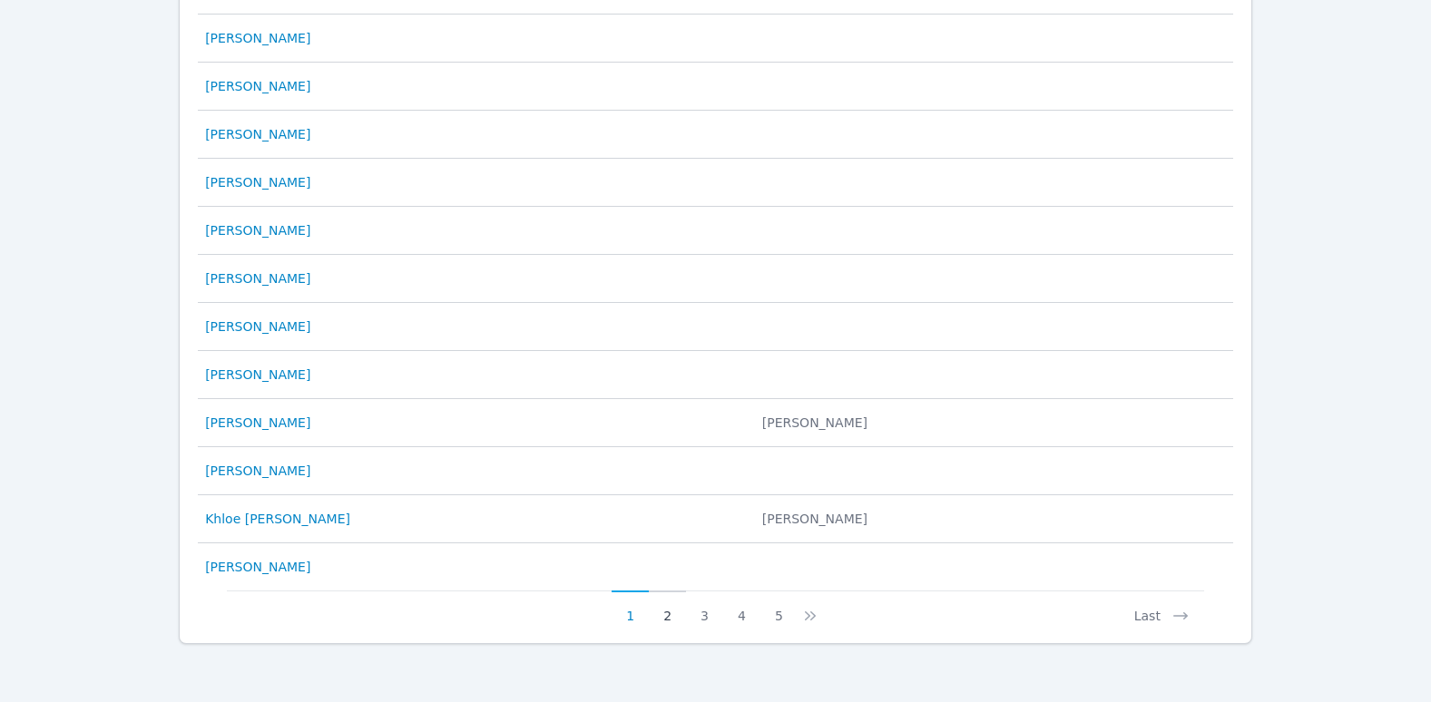
click at [671, 617] on button "2" at bounding box center [667, 608] width 37 height 34
click at [721, 623] on button "3" at bounding box center [715, 608] width 37 height 34
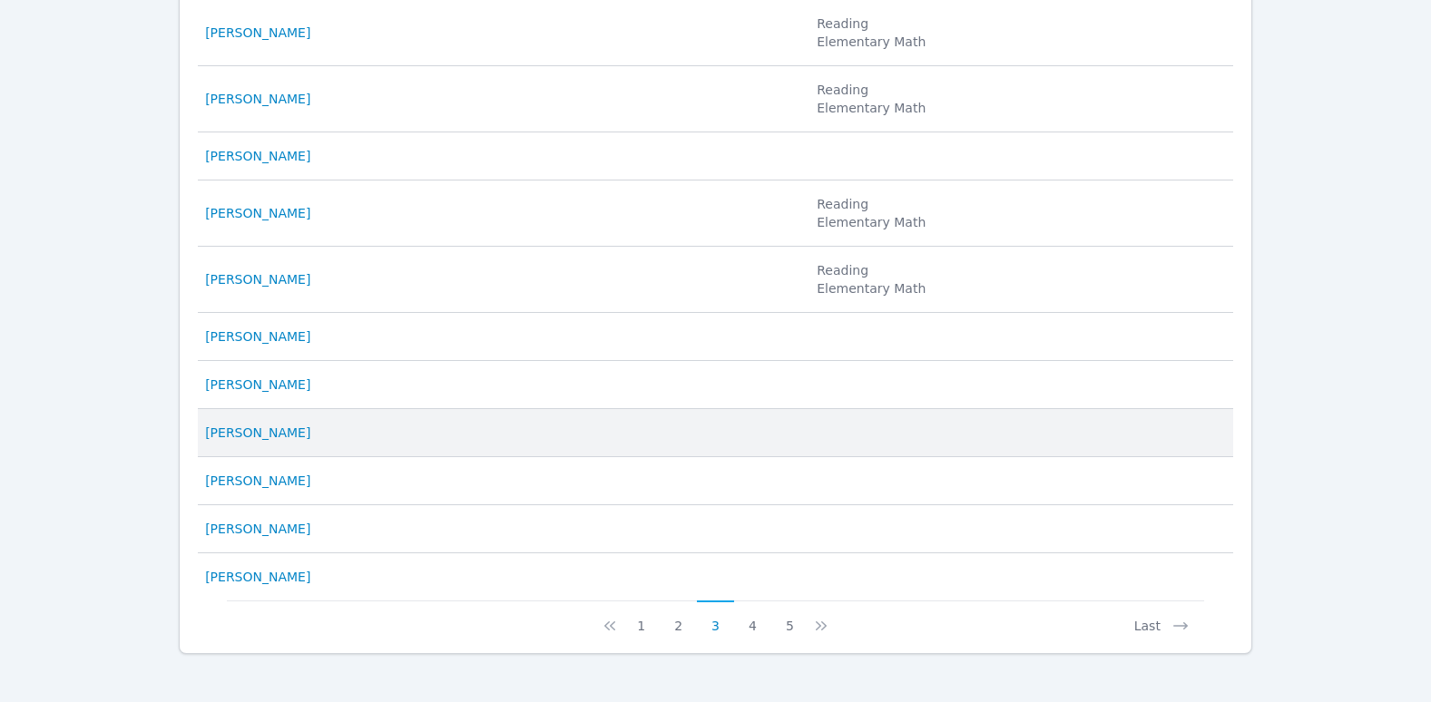
scroll to position [994, 0]
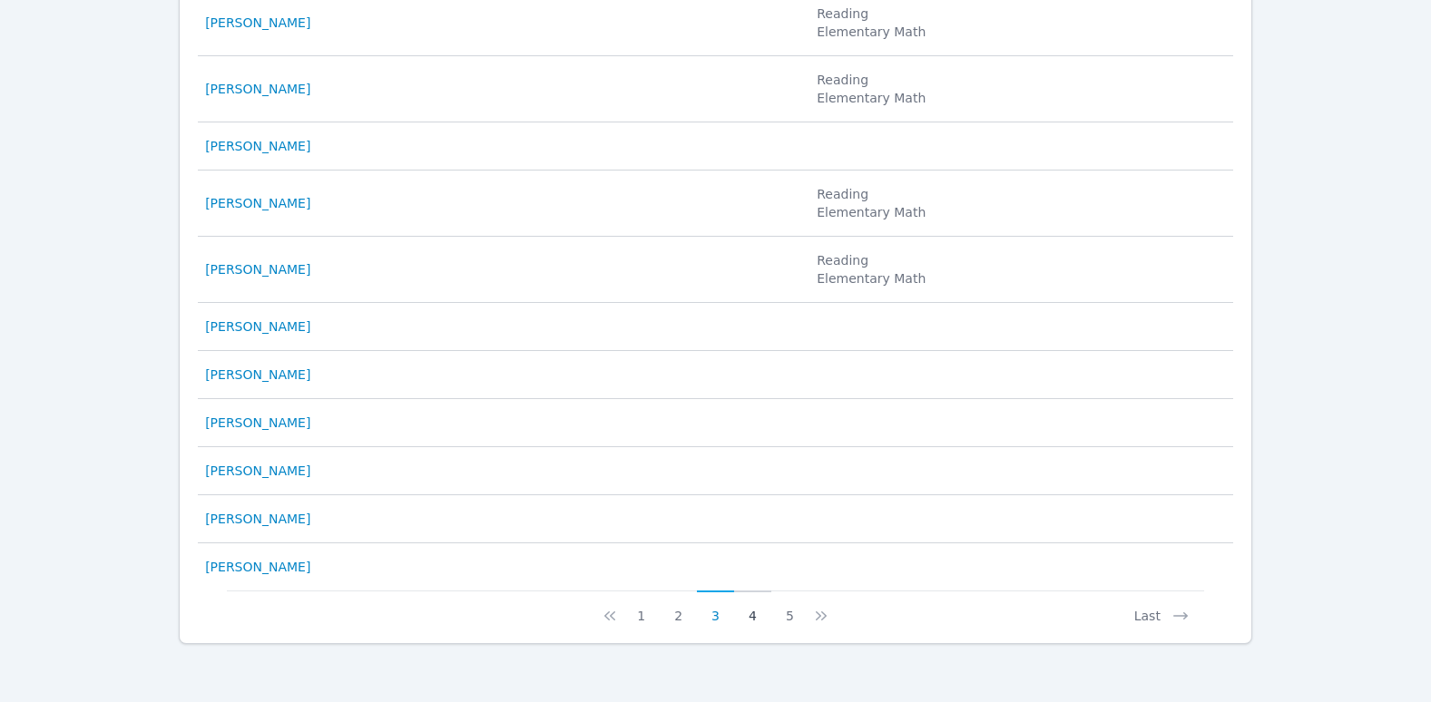
click at [752, 623] on button "4" at bounding box center [752, 608] width 37 height 34
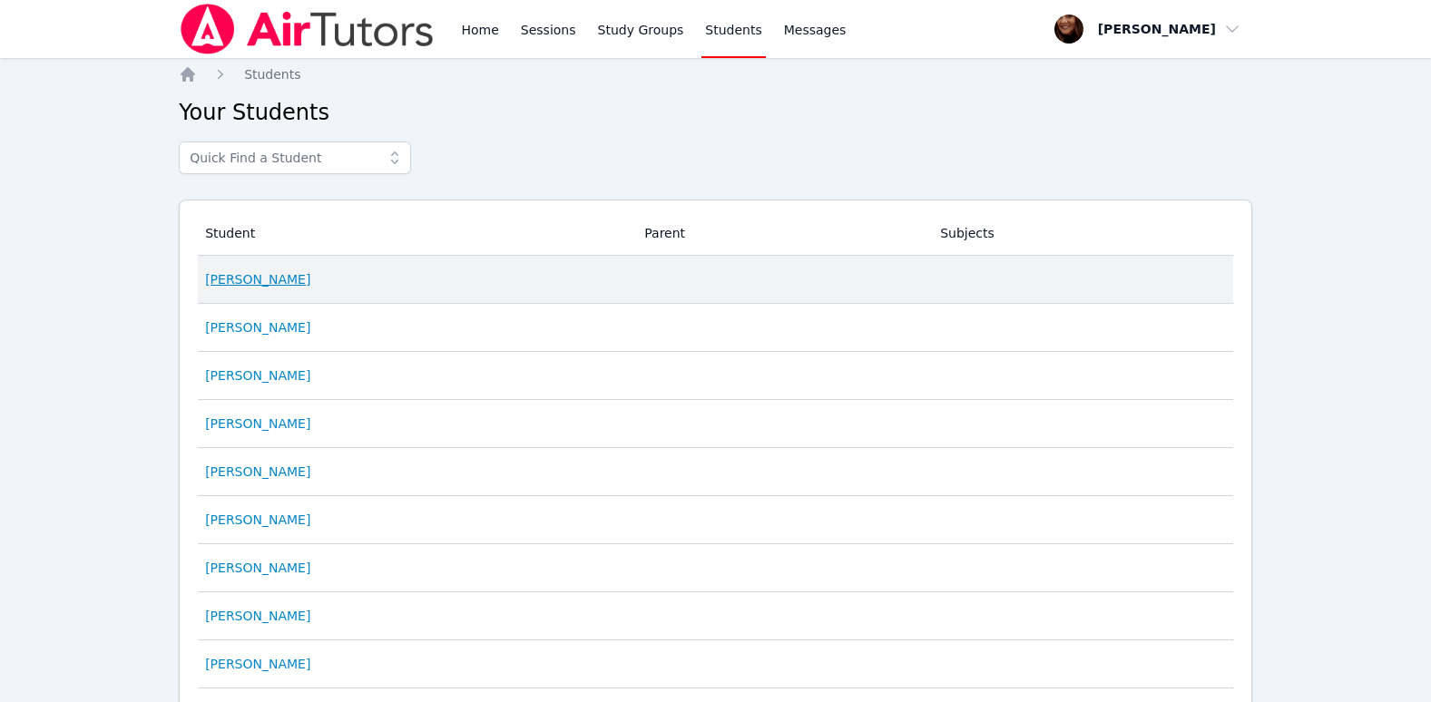
click at [286, 277] on link "[PERSON_NAME]" at bounding box center [257, 279] width 105 height 18
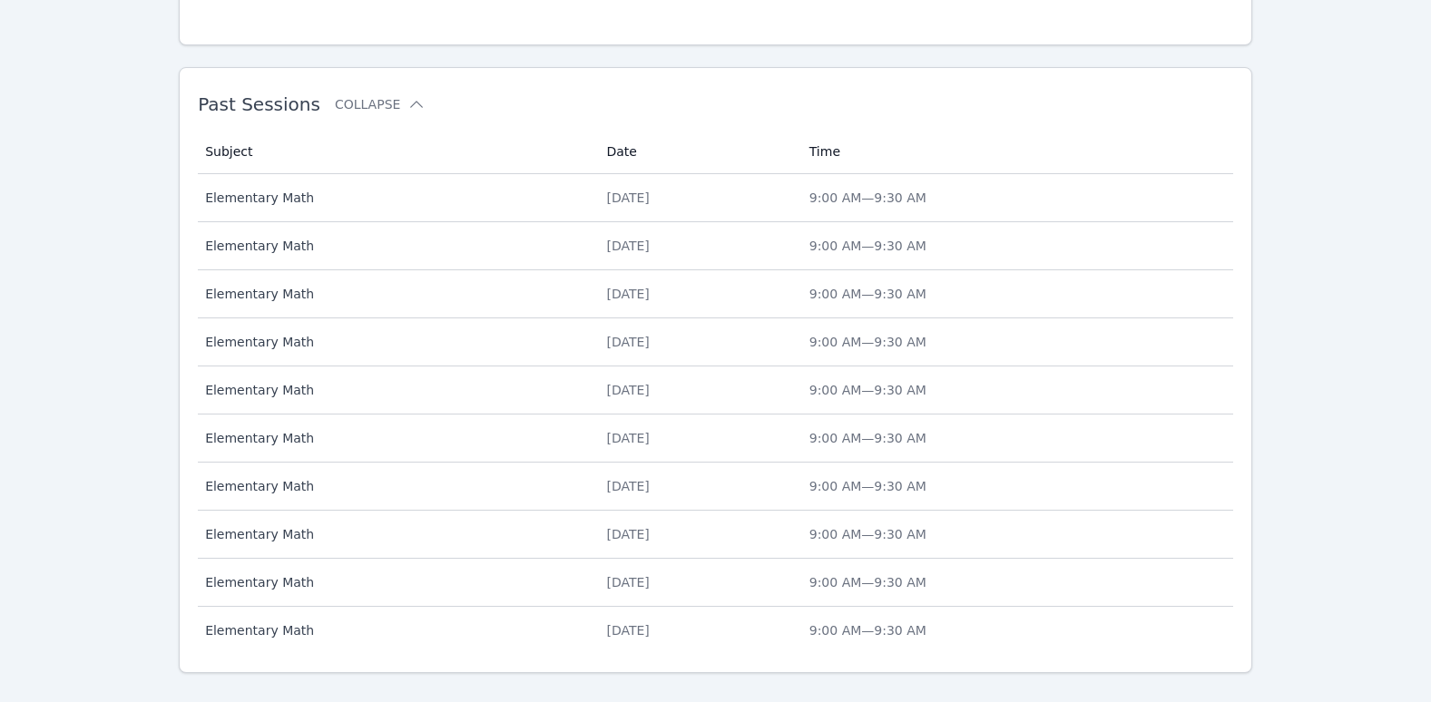
scroll to position [718, 0]
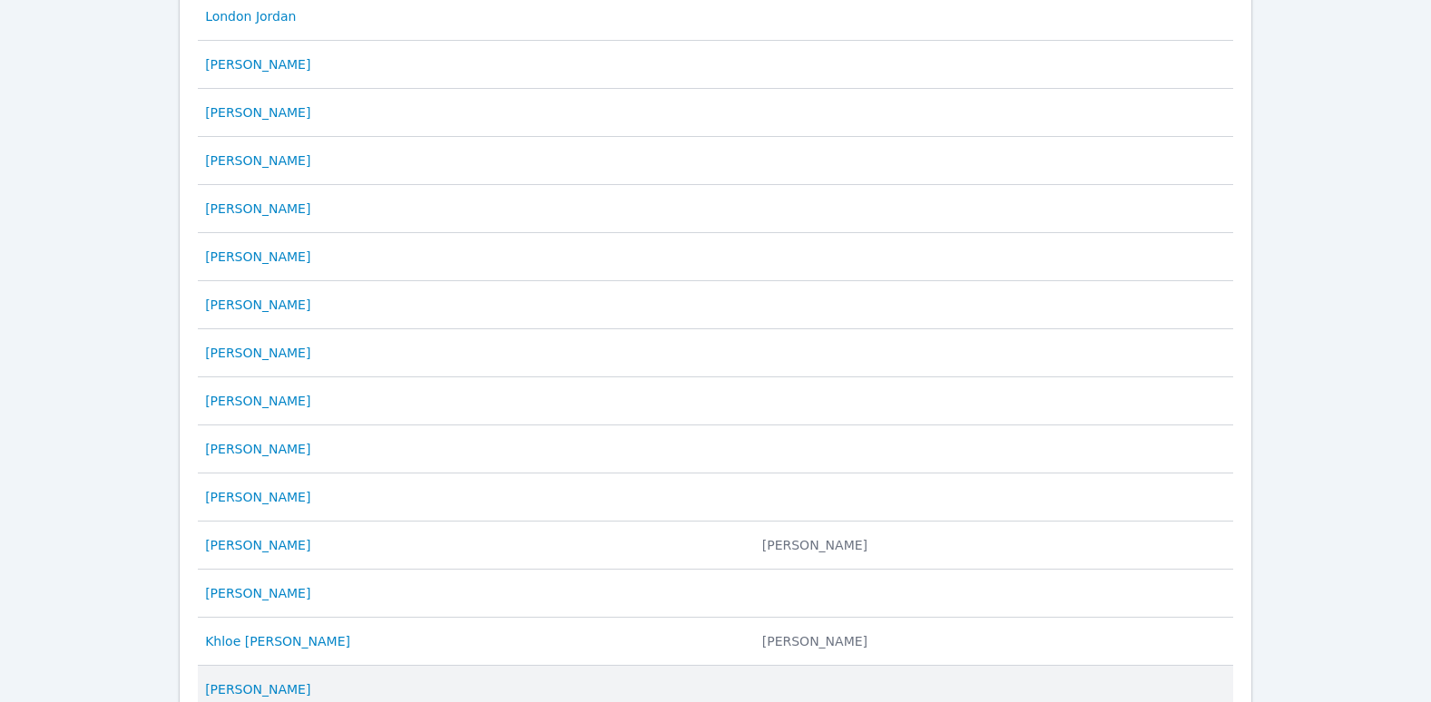
scroll to position [867, 0]
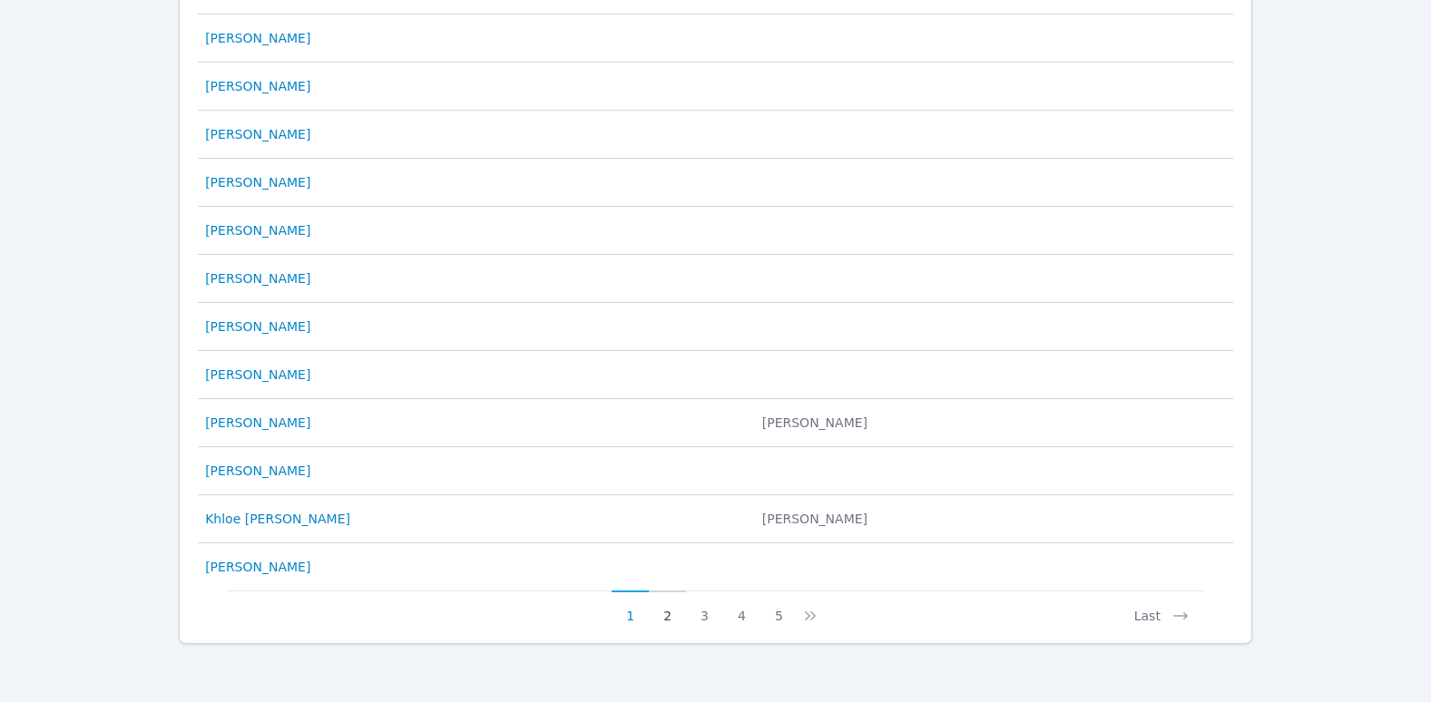
click at [669, 618] on button "2" at bounding box center [667, 608] width 37 height 34
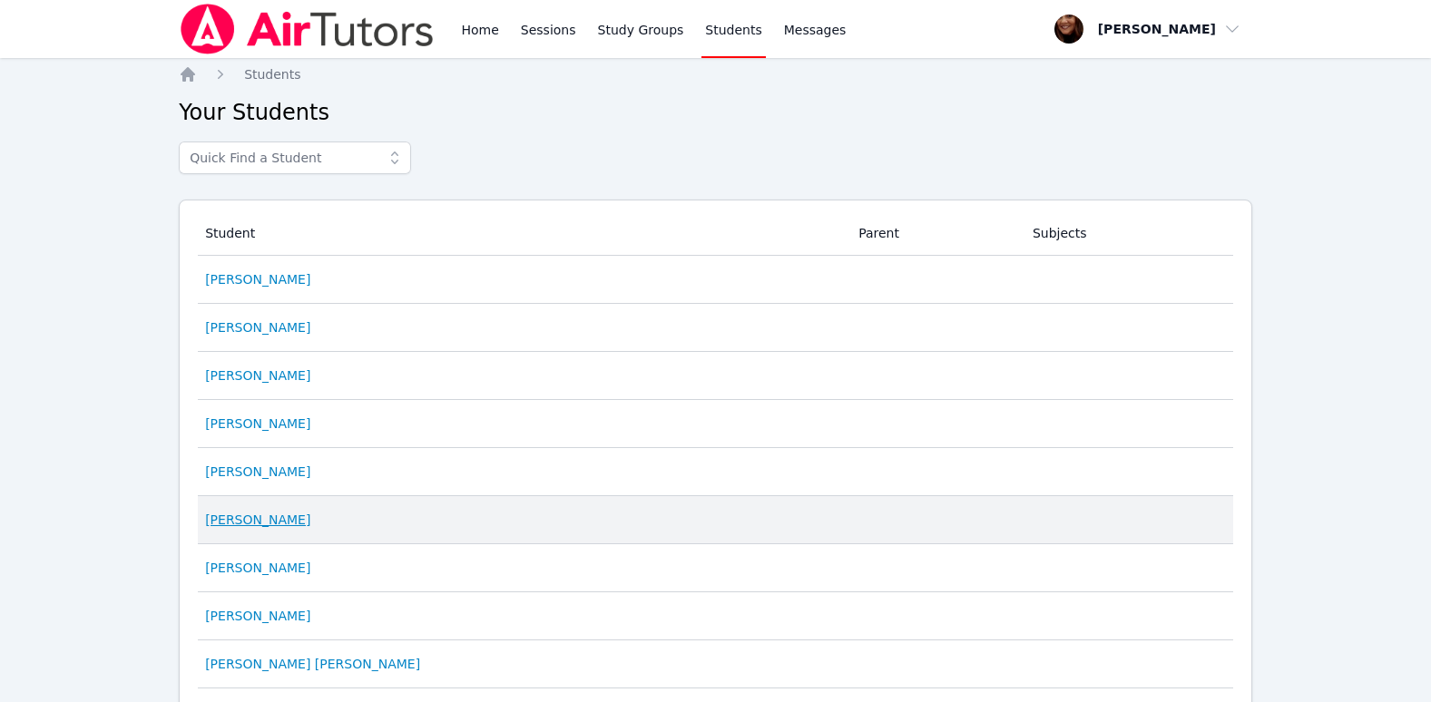
click at [271, 522] on link "[PERSON_NAME]" at bounding box center [257, 520] width 105 height 18
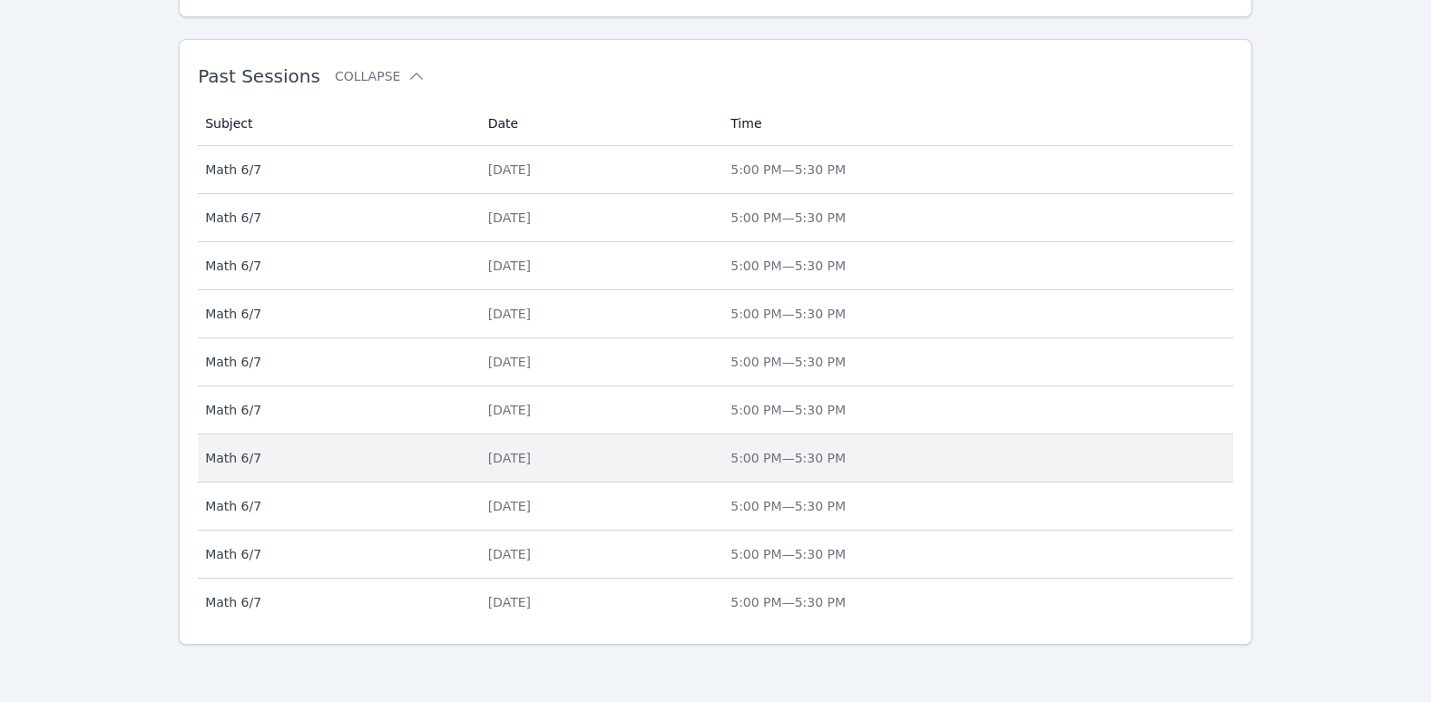
scroll to position [718, 0]
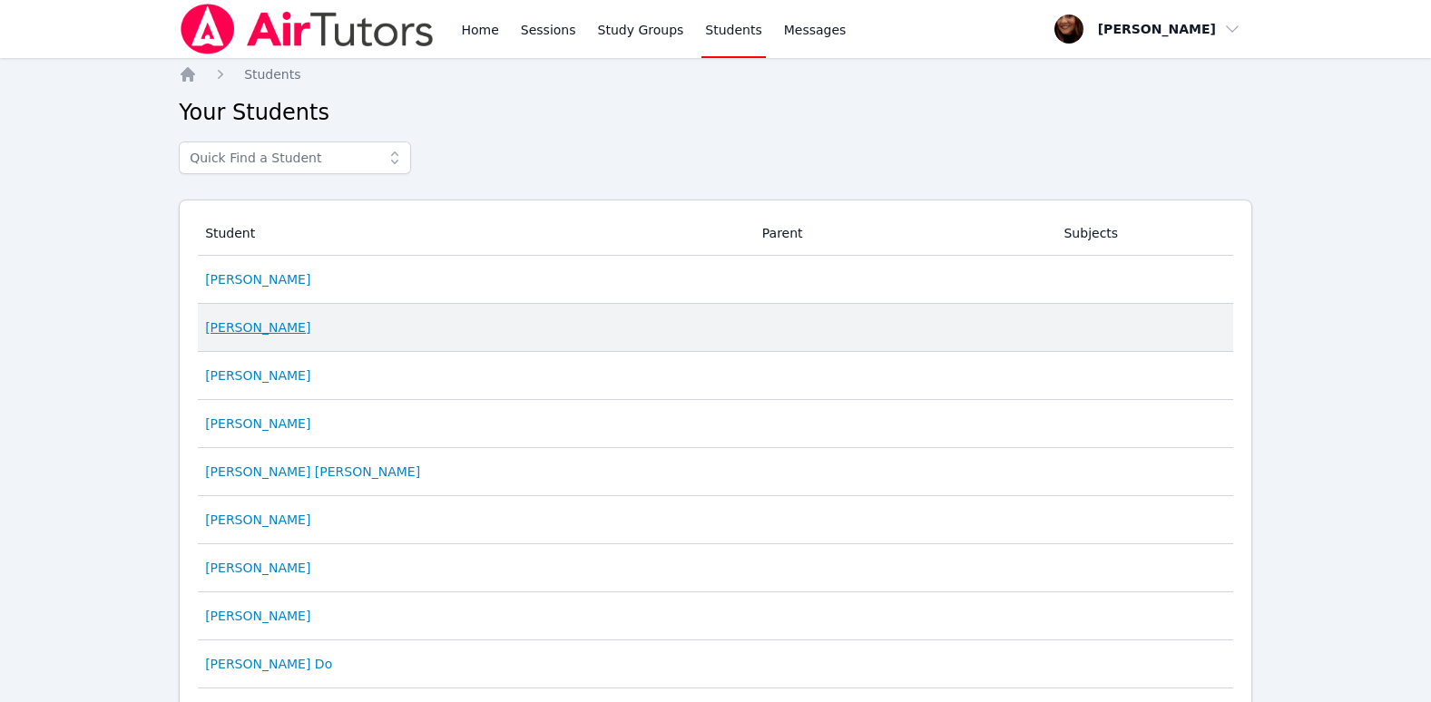
click at [298, 329] on link "[PERSON_NAME]" at bounding box center [257, 328] width 105 height 18
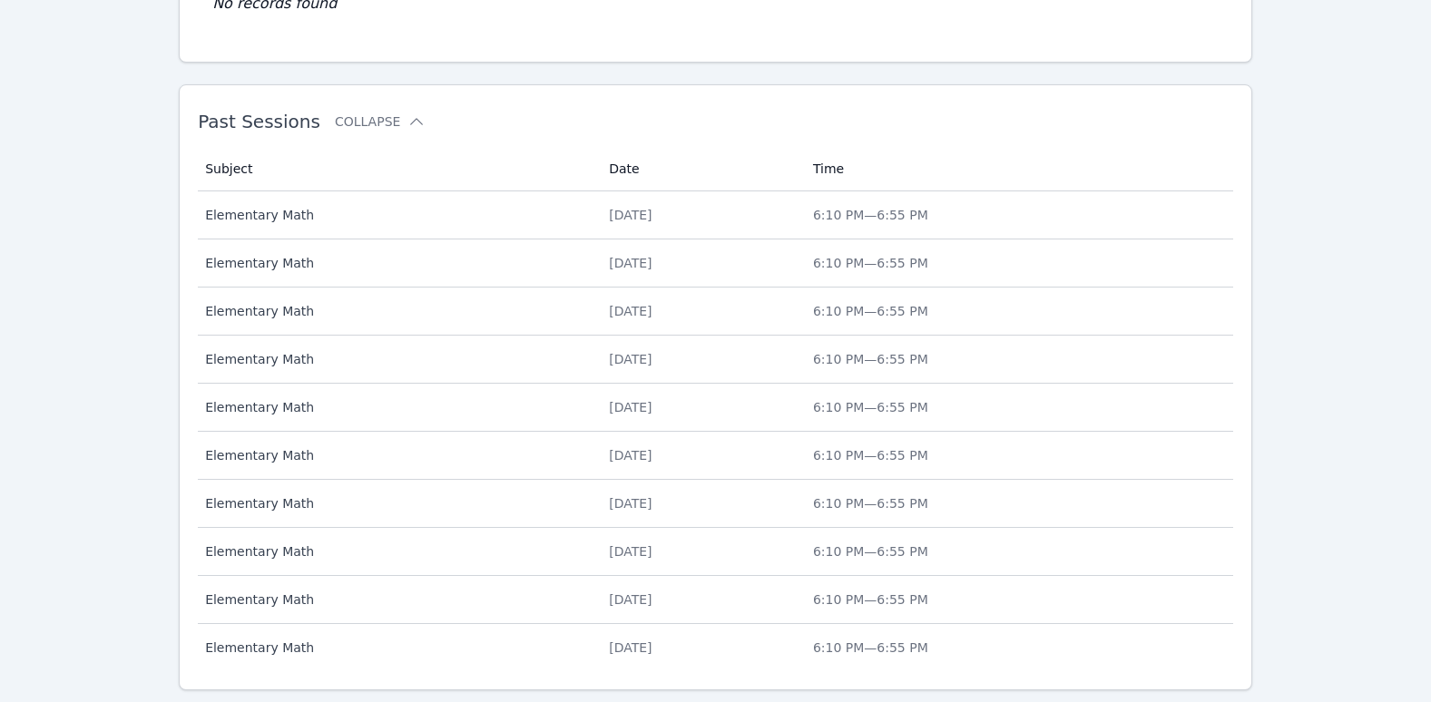
scroll to position [726, 0]
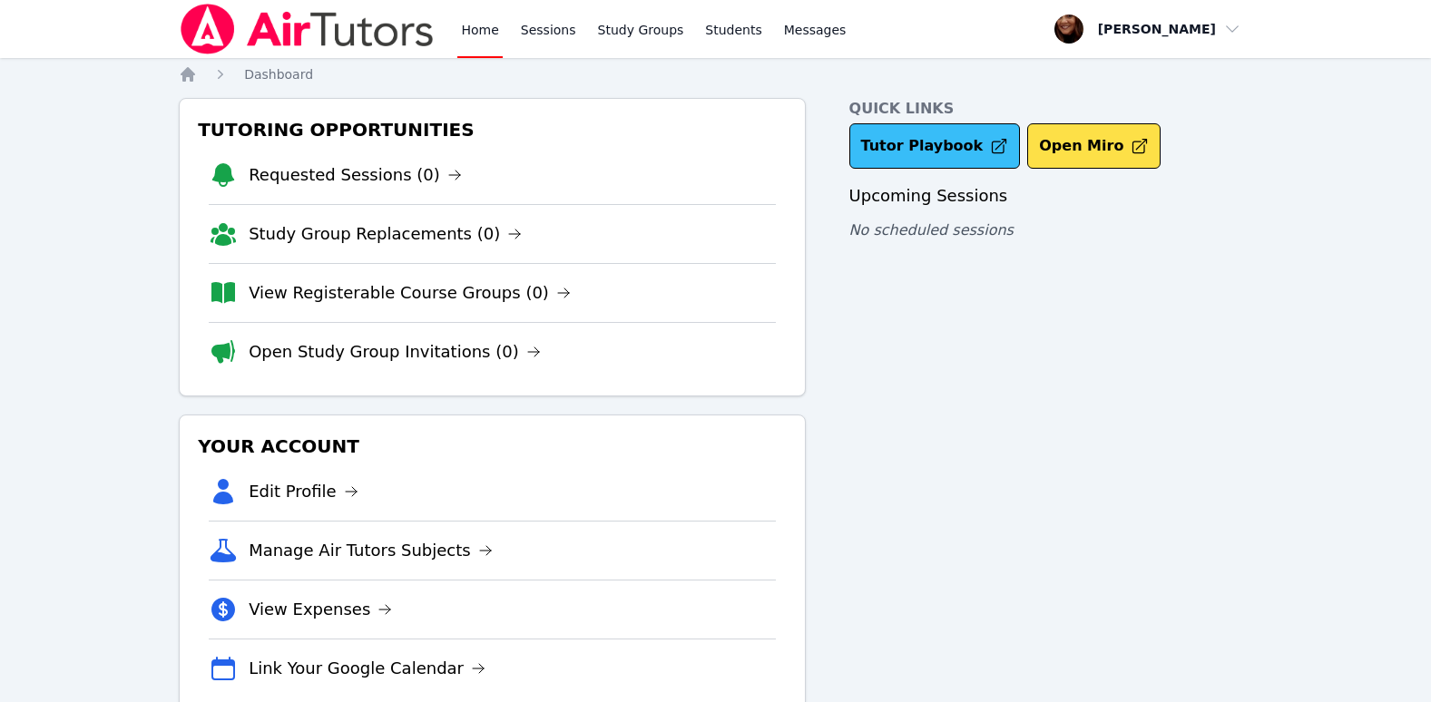
click at [928, 142] on link "Tutor Playbook" at bounding box center [935, 145] width 172 height 45
